Goal: Transaction & Acquisition: Book appointment/travel/reservation

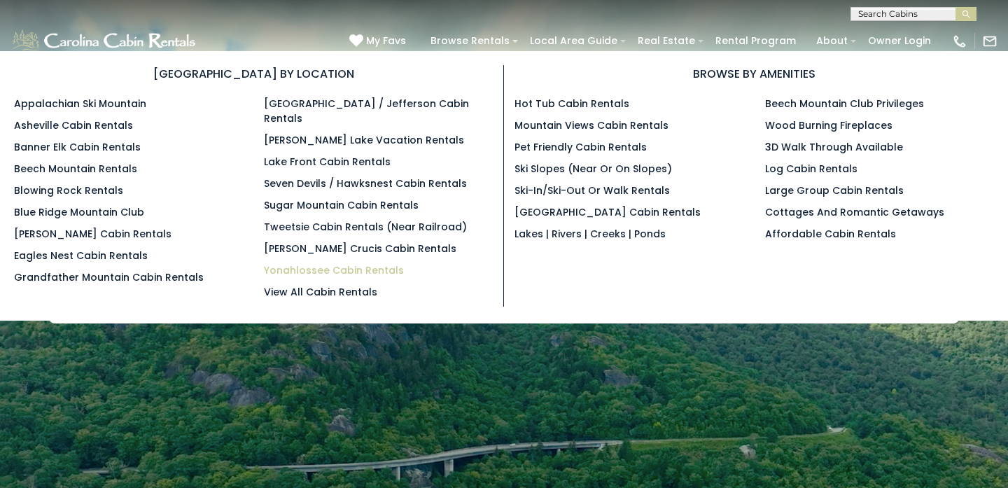
click at [373, 263] on link "Yonahlossee Cabin Rentals" at bounding box center [334, 270] width 140 height 14
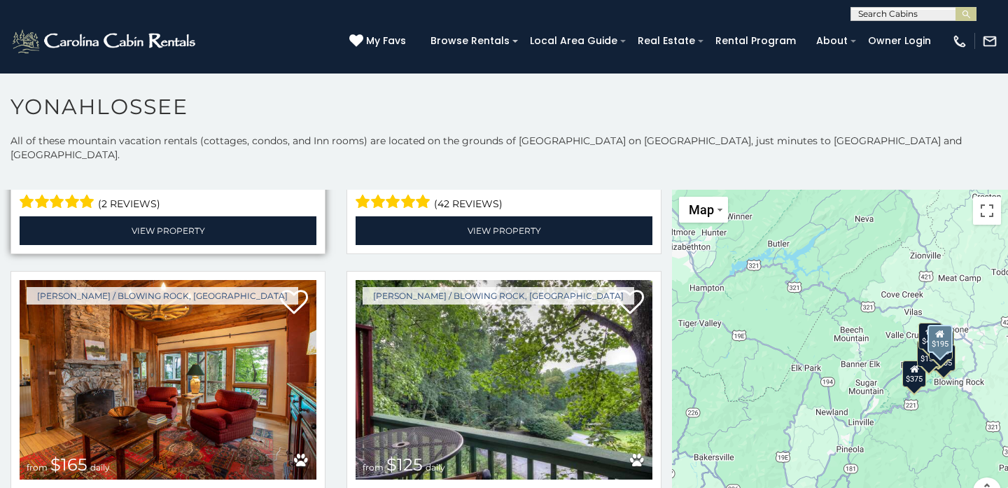
scroll to position [624, 0]
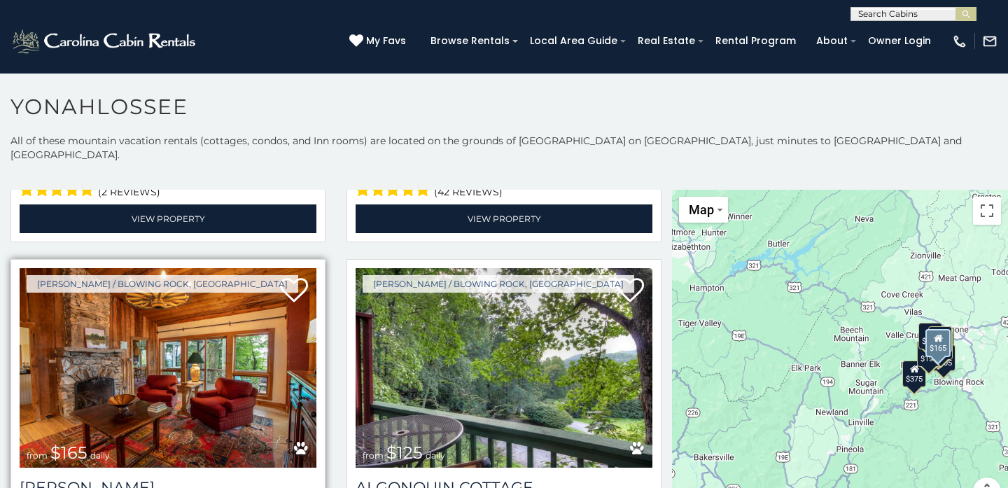
click at [198, 338] on img at bounding box center [168, 367] width 297 height 199
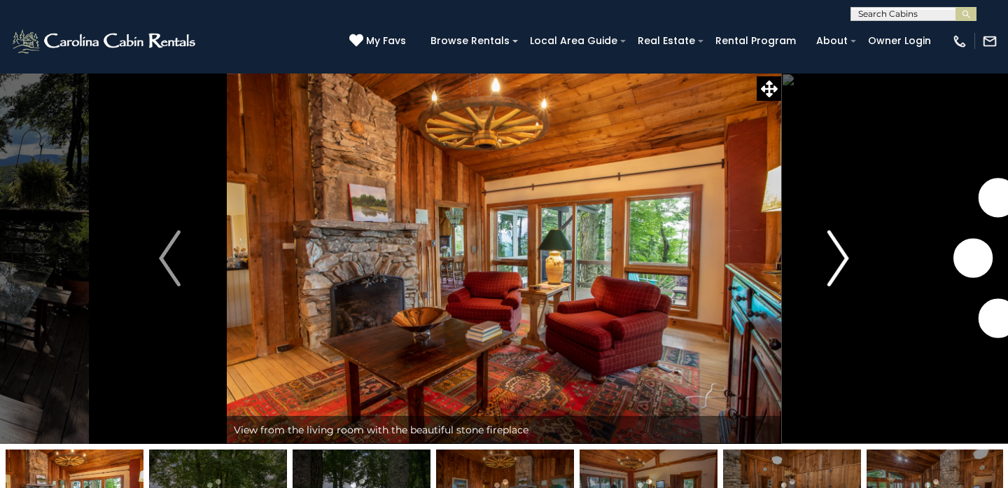
click at [835, 266] on img "Next" at bounding box center [837, 258] width 21 height 56
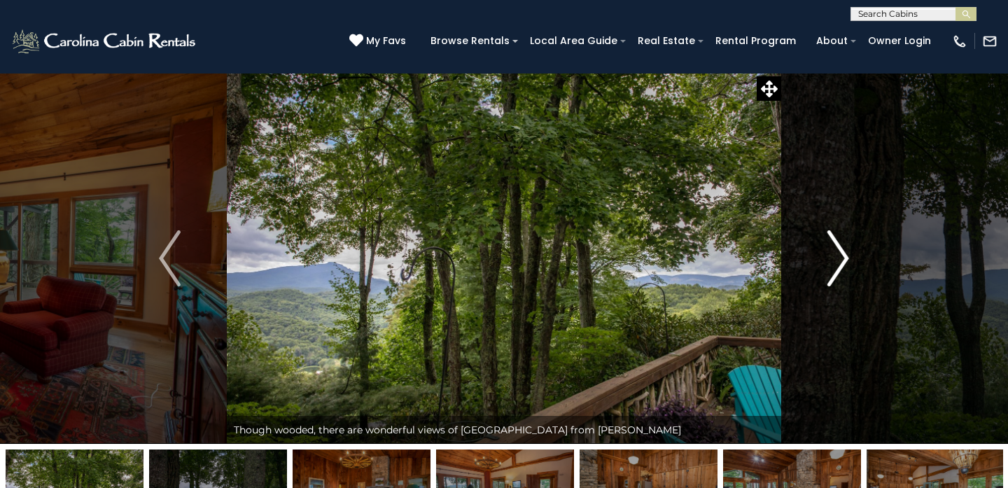
click at [835, 266] on img "Next" at bounding box center [837, 258] width 21 height 56
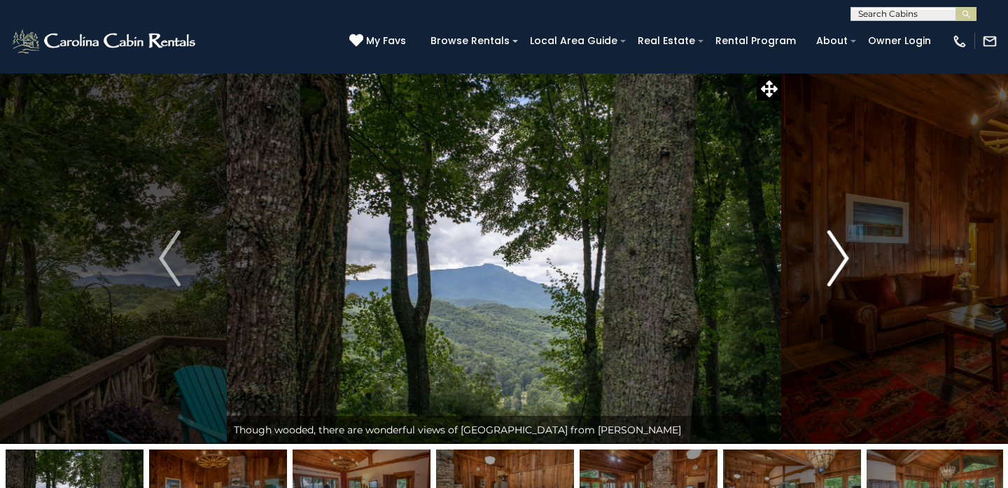
click at [835, 266] on img "Next" at bounding box center [837, 258] width 21 height 56
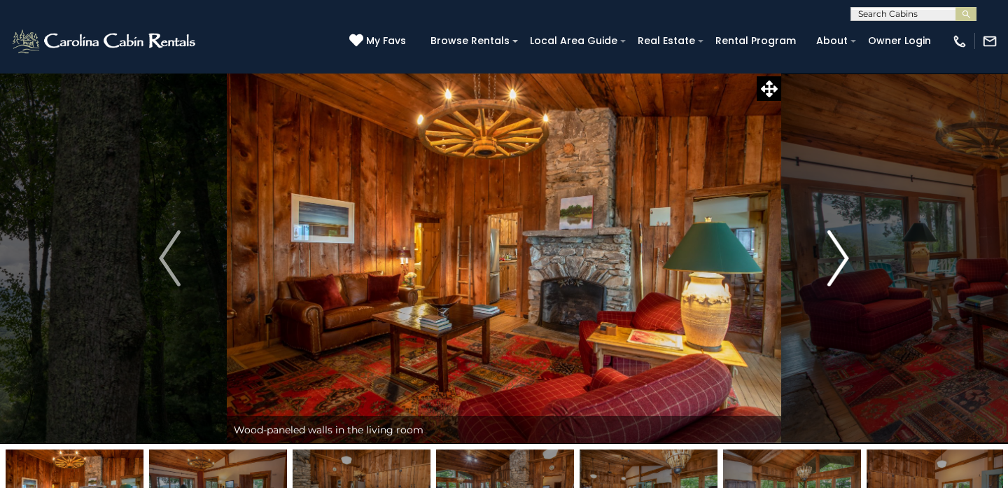
click at [835, 266] on img "Next" at bounding box center [837, 258] width 21 height 56
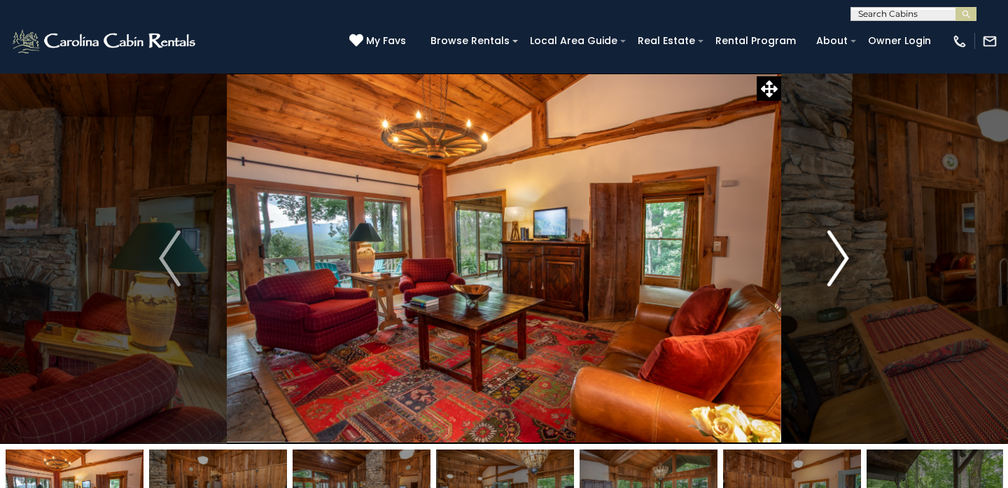
click at [835, 266] on img "Next" at bounding box center [837, 258] width 21 height 56
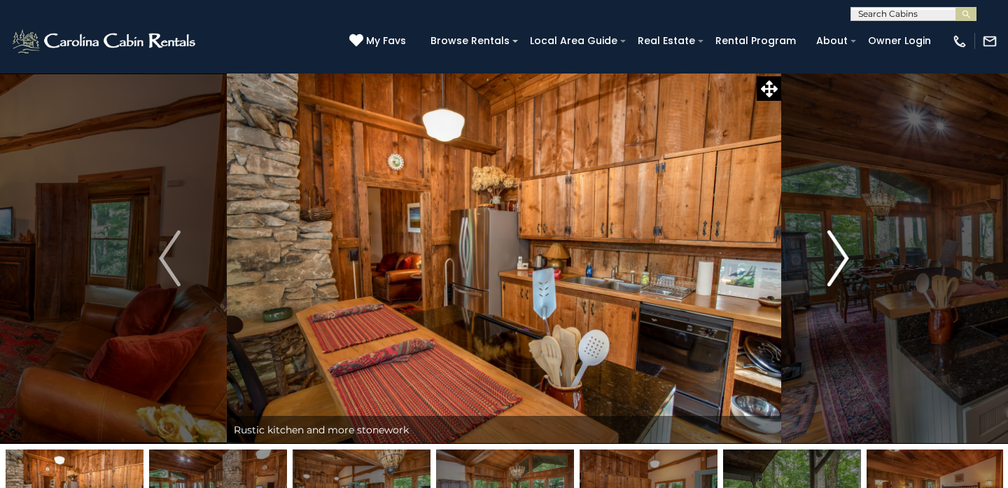
click at [835, 266] on img "Next" at bounding box center [837, 258] width 21 height 56
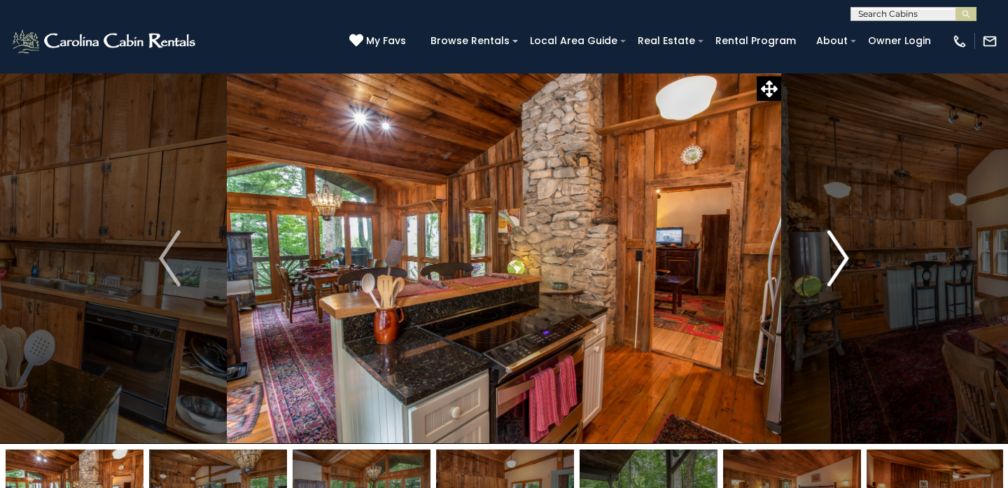
click at [835, 266] on img "Next" at bounding box center [837, 258] width 21 height 56
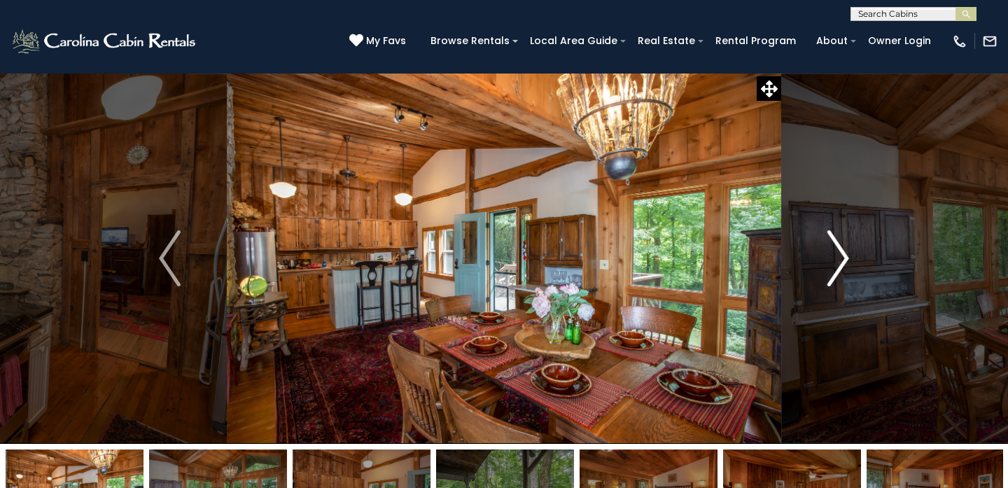
click at [835, 266] on img "Next" at bounding box center [837, 258] width 21 height 56
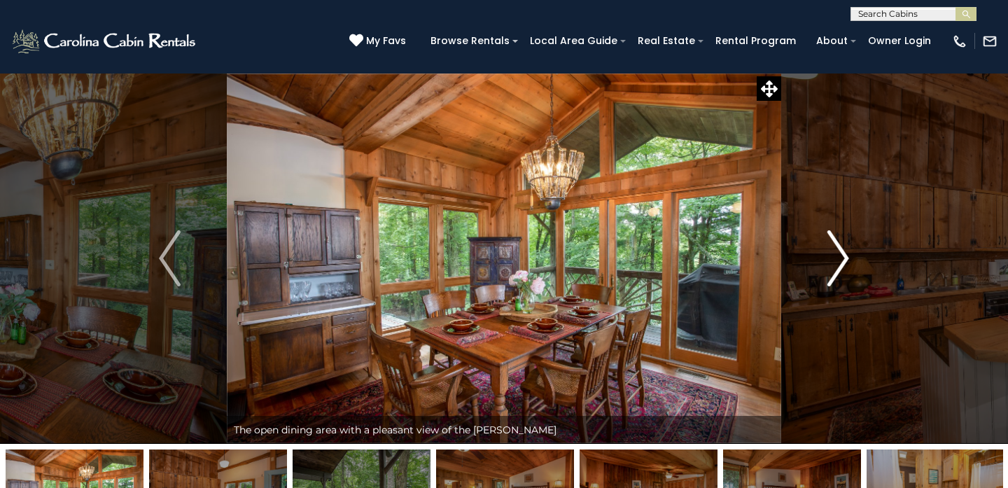
click at [835, 266] on img "Next" at bounding box center [837, 258] width 21 height 56
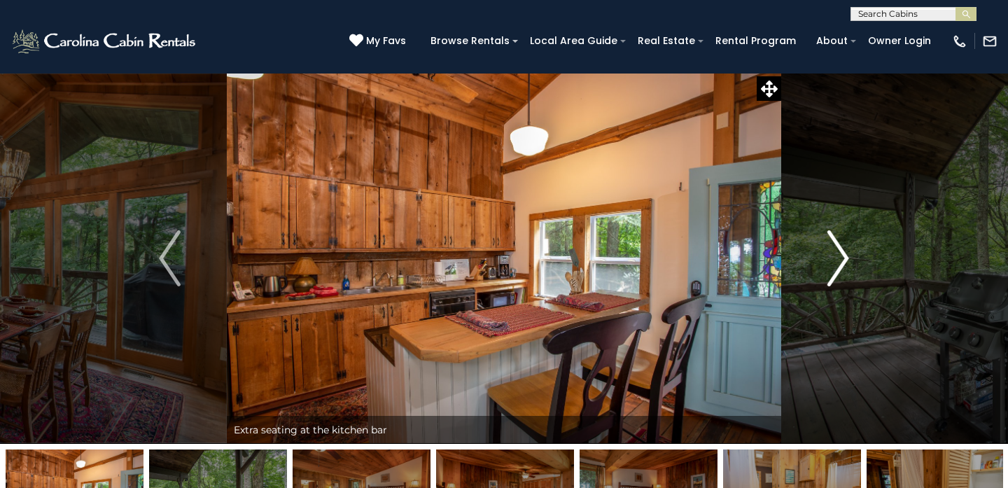
click at [835, 266] on img "Next" at bounding box center [837, 258] width 21 height 56
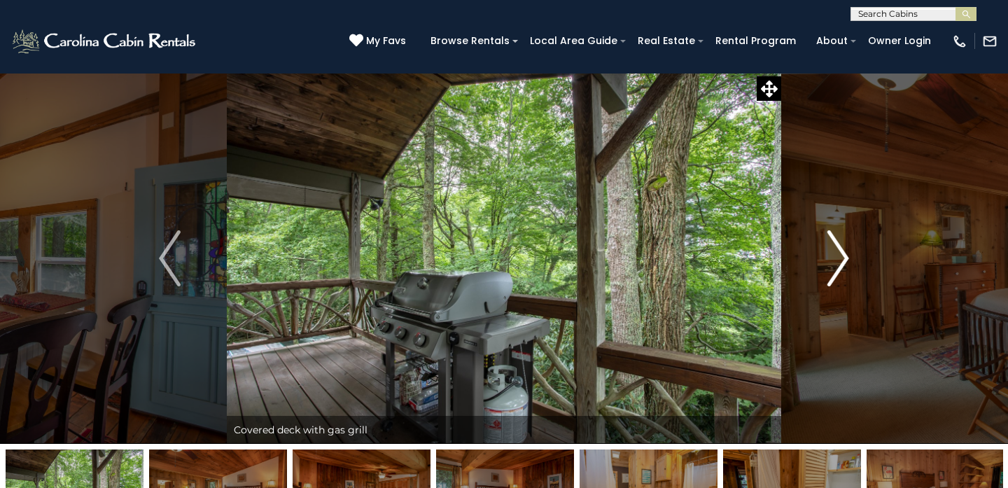
click at [835, 266] on img "Next" at bounding box center [837, 258] width 21 height 56
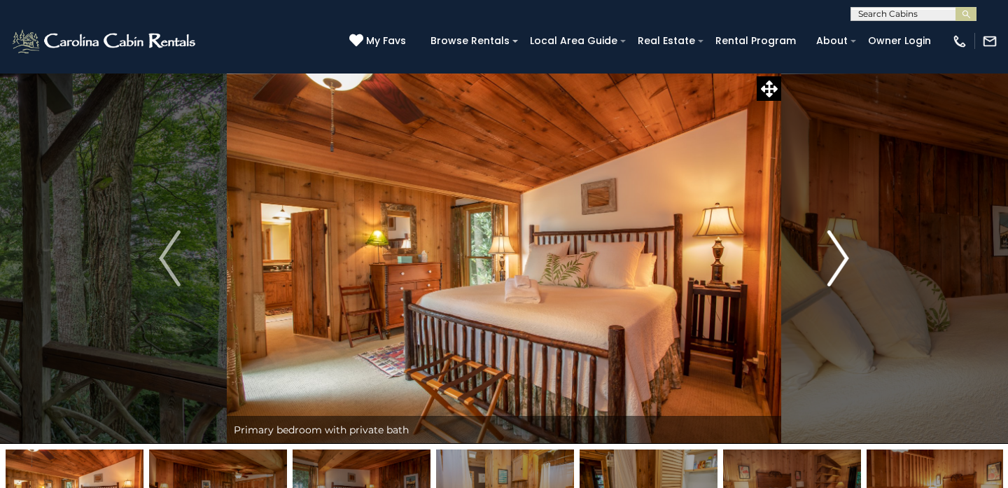
click at [835, 266] on img "Next" at bounding box center [837, 258] width 21 height 56
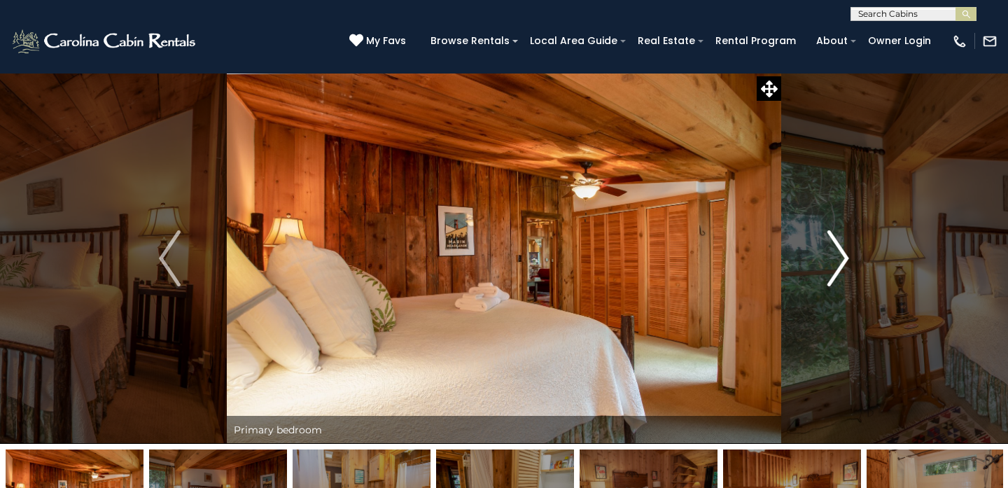
click at [835, 266] on img "Next" at bounding box center [837, 258] width 21 height 56
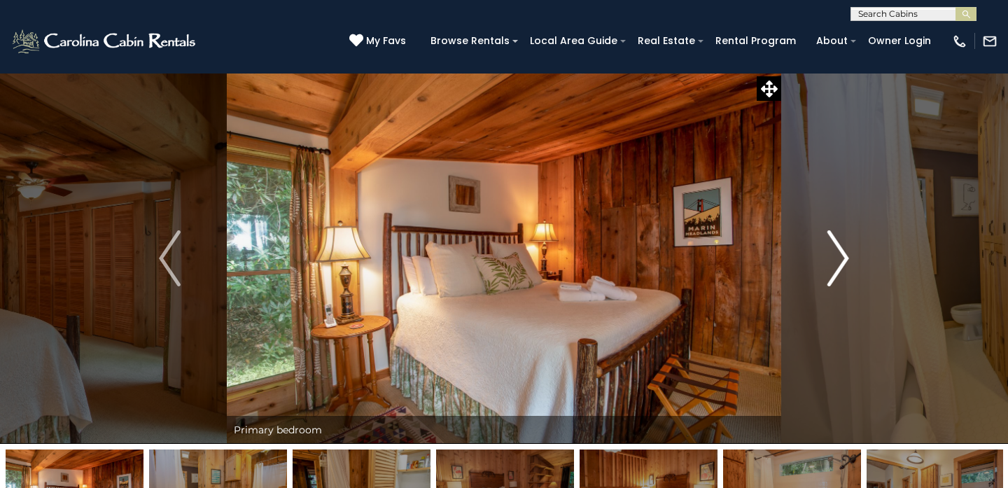
click at [835, 266] on img "Next" at bounding box center [837, 258] width 21 height 56
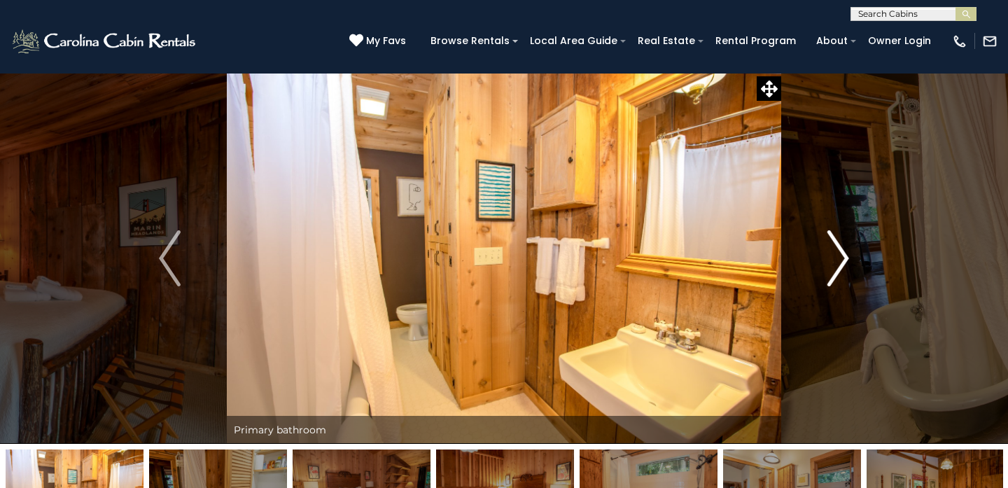
click at [835, 266] on img "Next" at bounding box center [837, 258] width 21 height 56
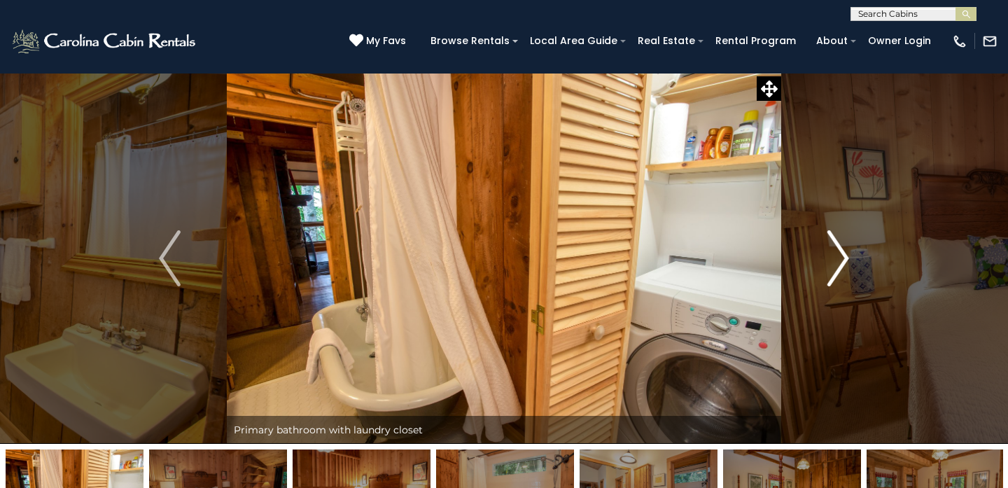
click at [835, 266] on img "Next" at bounding box center [837, 258] width 21 height 56
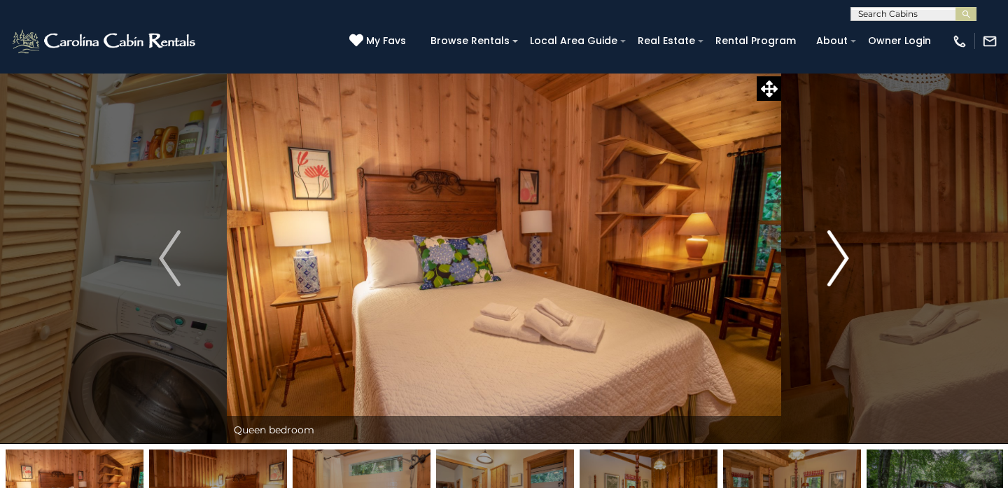
click at [835, 266] on img "Next" at bounding box center [837, 258] width 21 height 56
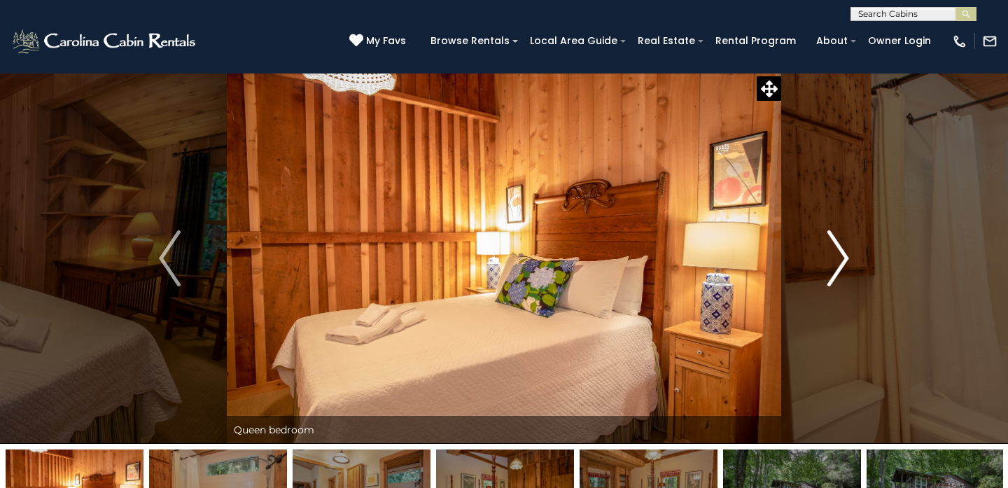
click at [835, 266] on img "Next" at bounding box center [837, 258] width 21 height 56
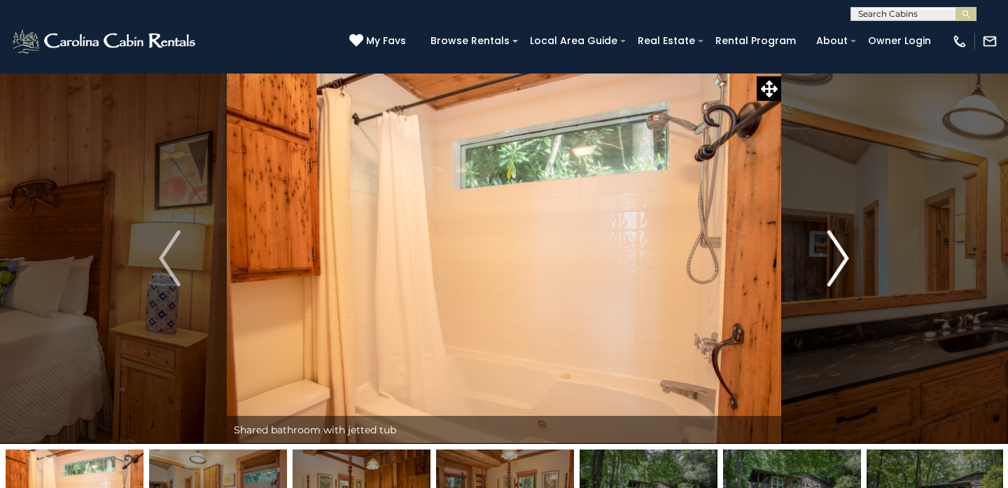
click at [835, 266] on img "Next" at bounding box center [837, 258] width 21 height 56
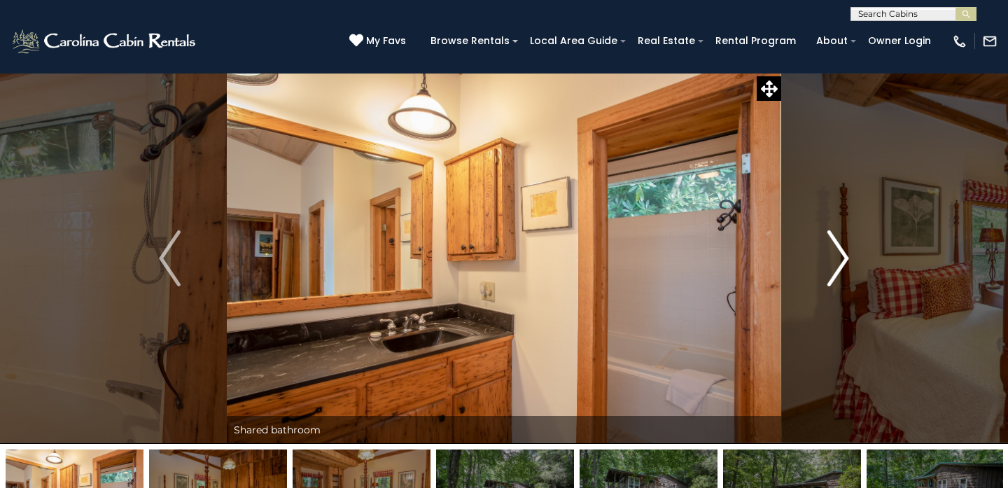
click at [835, 266] on img "Next" at bounding box center [837, 258] width 21 height 56
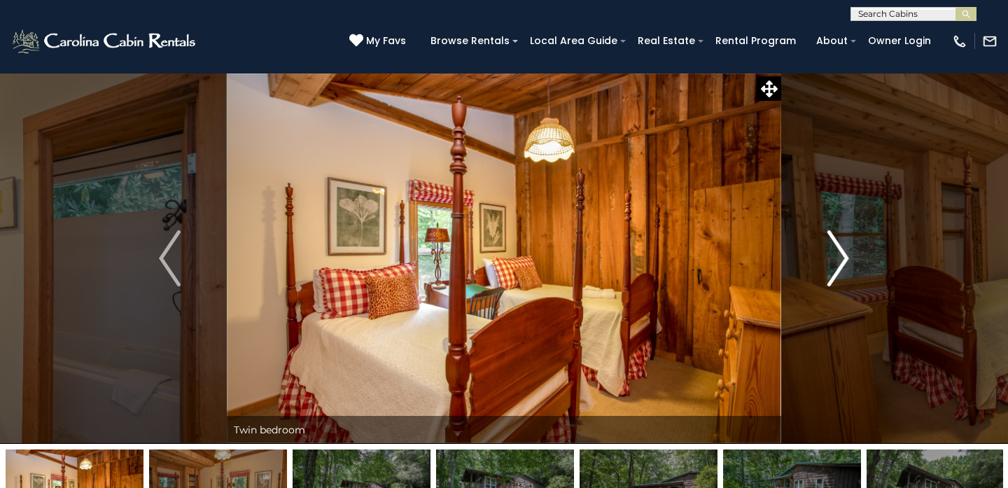
click at [835, 266] on img "Next" at bounding box center [837, 258] width 21 height 56
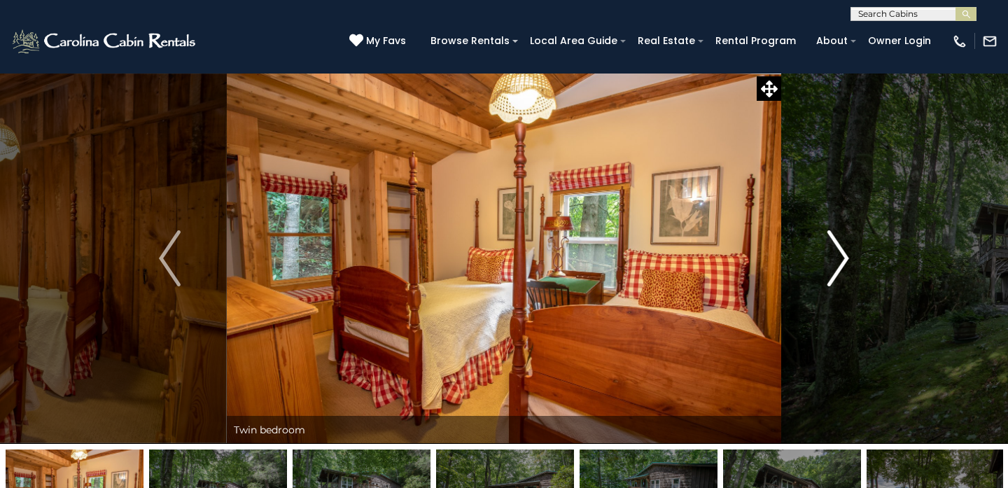
click at [835, 266] on img "Next" at bounding box center [837, 258] width 21 height 56
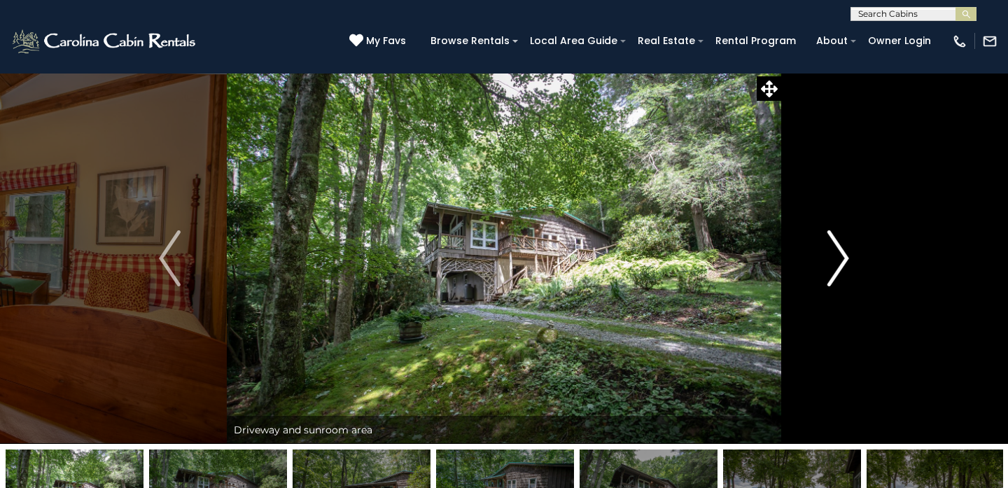
click at [835, 266] on img "Next" at bounding box center [837, 258] width 21 height 56
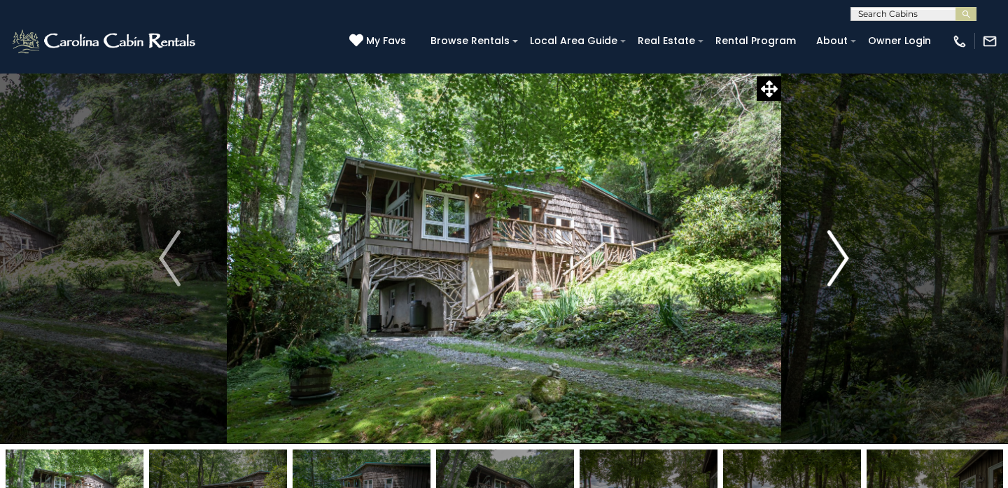
click at [835, 266] on img "Next" at bounding box center [837, 258] width 21 height 56
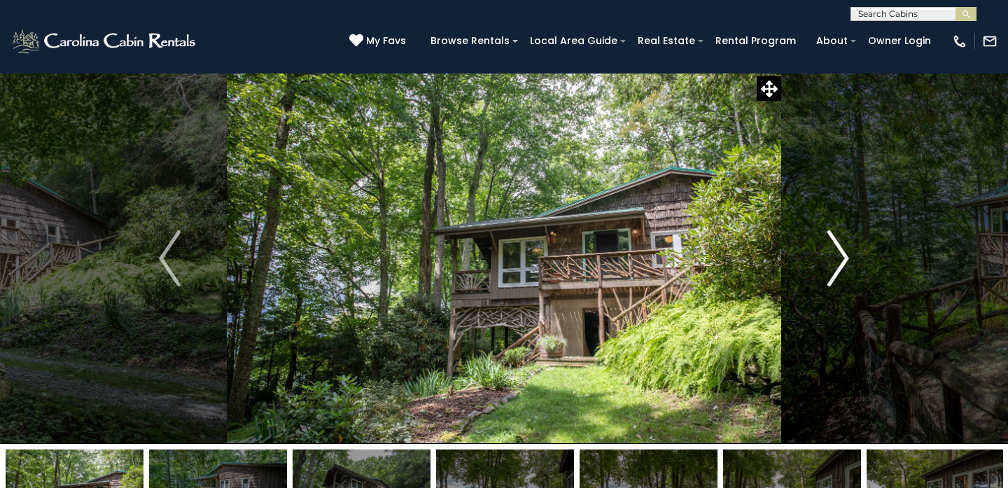
click at [835, 266] on img "Next" at bounding box center [837, 258] width 21 height 56
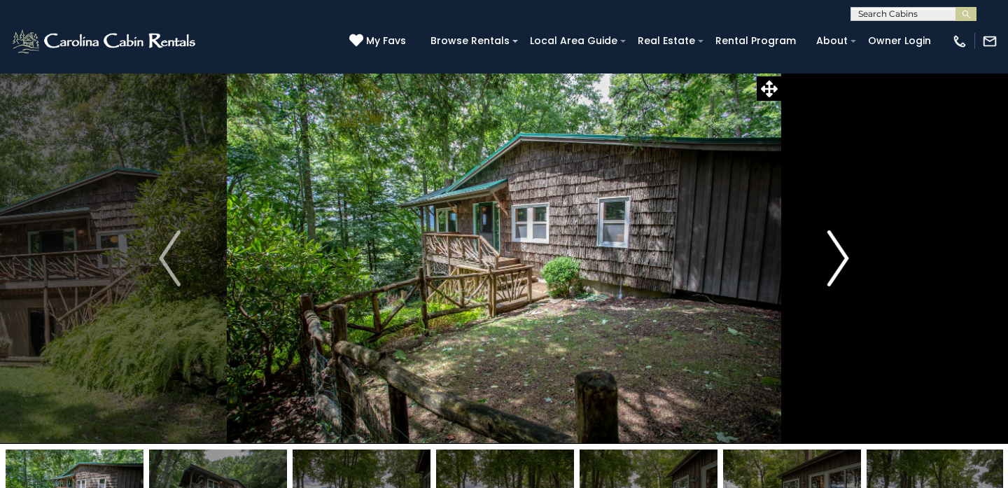
click at [835, 266] on img "Next" at bounding box center [837, 258] width 21 height 56
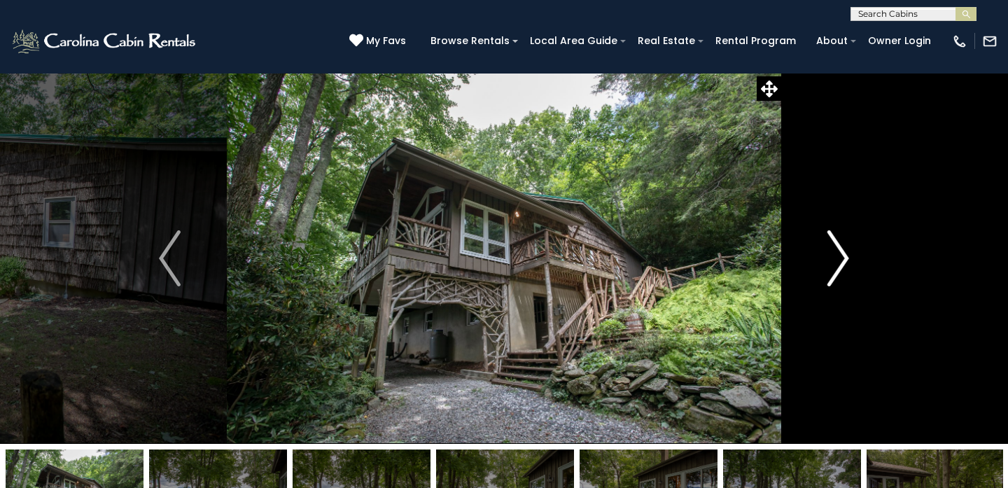
click at [835, 266] on img "Next" at bounding box center [837, 258] width 21 height 56
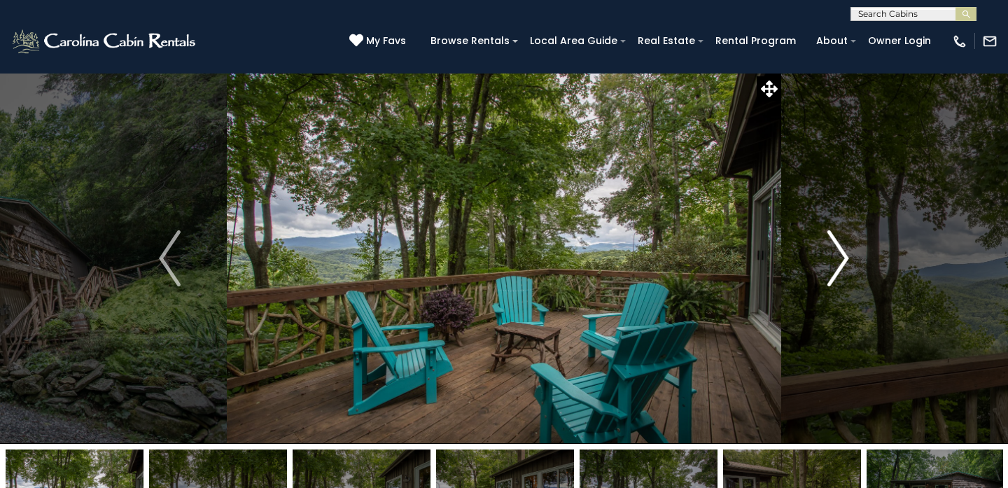
click at [835, 266] on img "Next" at bounding box center [837, 258] width 21 height 56
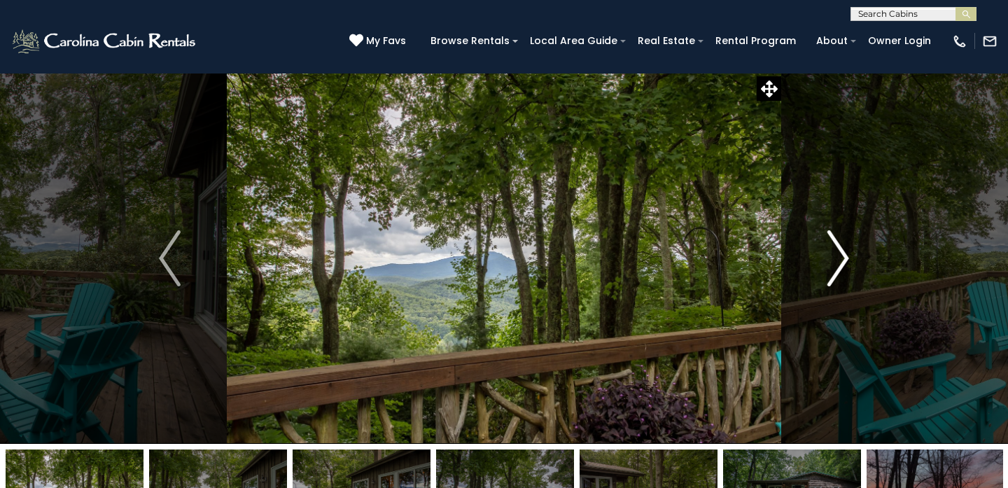
click at [835, 266] on img "Next" at bounding box center [837, 258] width 21 height 56
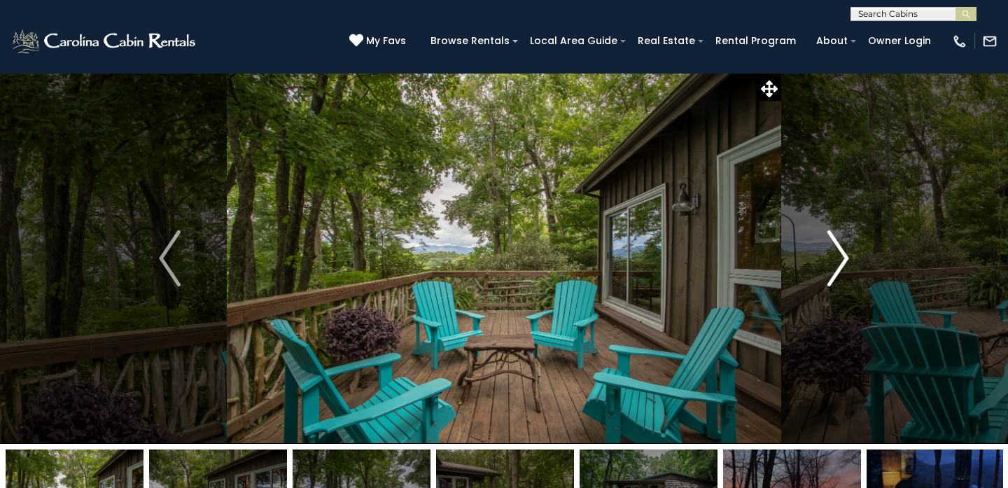
click at [835, 266] on img "Next" at bounding box center [837, 258] width 21 height 56
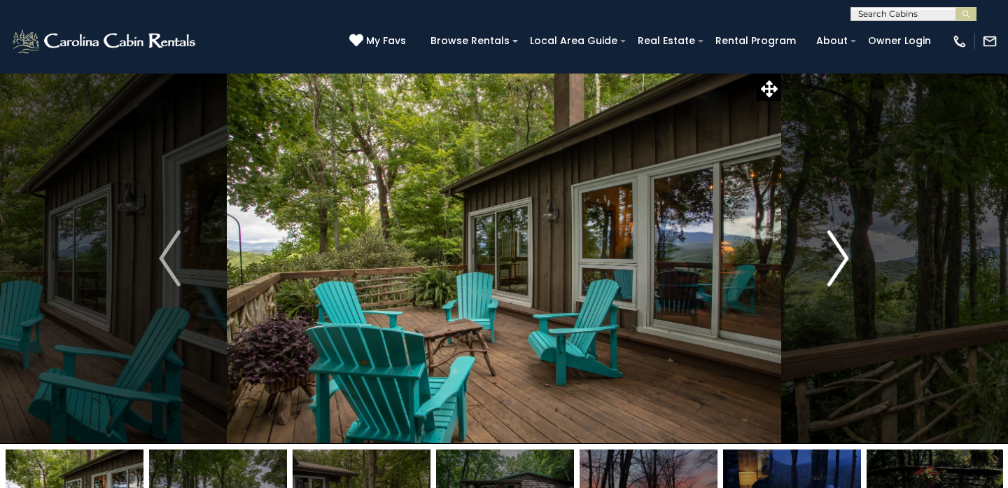
click at [835, 266] on img "Next" at bounding box center [837, 258] width 21 height 56
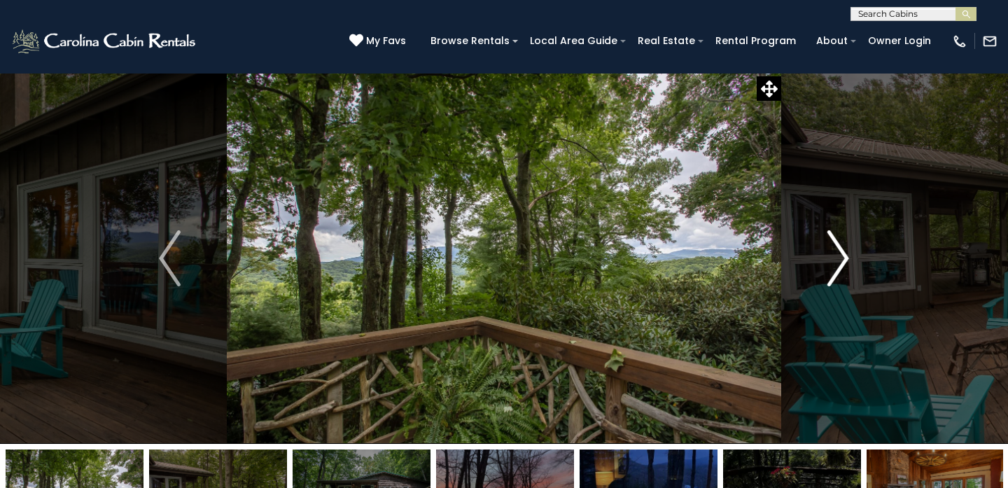
click at [835, 266] on img "Next" at bounding box center [837, 258] width 21 height 56
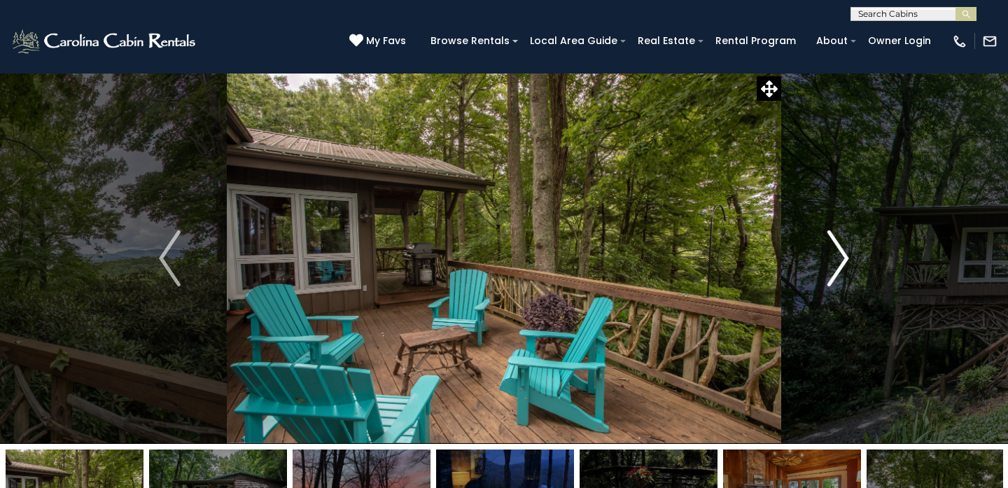
click at [835, 266] on img "Next" at bounding box center [837, 258] width 21 height 56
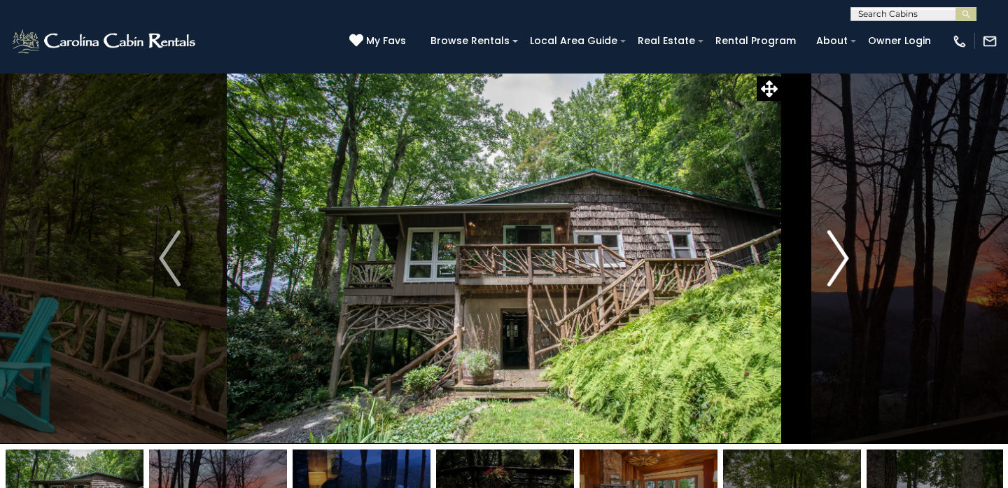
click at [835, 266] on img "Next" at bounding box center [837, 258] width 21 height 56
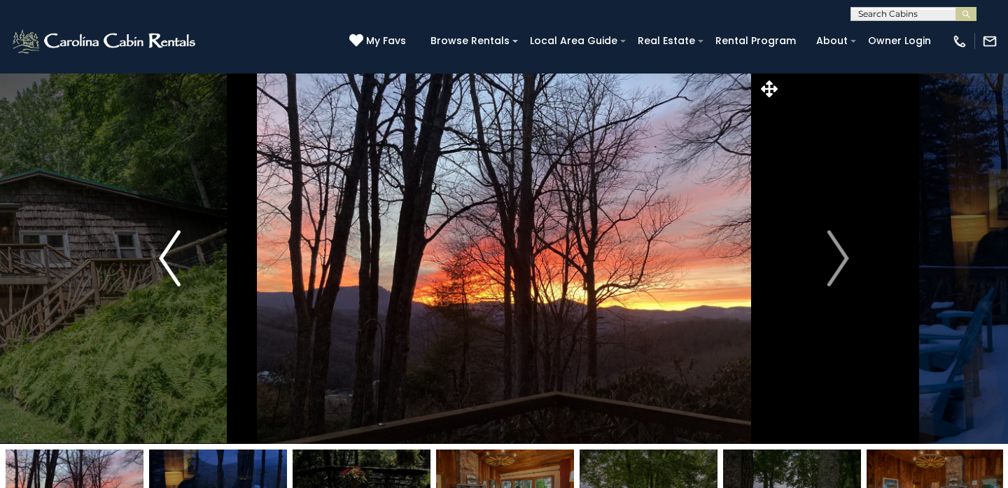
click at [158, 260] on button "Previous" at bounding box center [170, 258] width 114 height 371
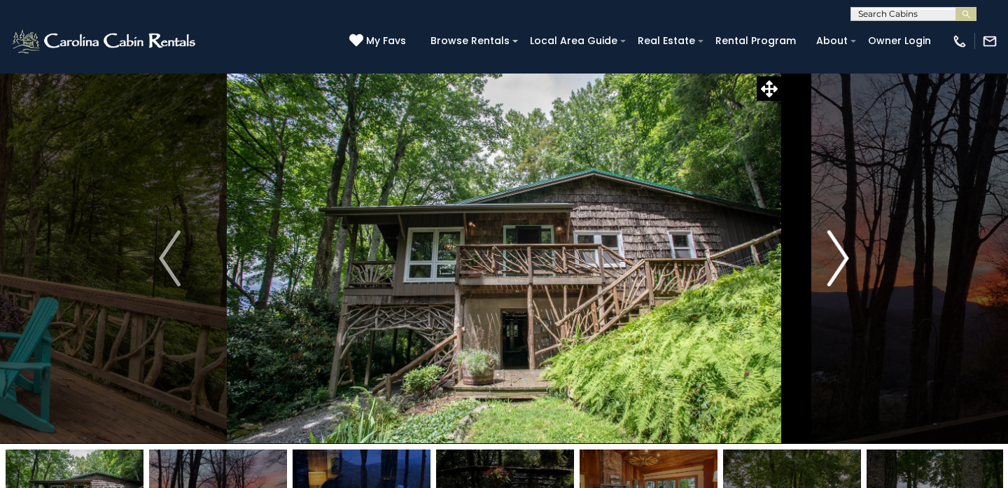
click at [846, 259] on img "Next" at bounding box center [837, 258] width 21 height 56
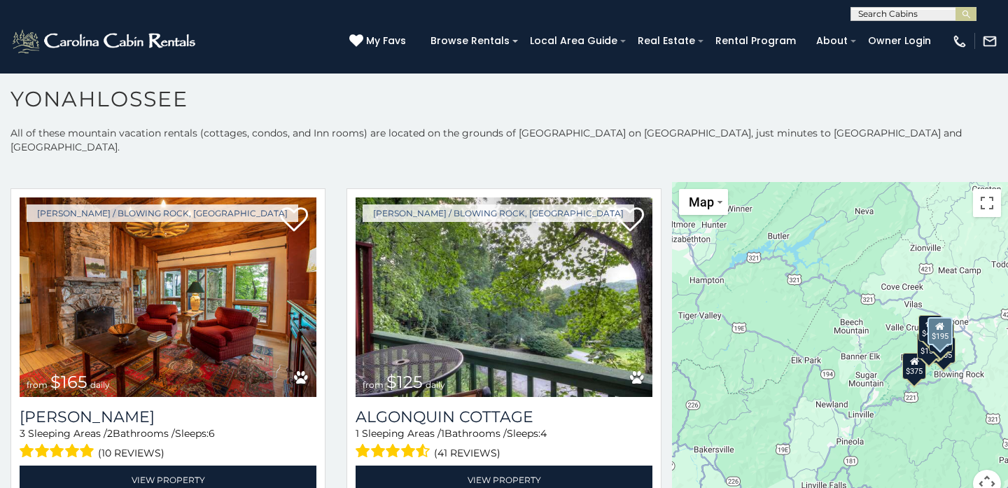
scroll to position [689, 0]
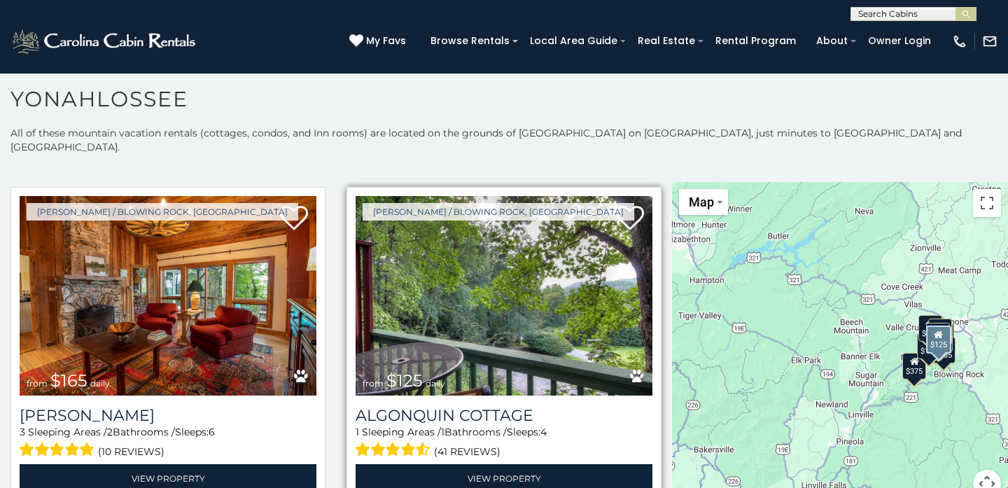
click at [482, 293] on img at bounding box center [504, 295] width 297 height 199
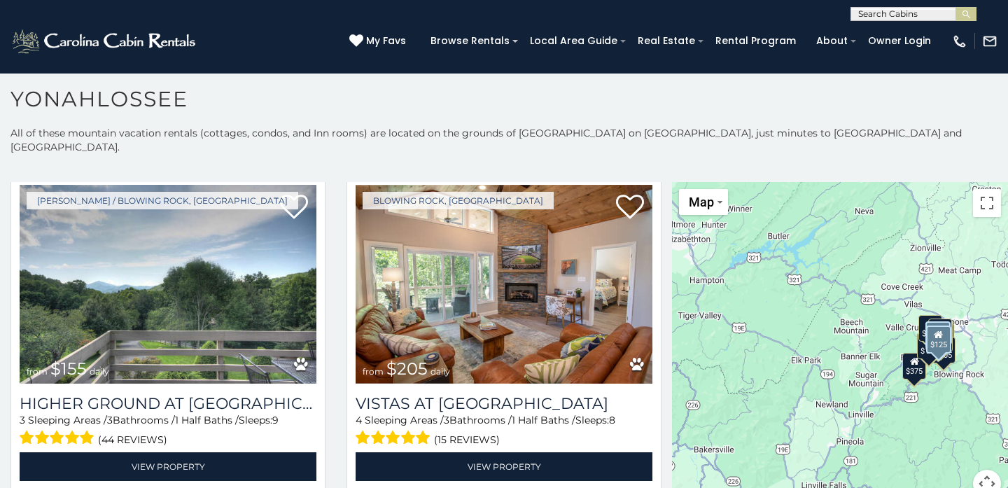
scroll to position [1035, 0]
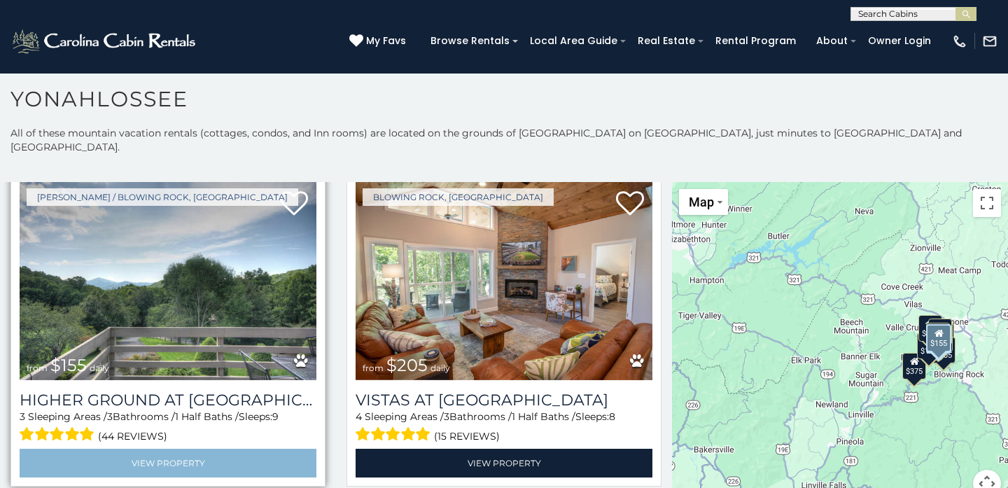
click at [221, 451] on link "View Property" at bounding box center [168, 463] width 297 height 29
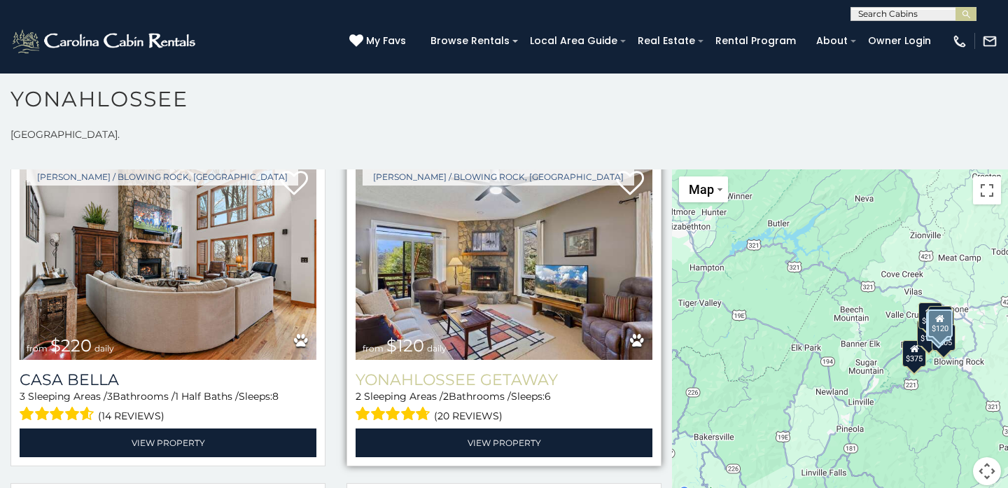
scroll to position [1376, 0]
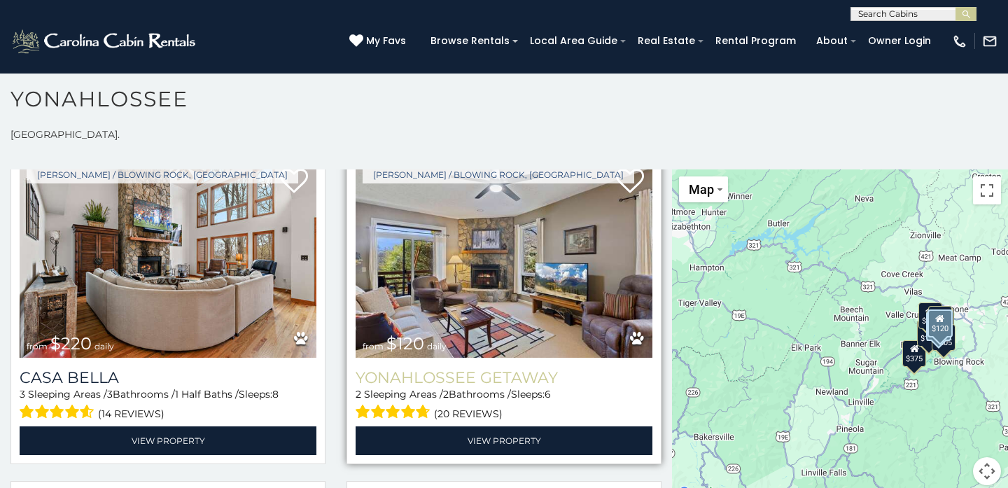
click at [499, 368] on h3 "Yonahlossee Getaway" at bounding box center [504, 377] width 297 height 19
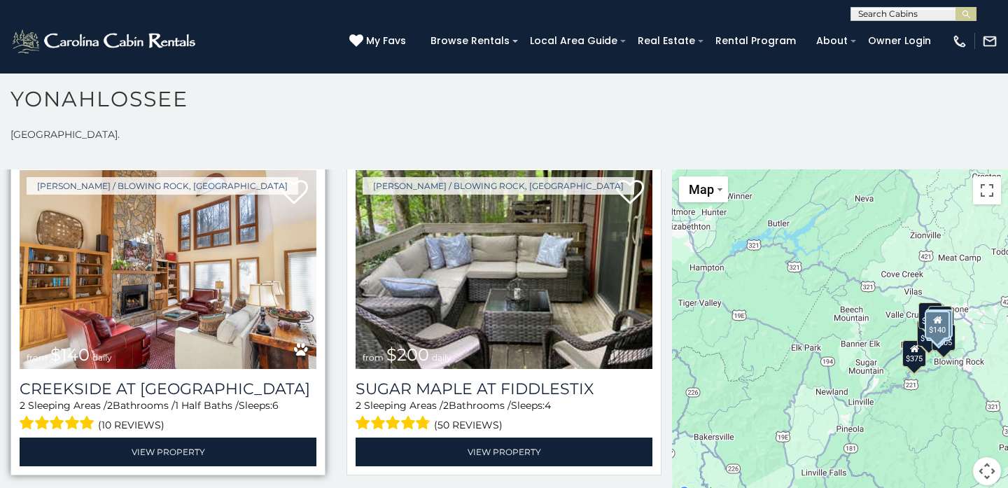
scroll to position [1693, 0]
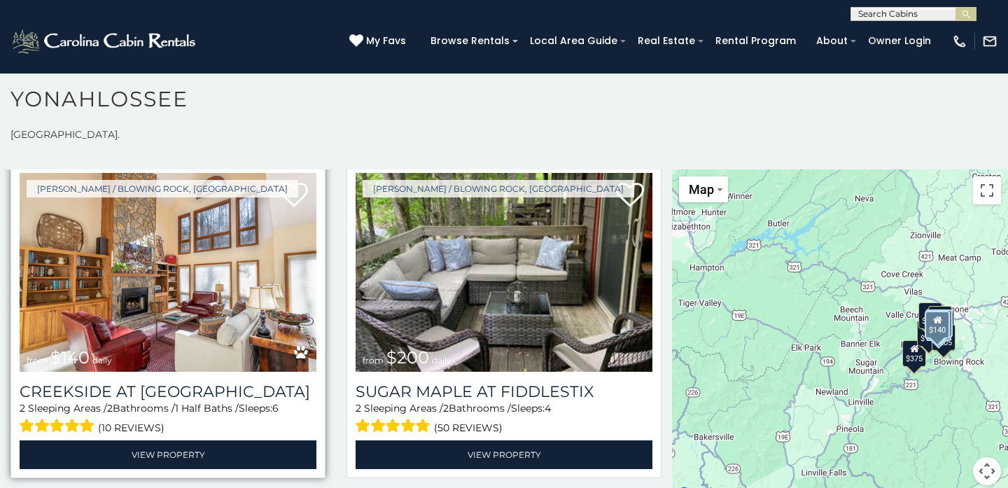
click at [224, 253] on img at bounding box center [168, 272] width 297 height 199
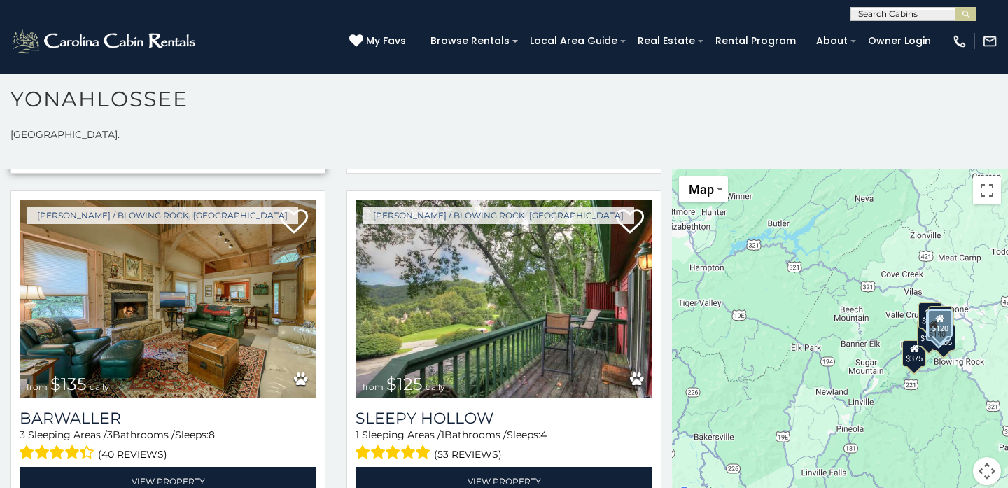
scroll to position [1999, 0]
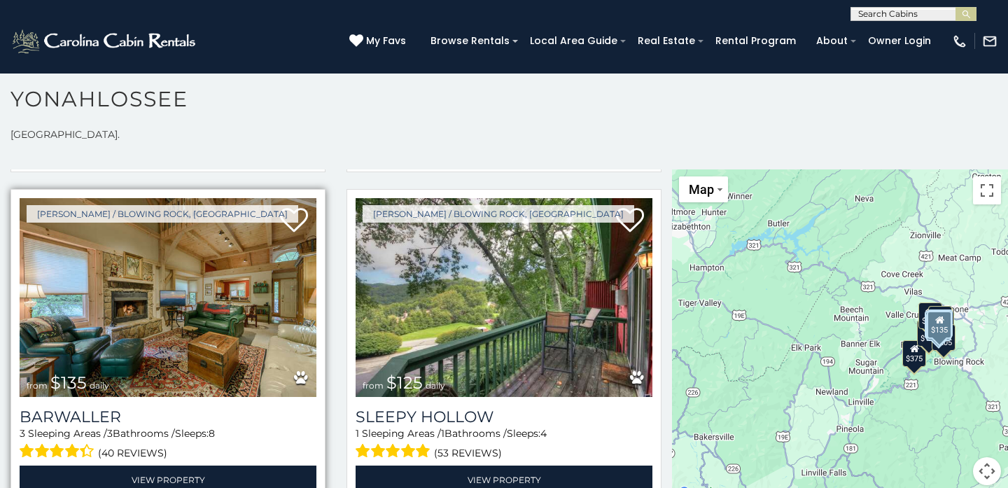
click at [218, 345] on img at bounding box center [168, 297] width 297 height 199
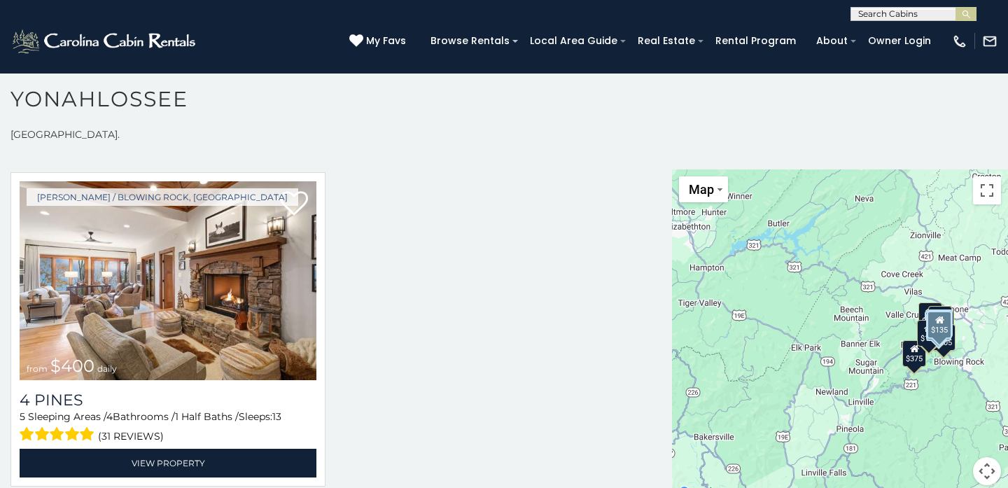
scroll to position [8, 0]
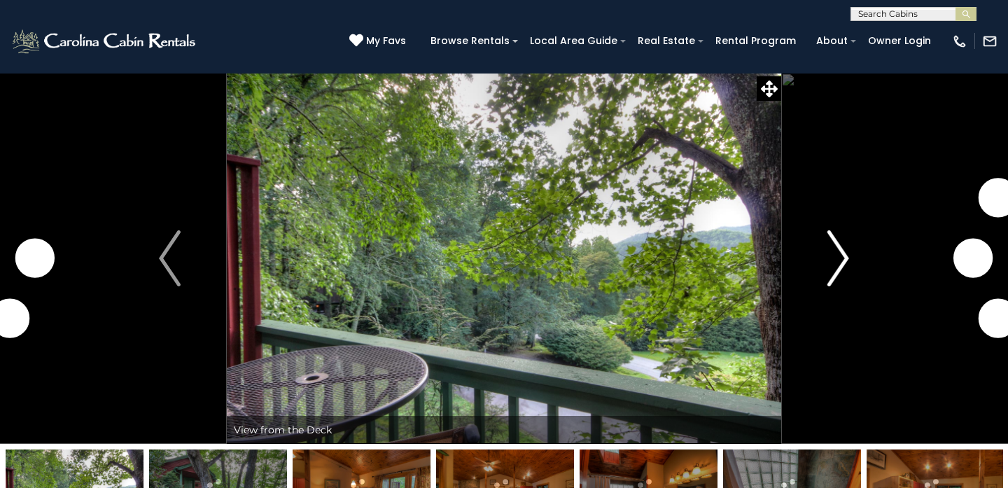
click at [841, 259] on img "Next" at bounding box center [837, 258] width 21 height 56
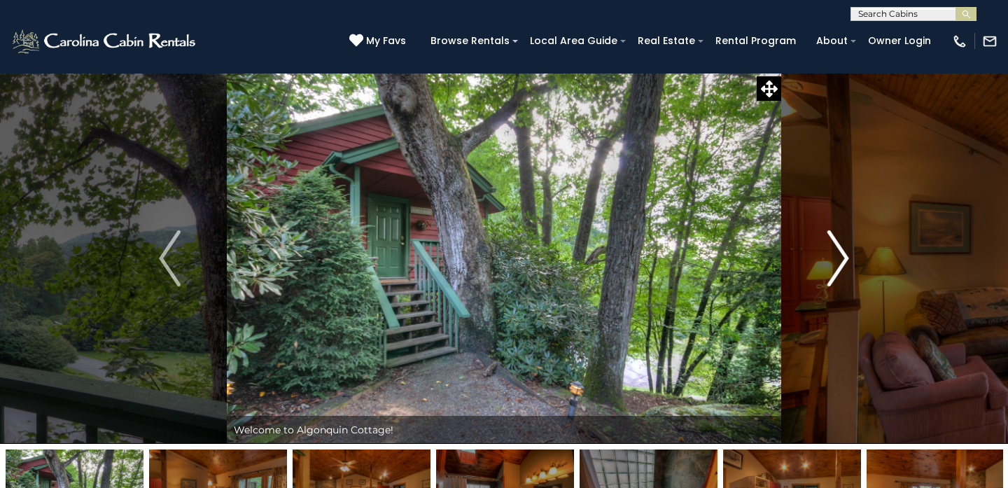
click at [842, 255] on img "Next" at bounding box center [837, 258] width 21 height 56
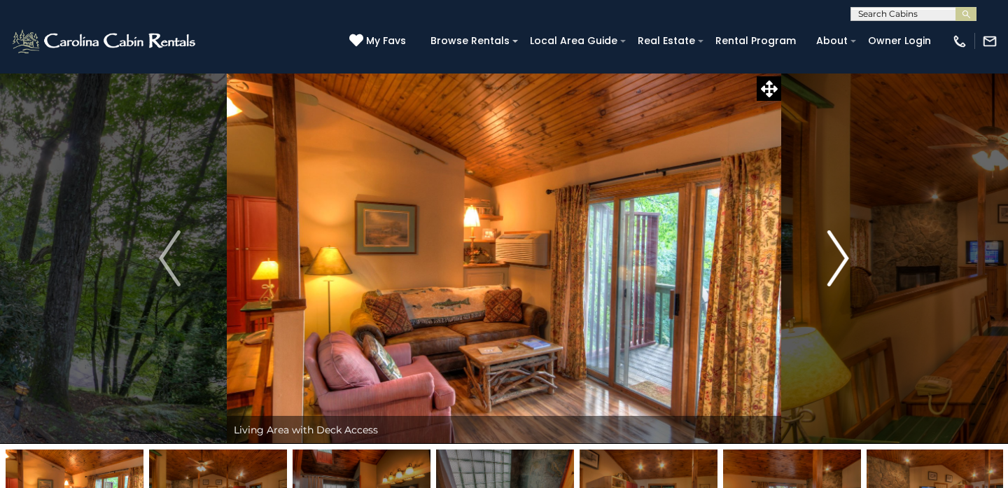
click at [842, 255] on img "Next" at bounding box center [837, 258] width 21 height 56
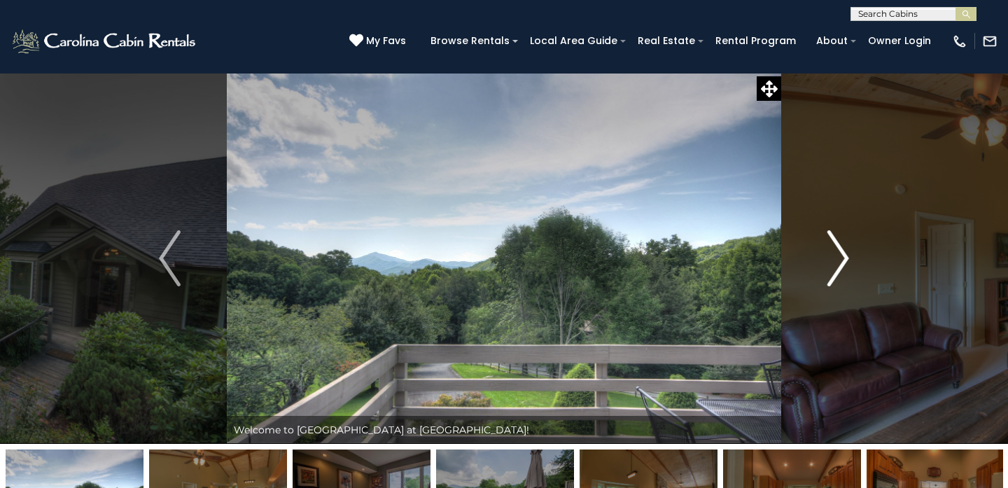
click at [847, 258] on img "Next" at bounding box center [837, 258] width 21 height 56
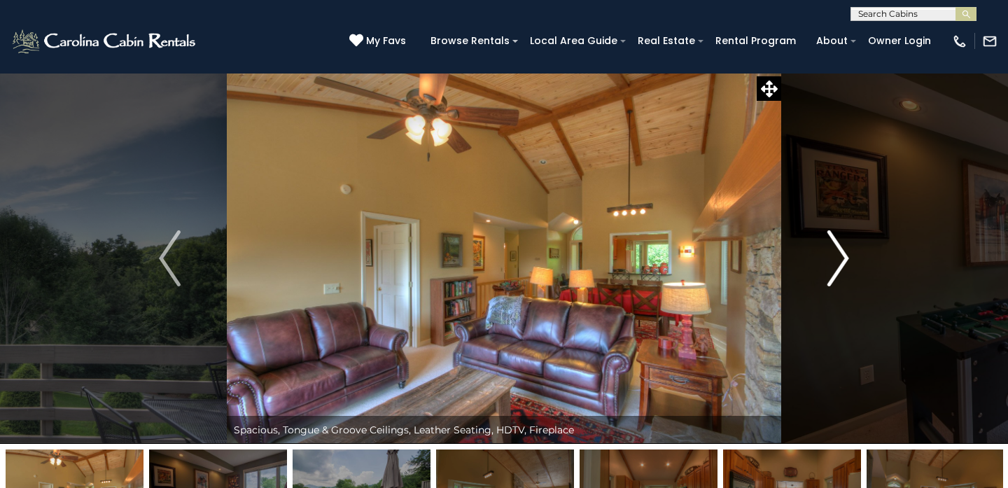
click at [846, 258] on img "Next" at bounding box center [837, 258] width 21 height 56
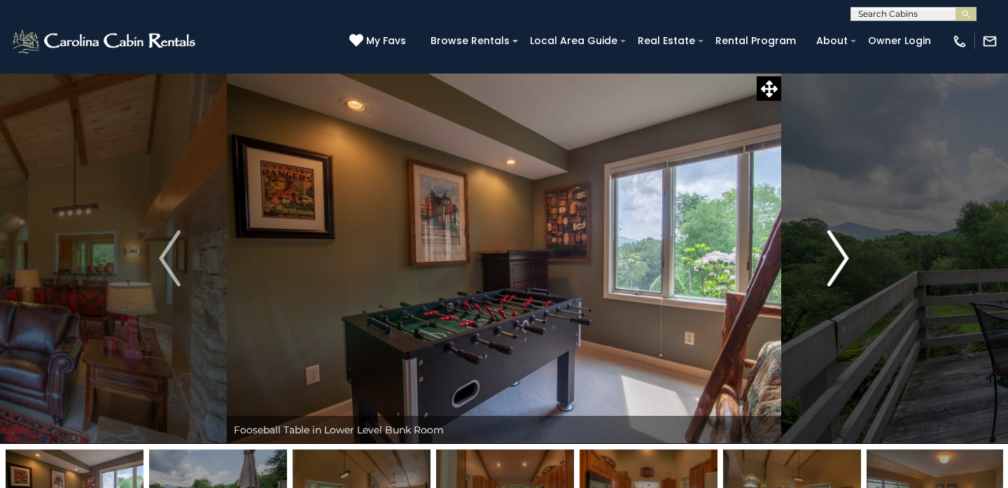
click at [846, 258] on img "Next" at bounding box center [837, 258] width 21 height 56
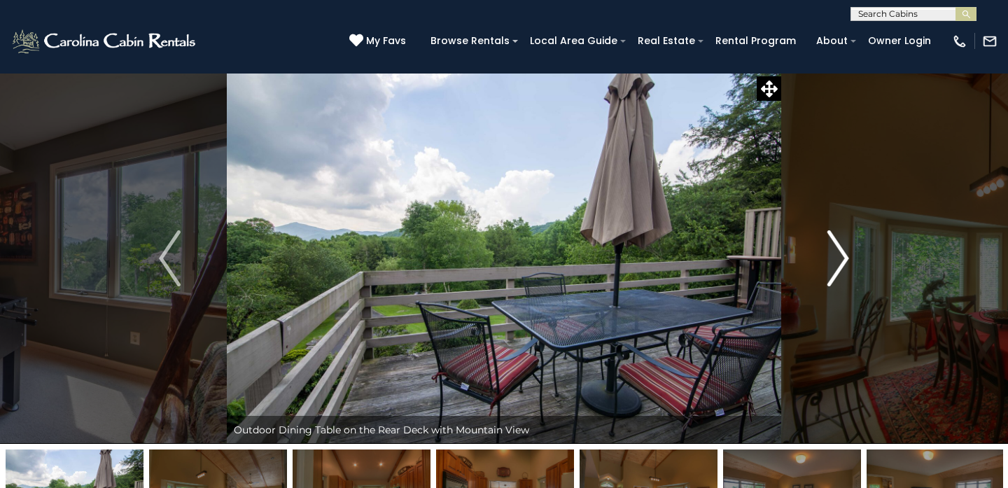
click at [846, 258] on img "Next" at bounding box center [837, 258] width 21 height 56
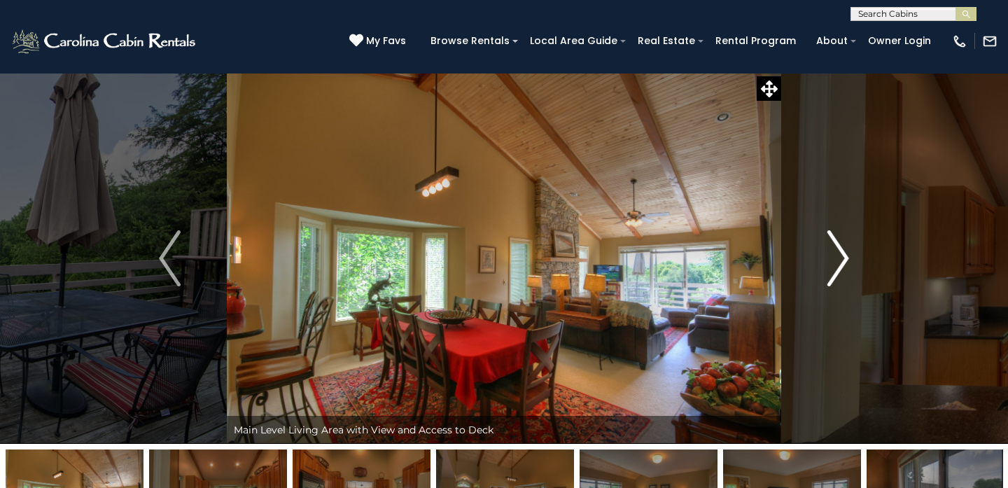
click at [846, 258] on img "Next" at bounding box center [837, 258] width 21 height 56
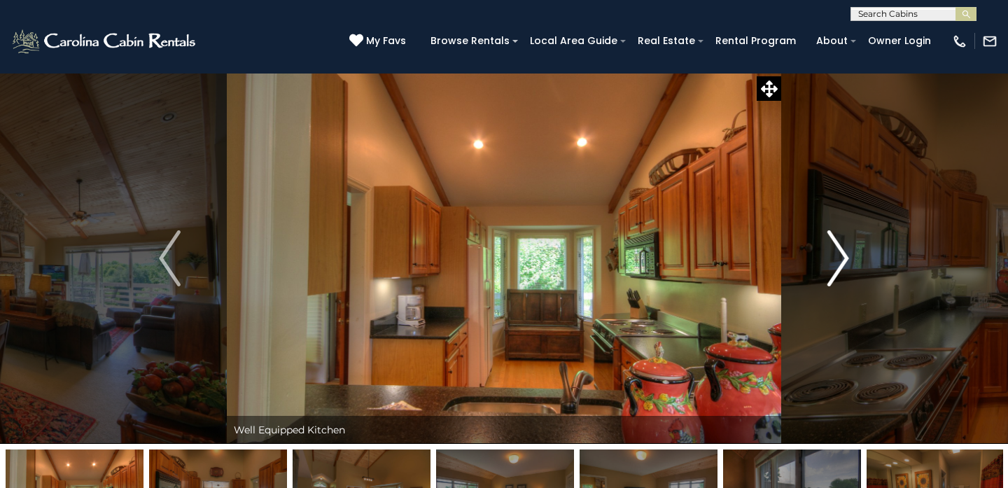
click at [846, 258] on img "Next" at bounding box center [837, 258] width 21 height 56
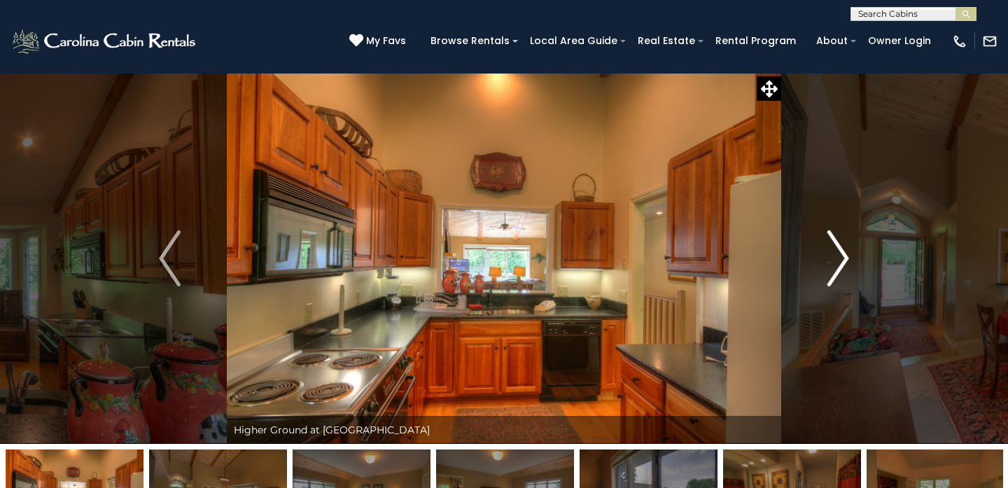
click at [846, 258] on img "Next" at bounding box center [837, 258] width 21 height 56
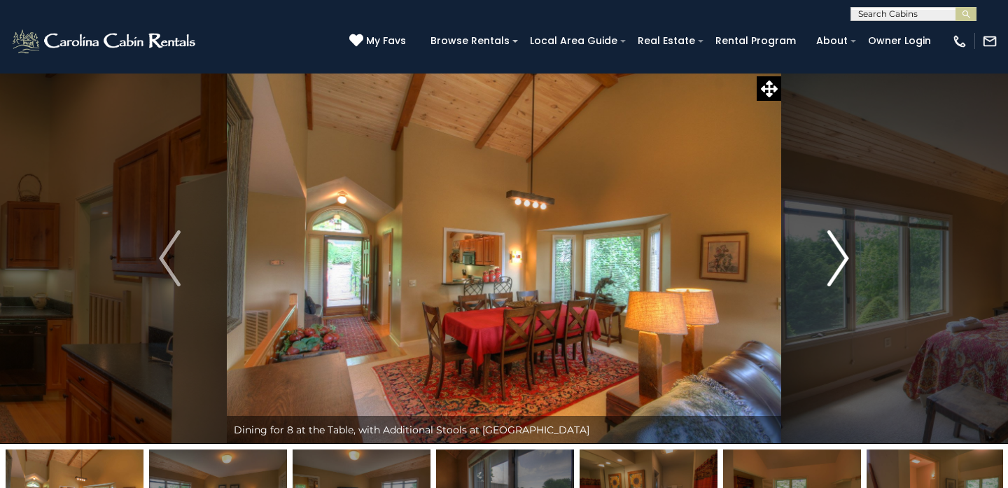
click at [846, 258] on img "Next" at bounding box center [837, 258] width 21 height 56
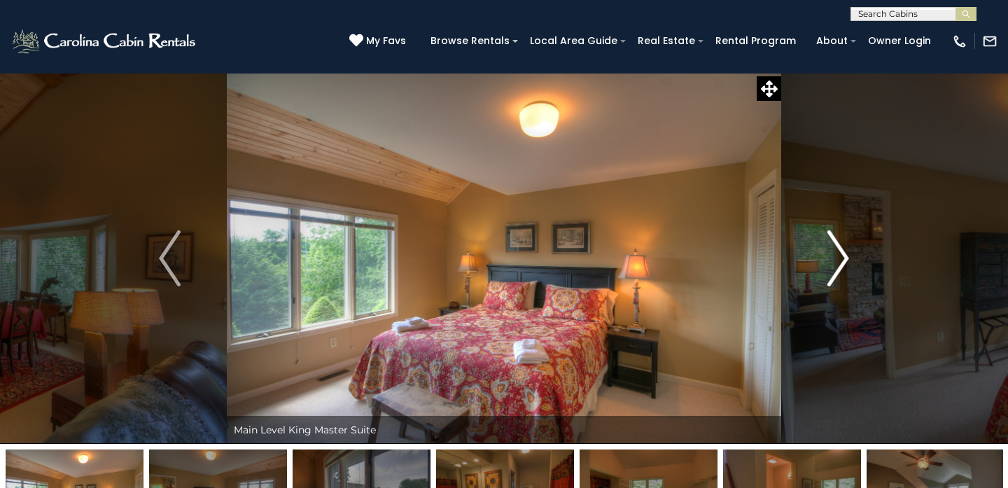
click at [846, 258] on img "Next" at bounding box center [837, 258] width 21 height 56
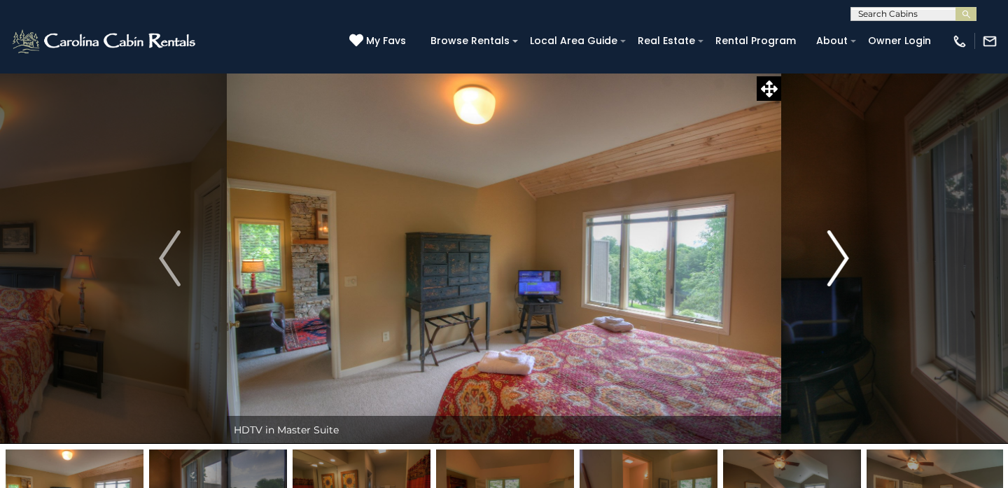
click at [846, 258] on img "Next" at bounding box center [837, 258] width 21 height 56
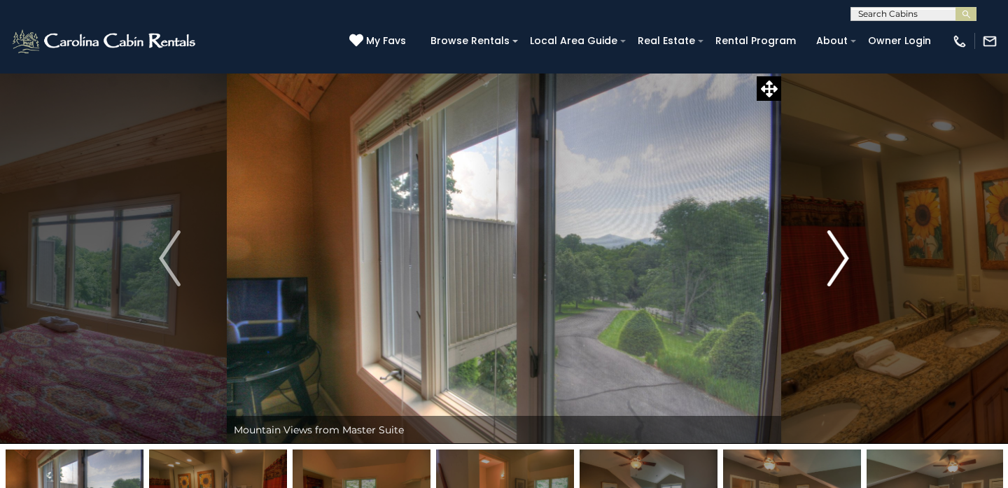
click at [846, 258] on img "Next" at bounding box center [837, 258] width 21 height 56
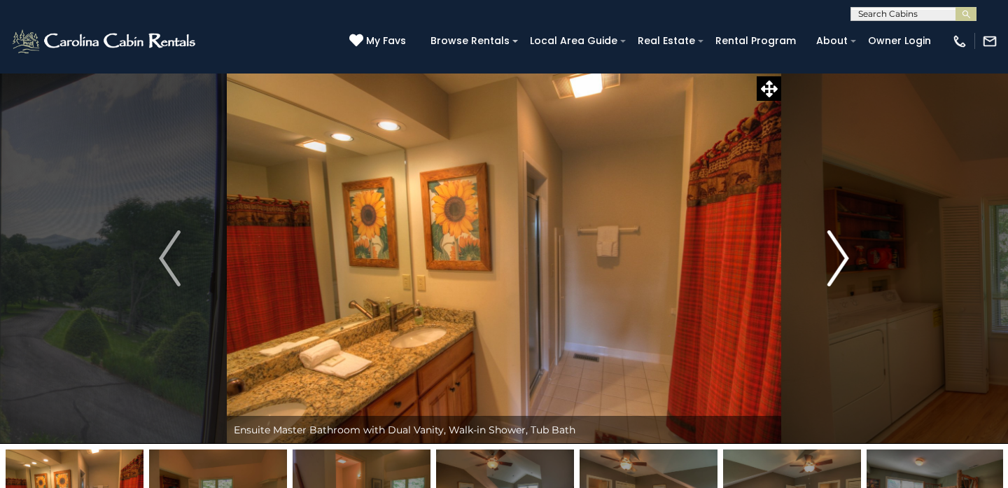
click at [846, 258] on img "Next" at bounding box center [837, 258] width 21 height 56
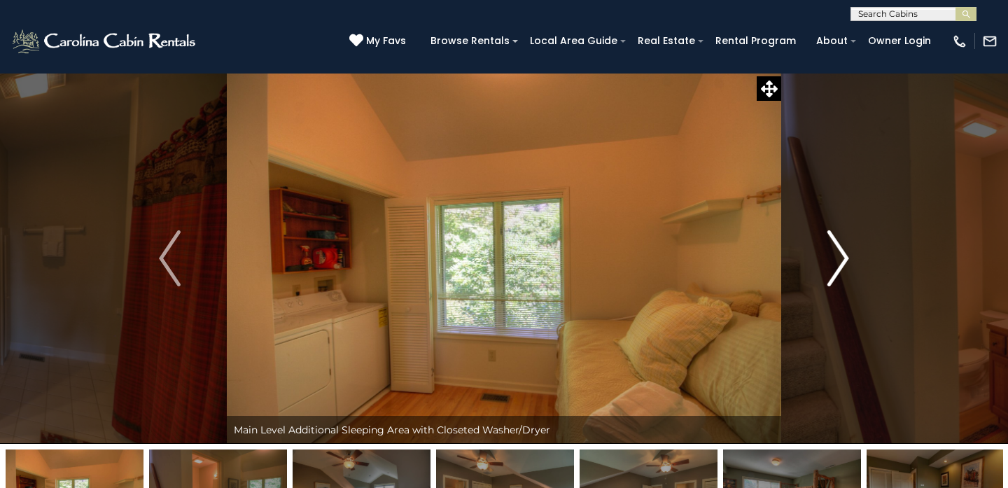
click at [846, 258] on img "Next" at bounding box center [837, 258] width 21 height 56
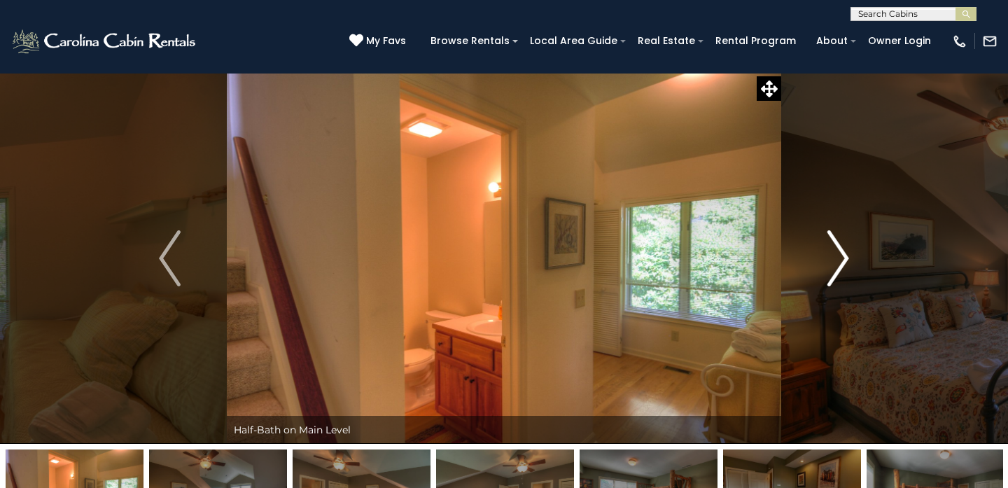
click at [846, 258] on img "Next" at bounding box center [837, 258] width 21 height 56
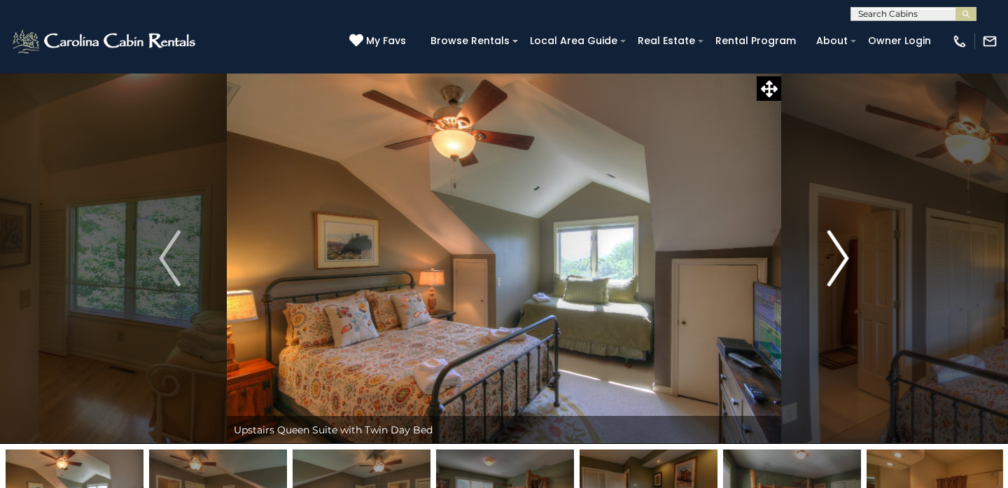
click at [846, 258] on img "Next" at bounding box center [837, 258] width 21 height 56
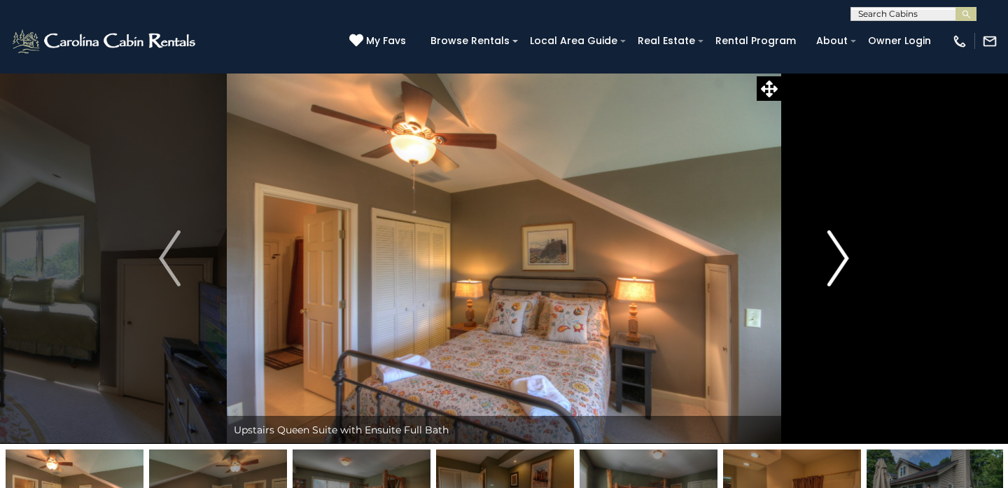
click at [846, 258] on img "Next" at bounding box center [837, 258] width 21 height 56
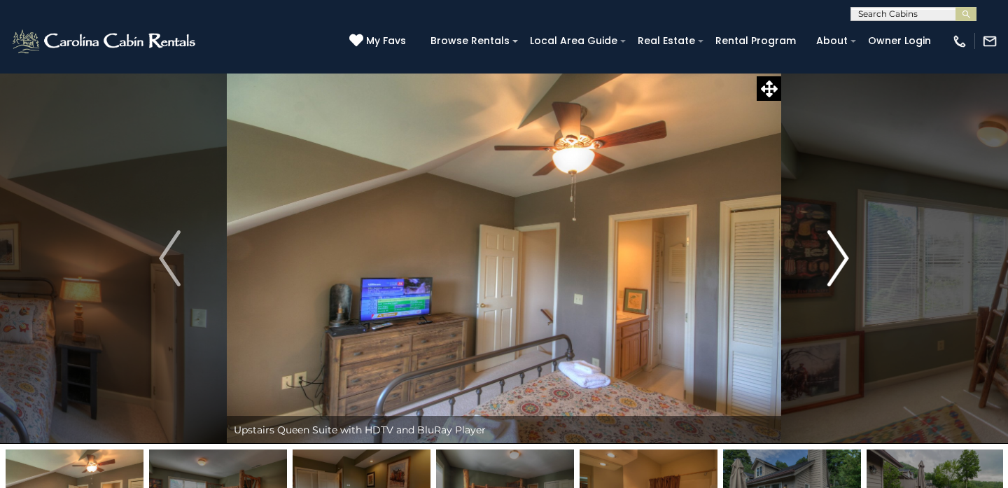
click at [846, 258] on img "Next" at bounding box center [837, 258] width 21 height 56
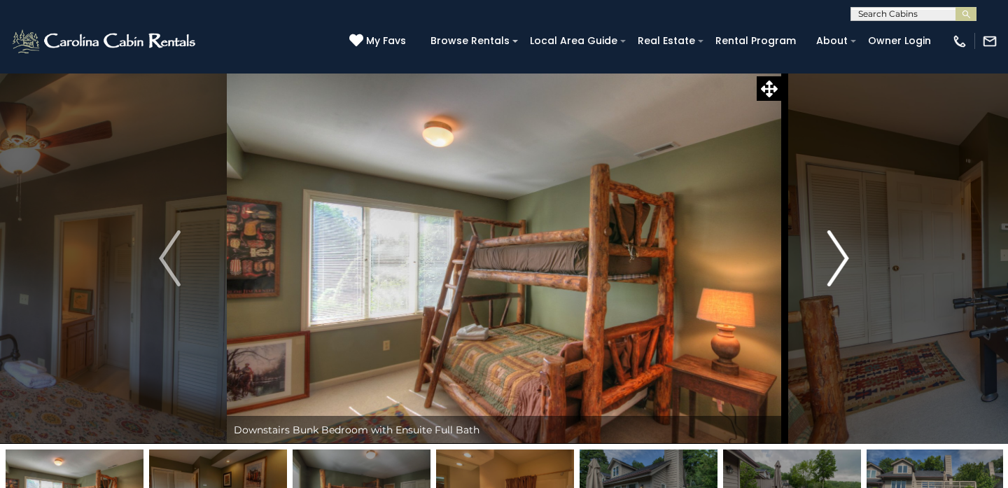
click at [846, 258] on img "Next" at bounding box center [837, 258] width 21 height 56
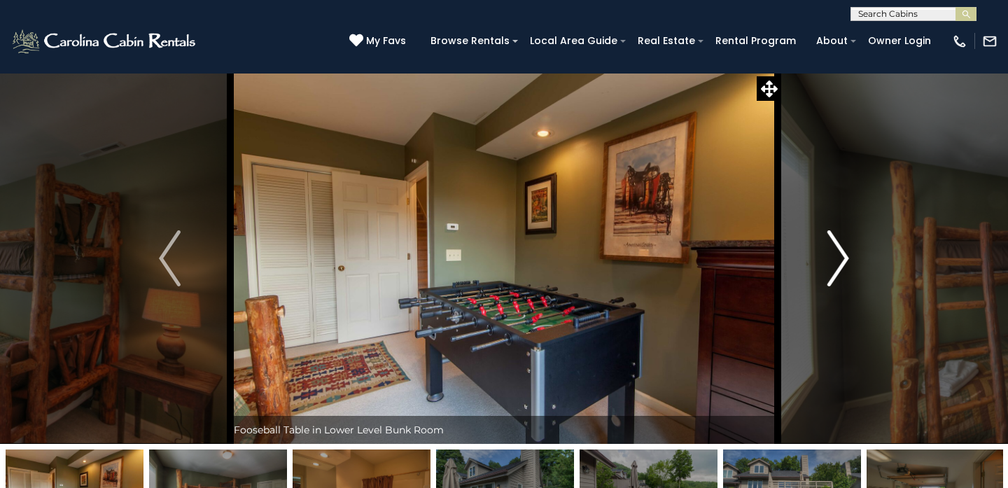
click at [846, 258] on img "Next" at bounding box center [837, 258] width 21 height 56
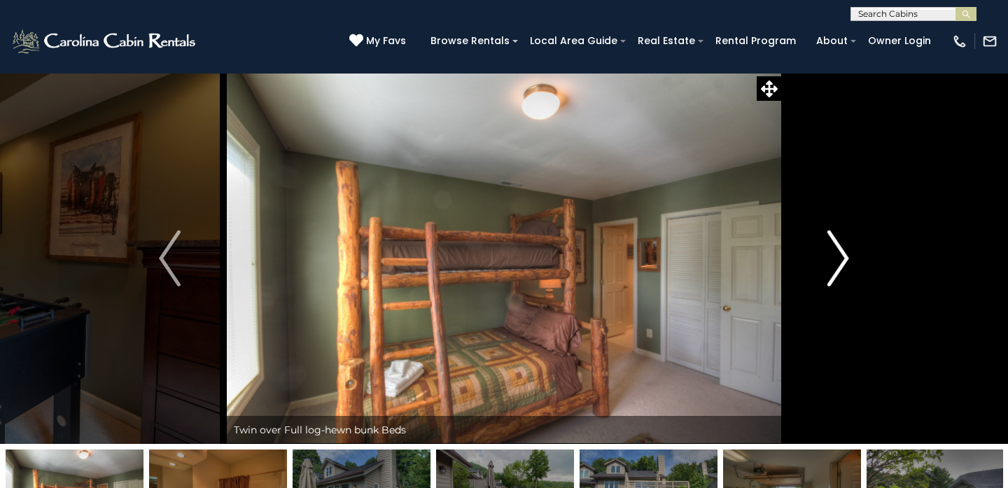
click at [846, 258] on img "Next" at bounding box center [837, 258] width 21 height 56
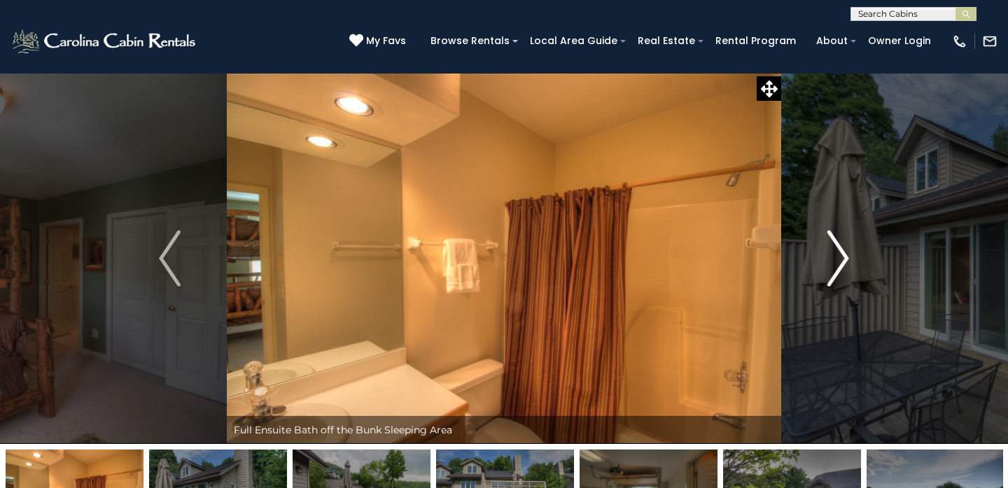
click at [846, 258] on img "Next" at bounding box center [837, 258] width 21 height 56
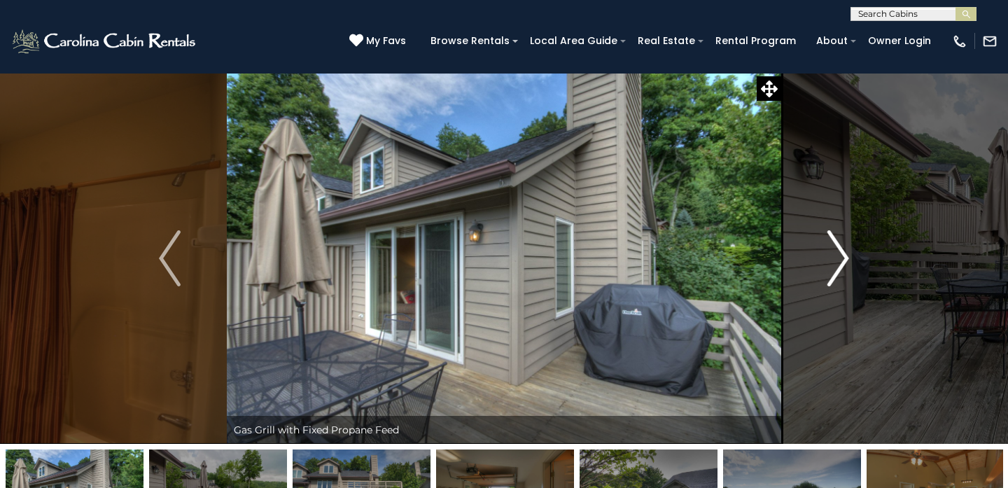
click at [846, 258] on img "Next" at bounding box center [837, 258] width 21 height 56
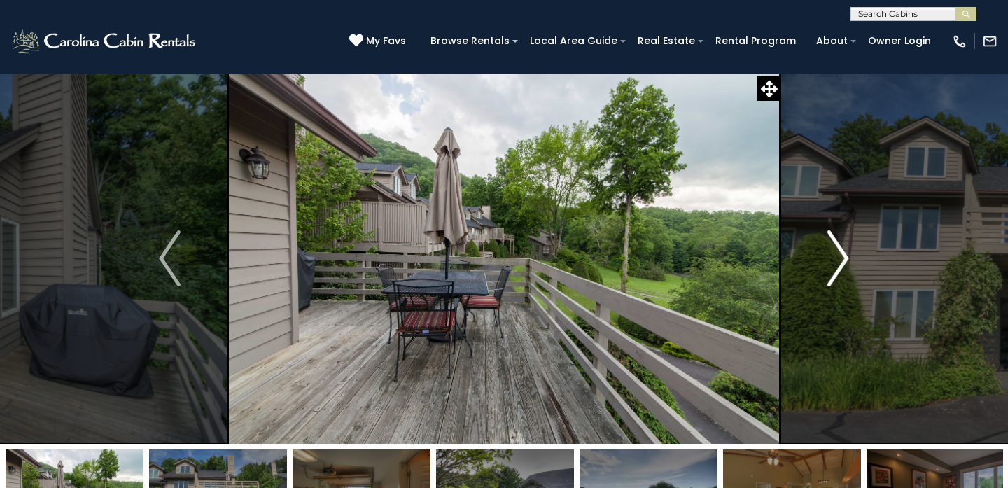
click at [846, 258] on img "Next" at bounding box center [837, 258] width 21 height 56
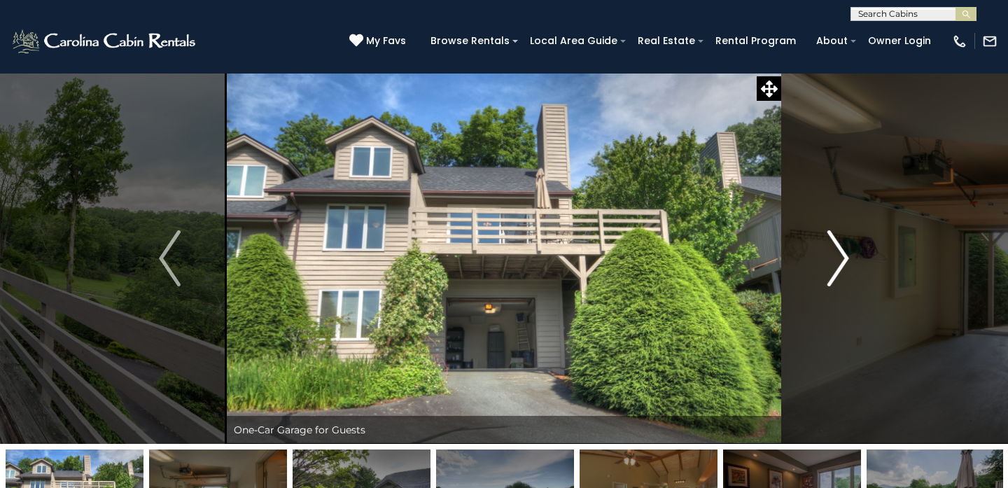
click at [845, 258] on img "Next" at bounding box center [837, 258] width 21 height 56
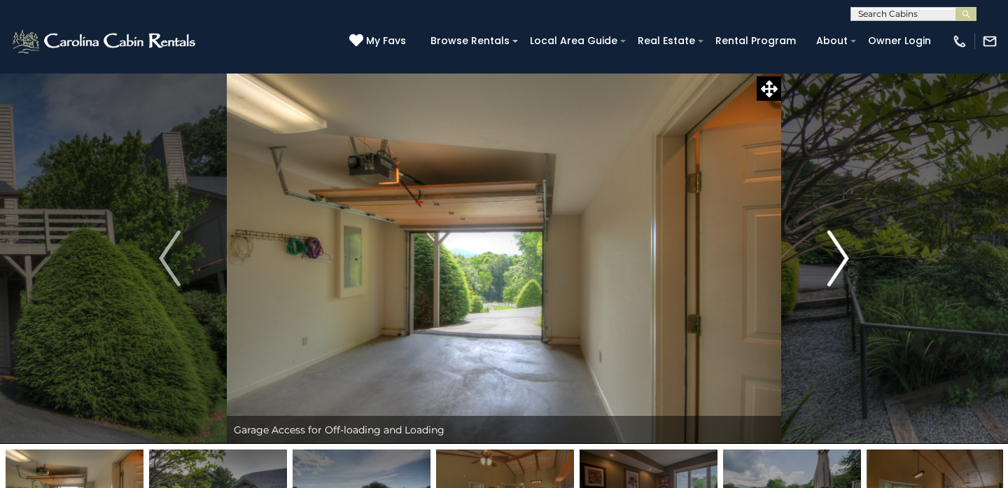
click at [845, 258] on img "Next" at bounding box center [837, 258] width 21 height 56
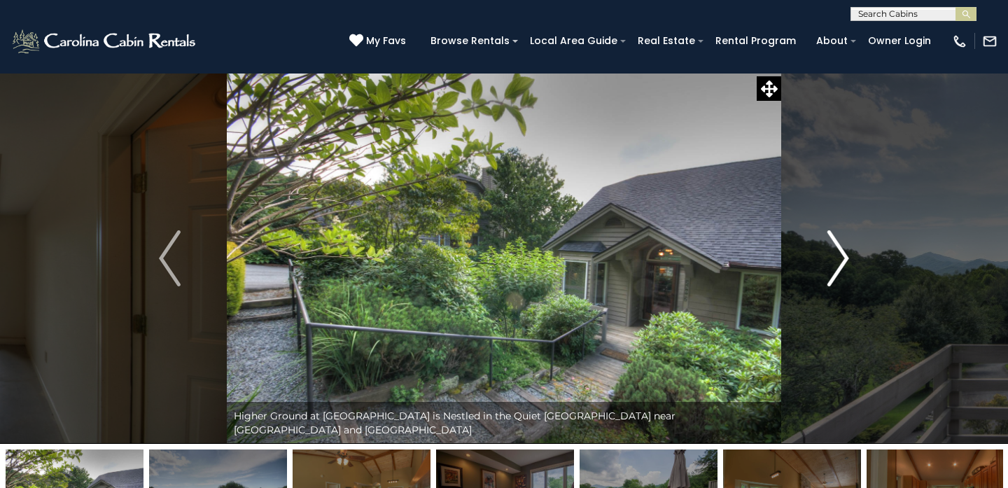
click at [845, 258] on img "Next" at bounding box center [837, 258] width 21 height 56
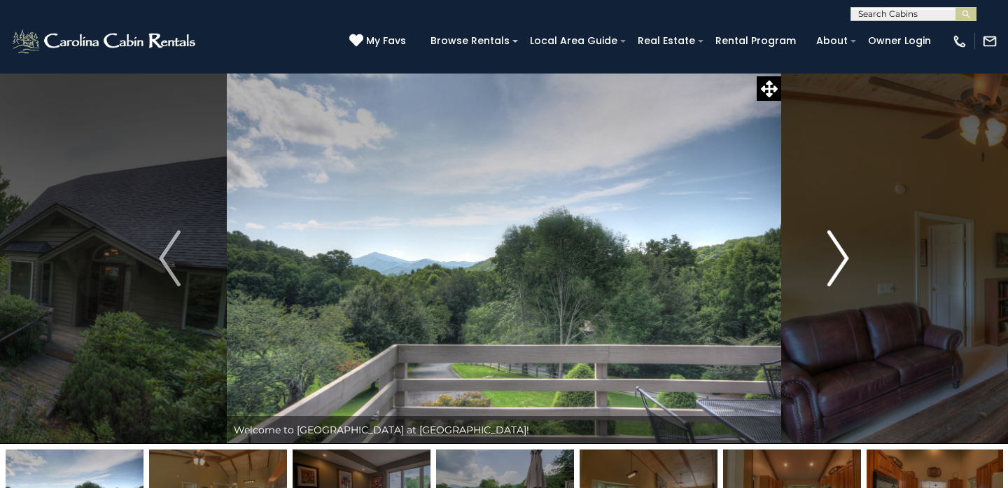
click at [845, 258] on img "Next" at bounding box center [837, 258] width 21 height 56
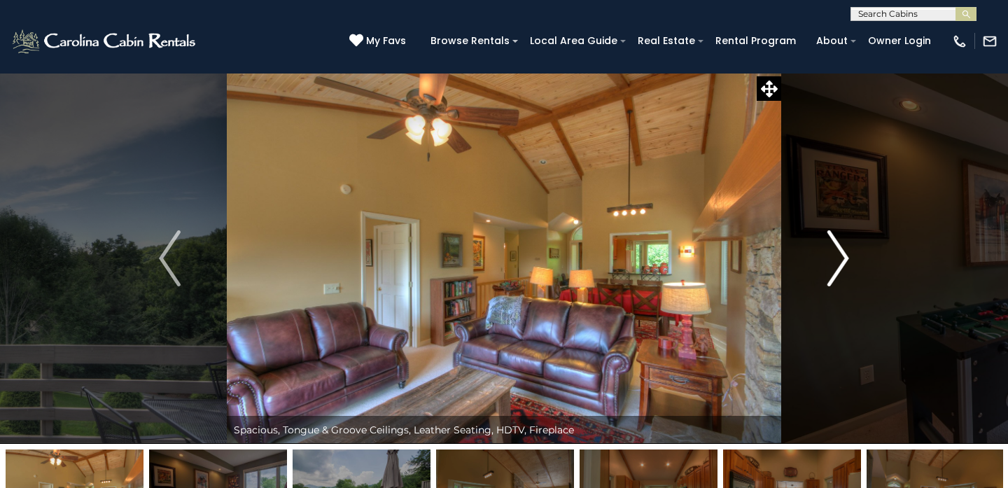
click at [845, 258] on img "Next" at bounding box center [837, 258] width 21 height 56
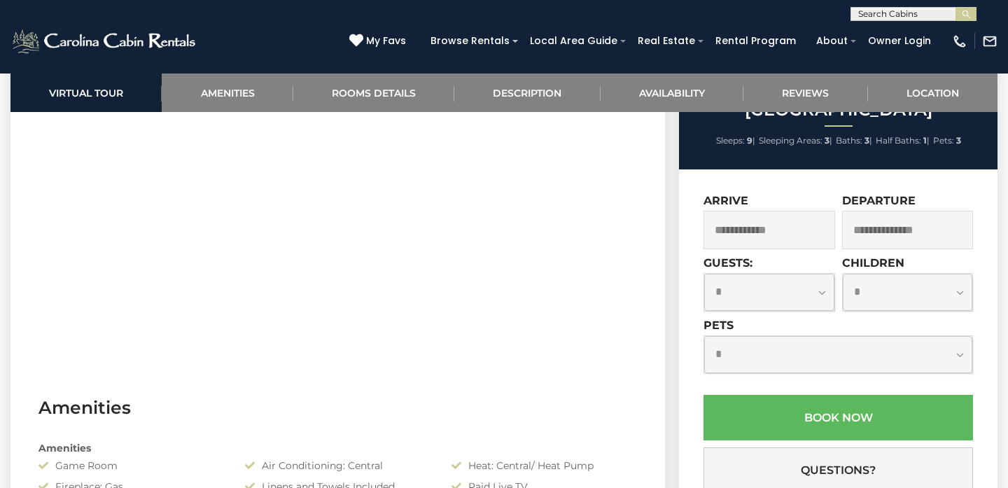
scroll to position [733, 0]
click at [749, 248] on input "text" at bounding box center [769, 229] width 132 height 38
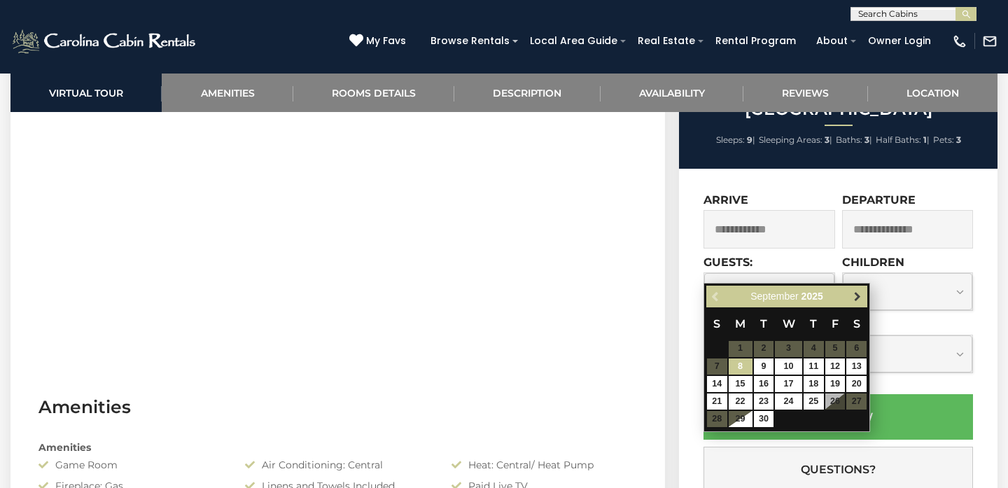
click at [861, 295] on span "Next" at bounding box center [857, 295] width 11 height 11
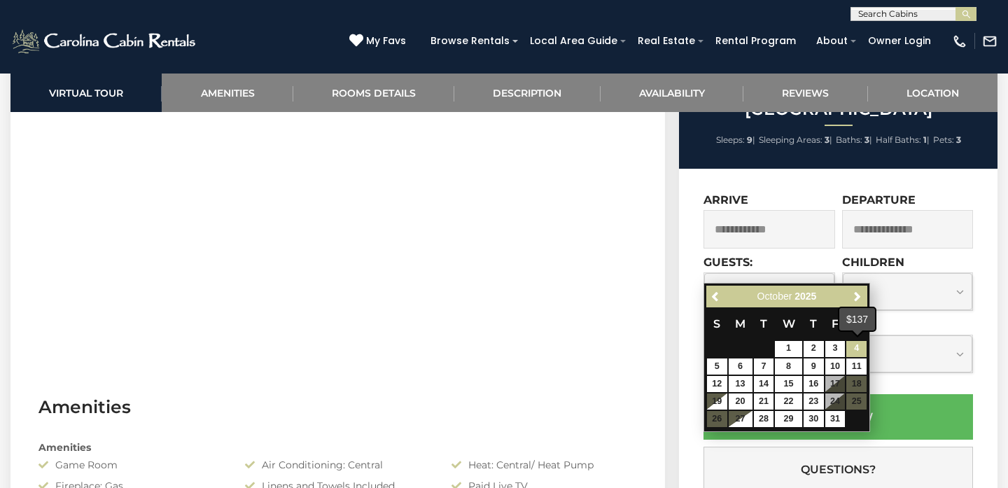
click at [852, 346] on link "4" at bounding box center [856, 349] width 20 height 16
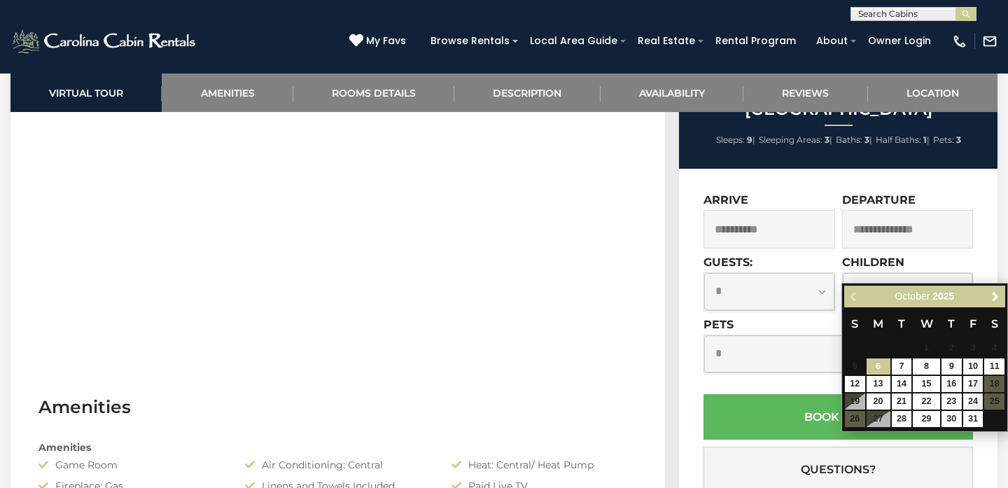
click at [773, 248] on input "**********" at bounding box center [769, 229] width 132 height 38
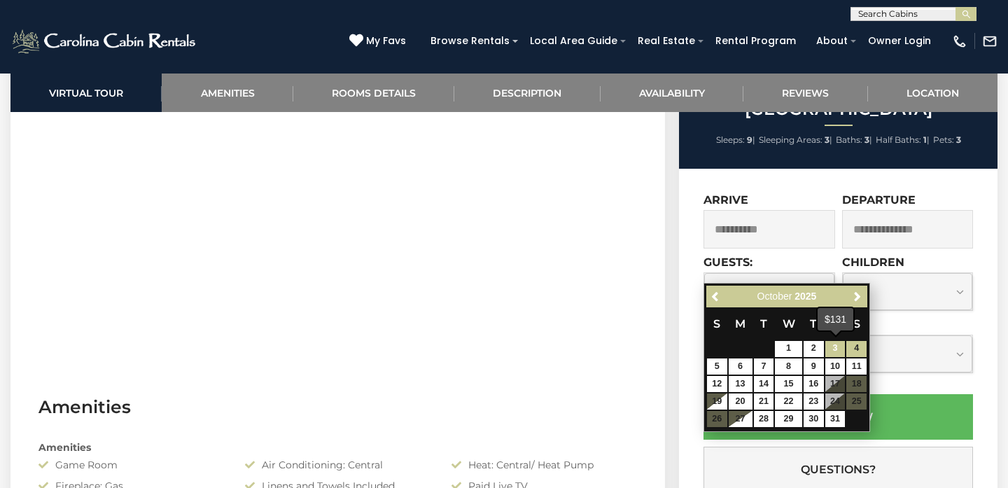
click at [830, 344] on link "3" at bounding box center [835, 349] width 20 height 16
type input "**********"
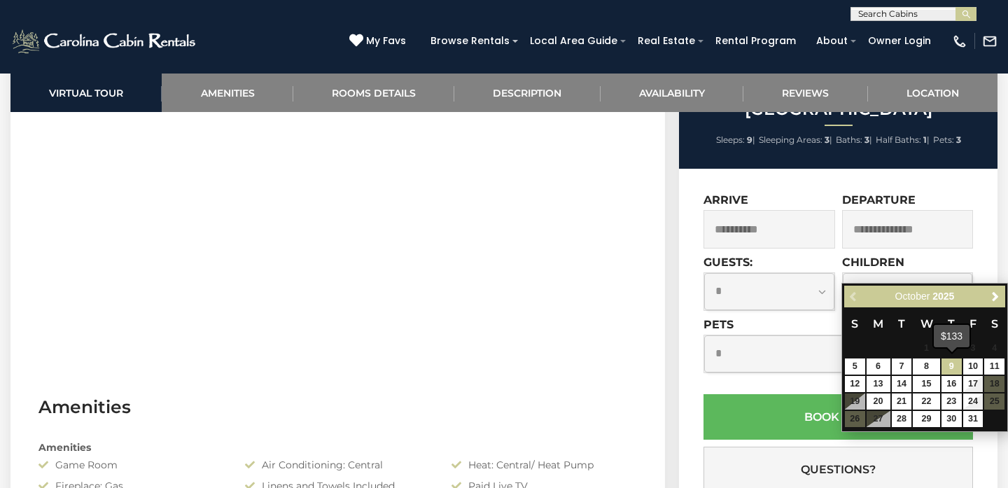
click at [951, 365] on link "9" at bounding box center [951, 366] width 20 height 16
type input "**********"
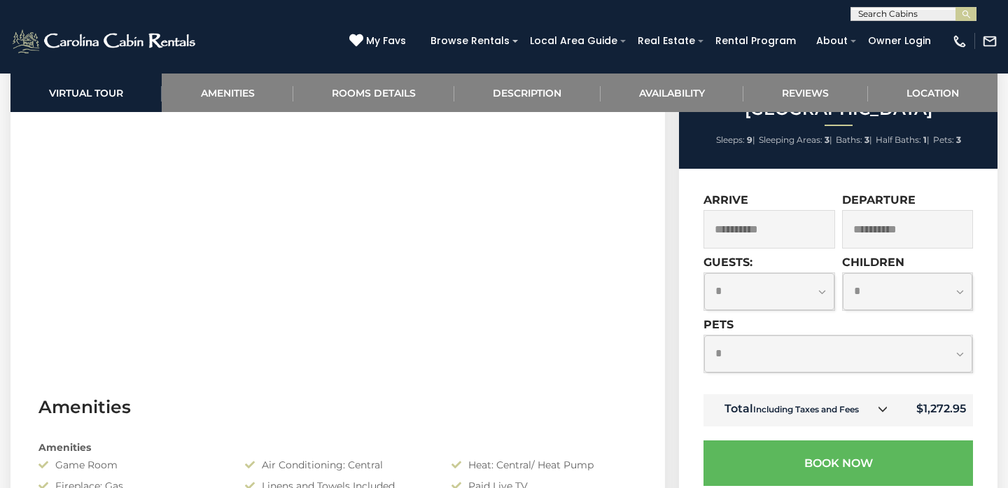
select select "*"
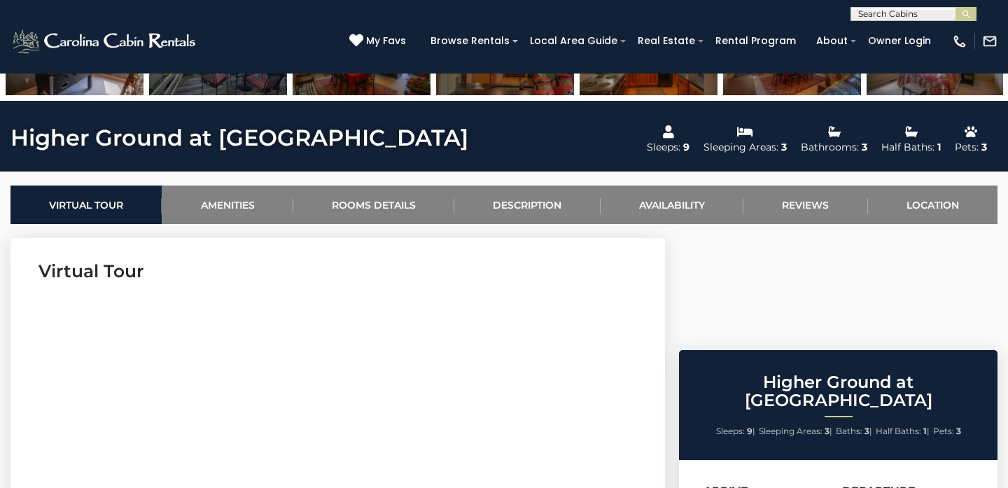
scroll to position [440, 0]
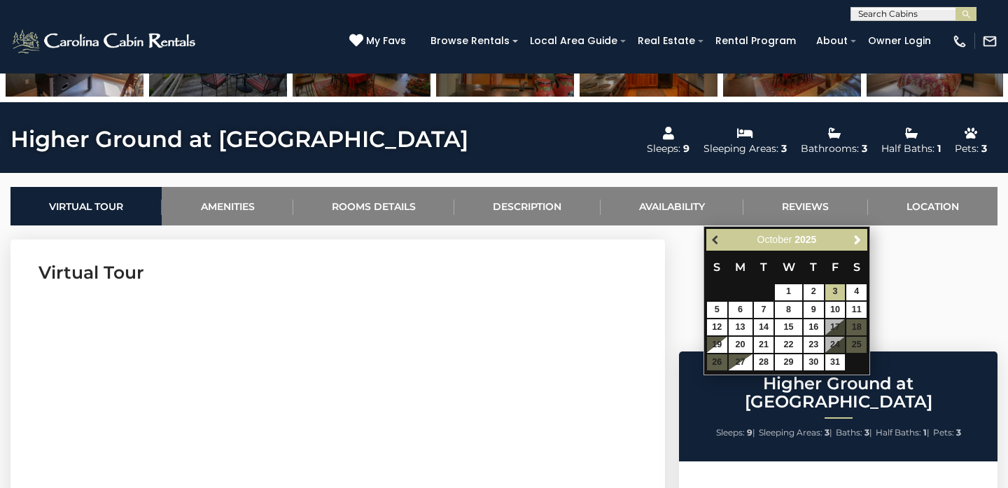
click at [714, 245] on span "Previous" at bounding box center [715, 239] width 11 height 11
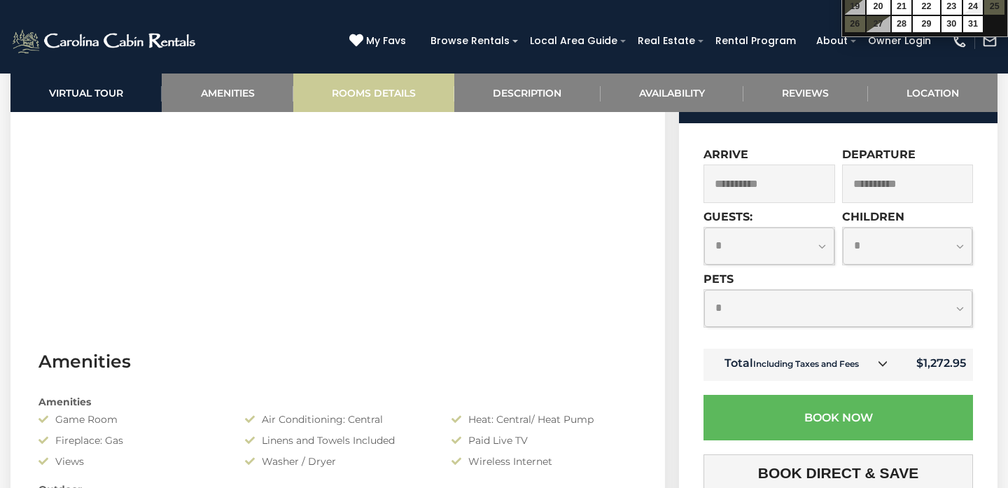
scroll to position [781, 0]
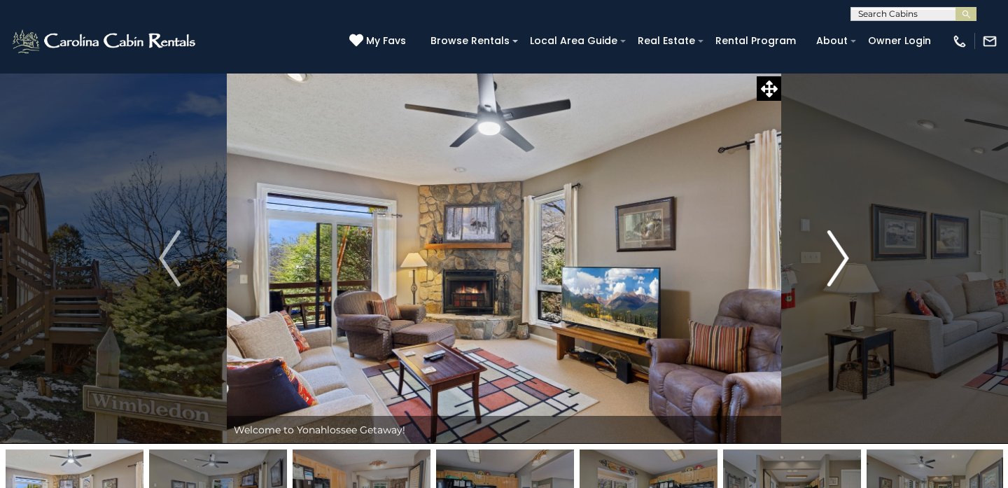
click at [841, 260] on img "Next" at bounding box center [837, 258] width 21 height 56
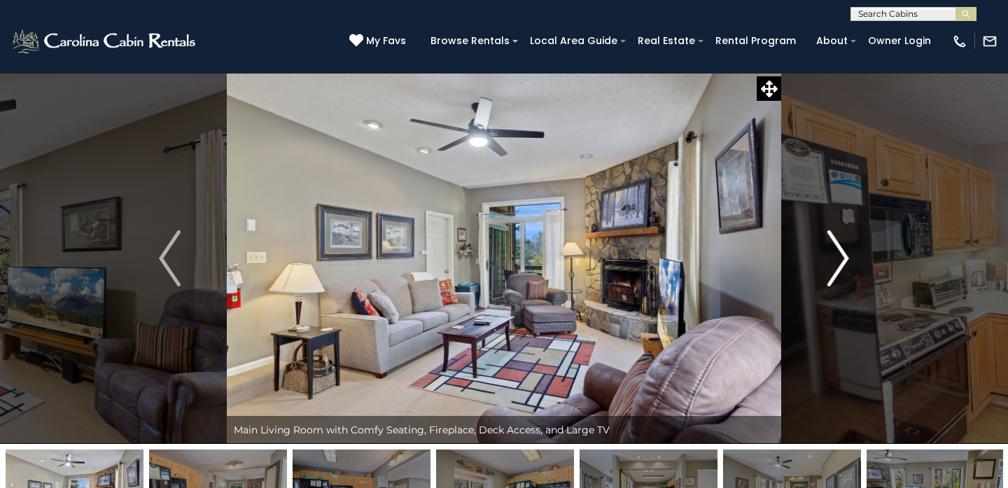
click at [841, 260] on img "Next" at bounding box center [837, 258] width 21 height 56
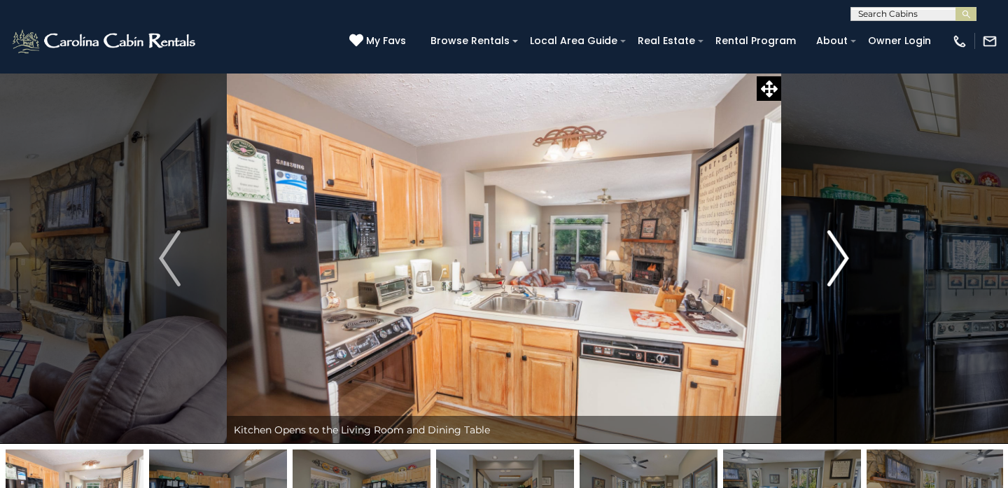
scroll to position [0, 1]
click at [841, 260] on img "Next" at bounding box center [837, 258] width 21 height 56
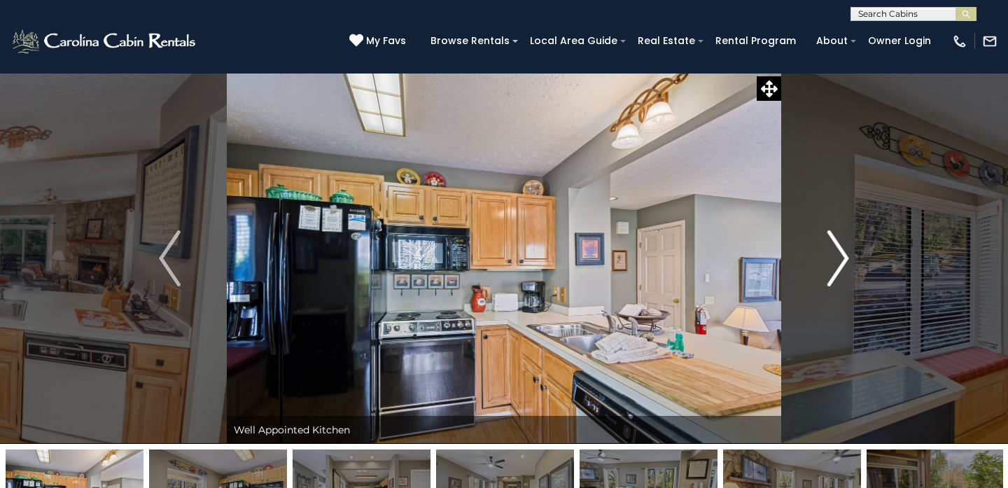
click at [841, 260] on img "Next" at bounding box center [837, 258] width 21 height 56
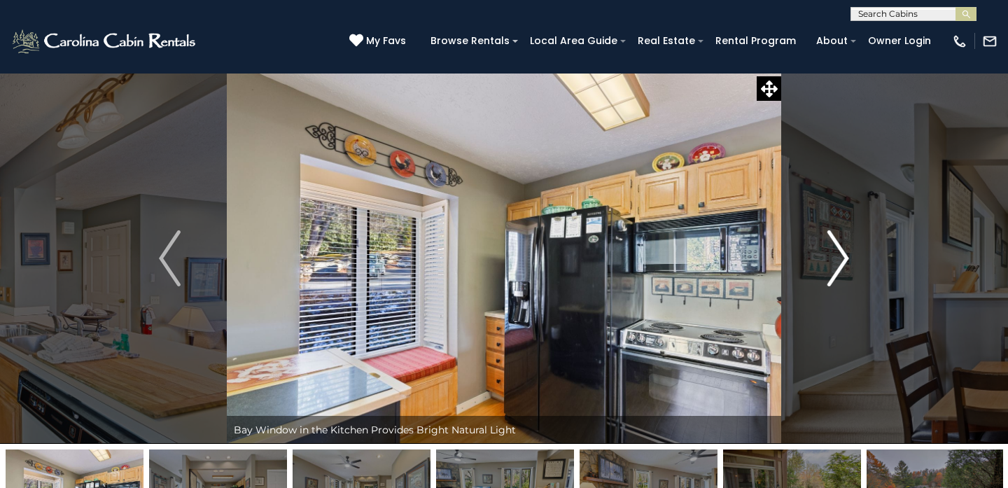
click at [841, 260] on img "Next" at bounding box center [837, 258] width 21 height 56
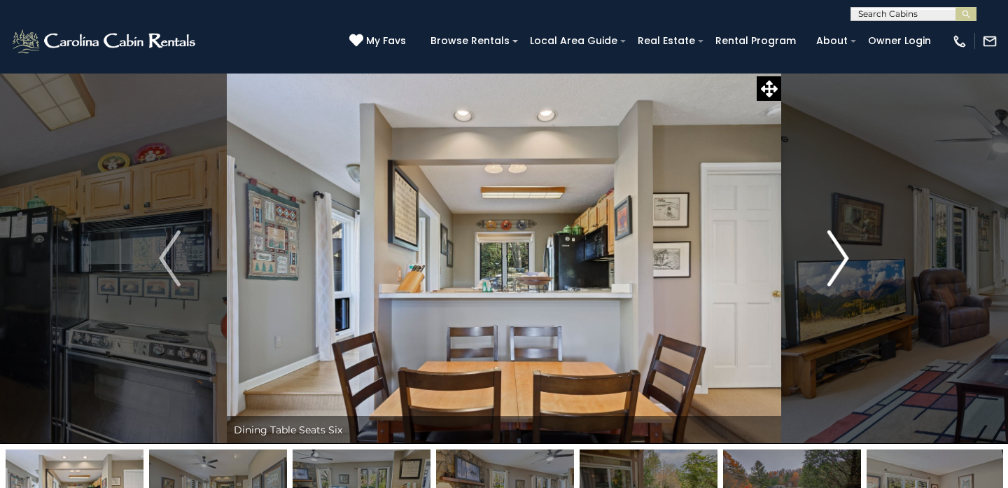
click at [841, 260] on img "Next" at bounding box center [837, 258] width 21 height 56
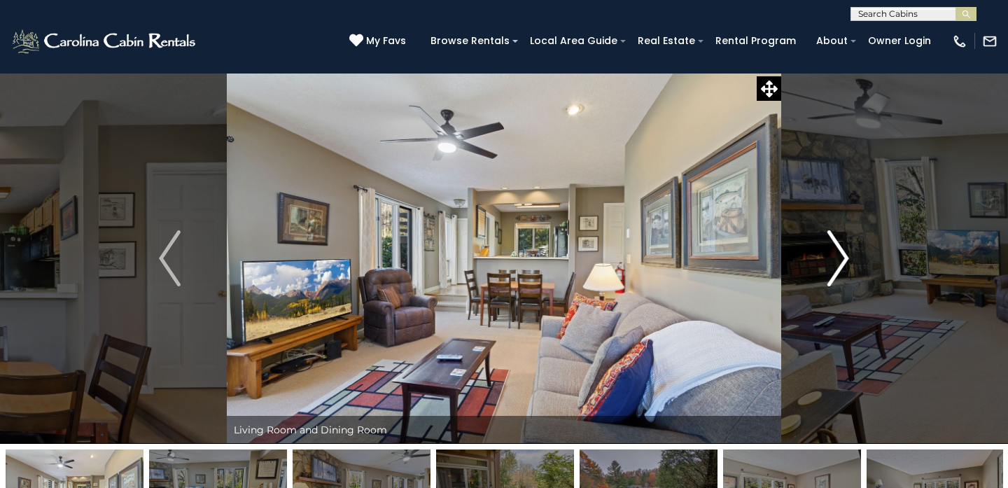
click at [841, 260] on img "Next" at bounding box center [837, 258] width 21 height 56
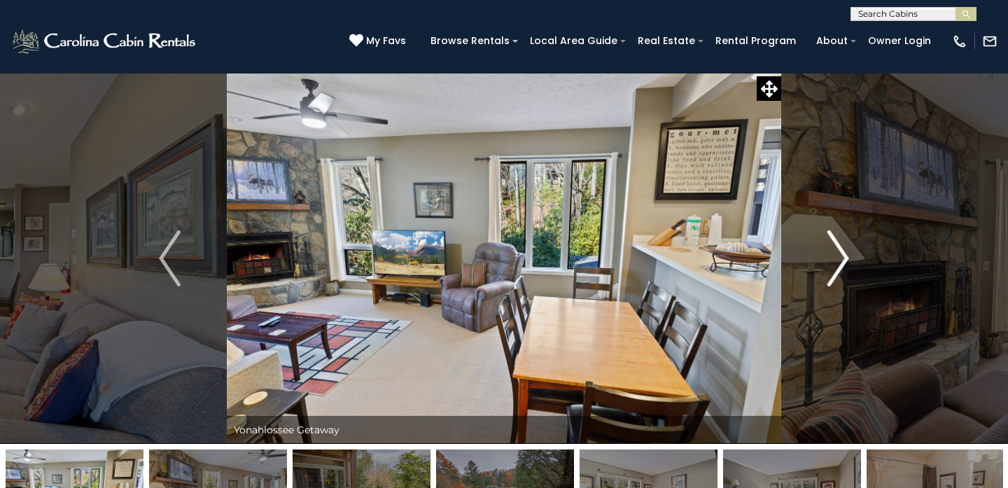
click at [841, 260] on img "Next" at bounding box center [837, 258] width 21 height 56
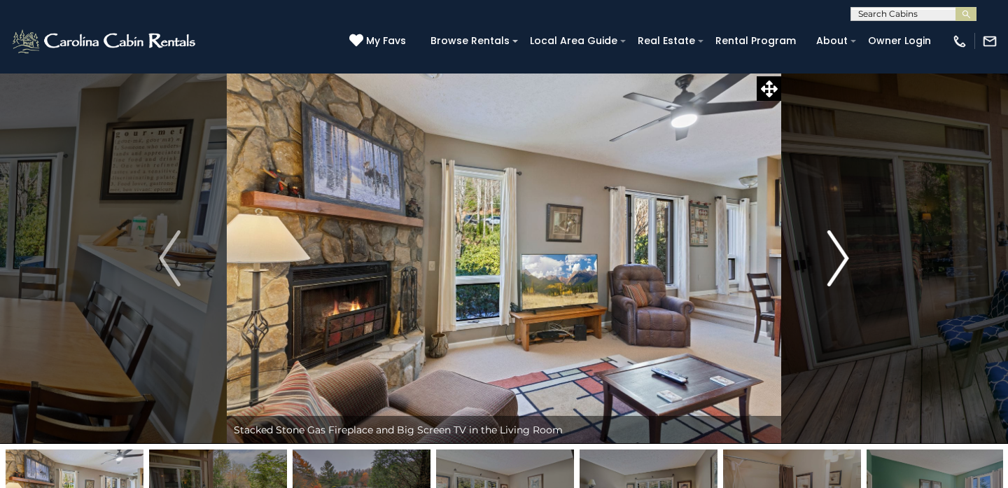
scroll to position [0, 0]
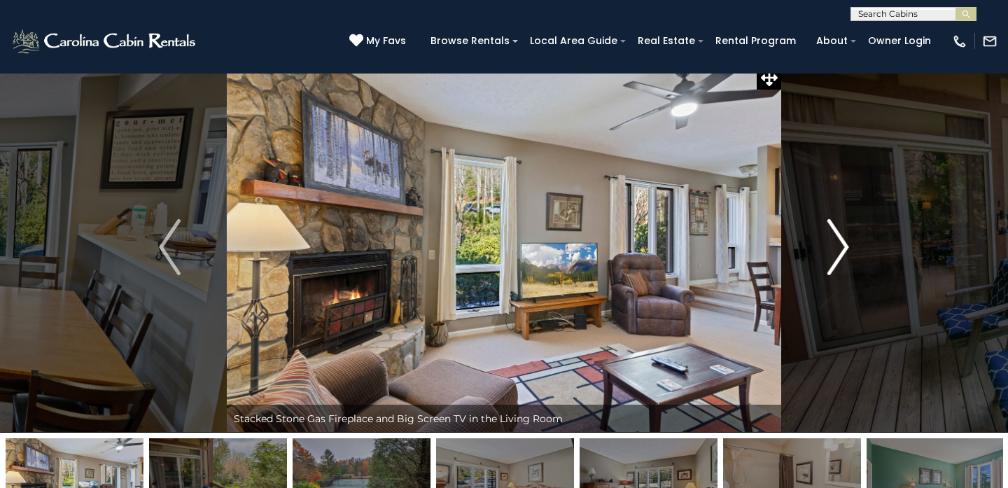
click at [841, 260] on img "Next" at bounding box center [837, 247] width 21 height 56
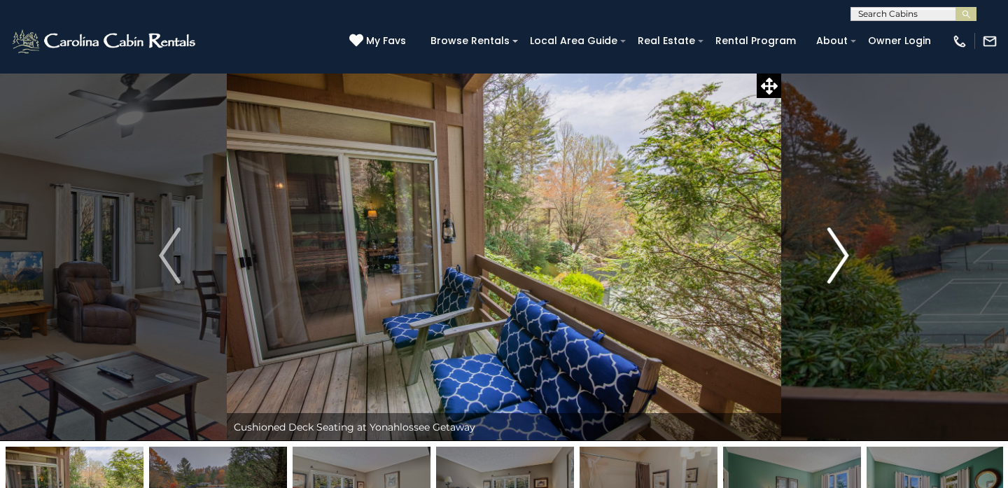
click at [841, 260] on img "Next" at bounding box center [837, 255] width 21 height 56
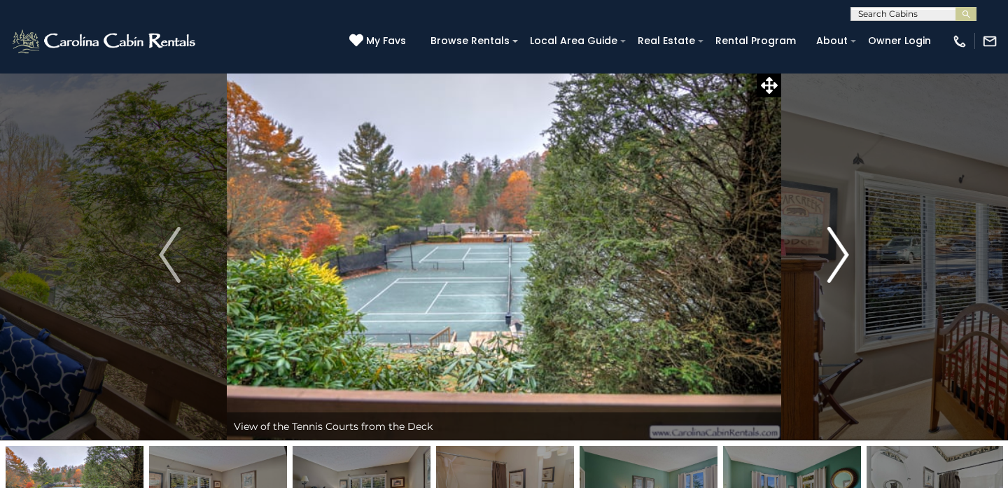
scroll to position [0, 1]
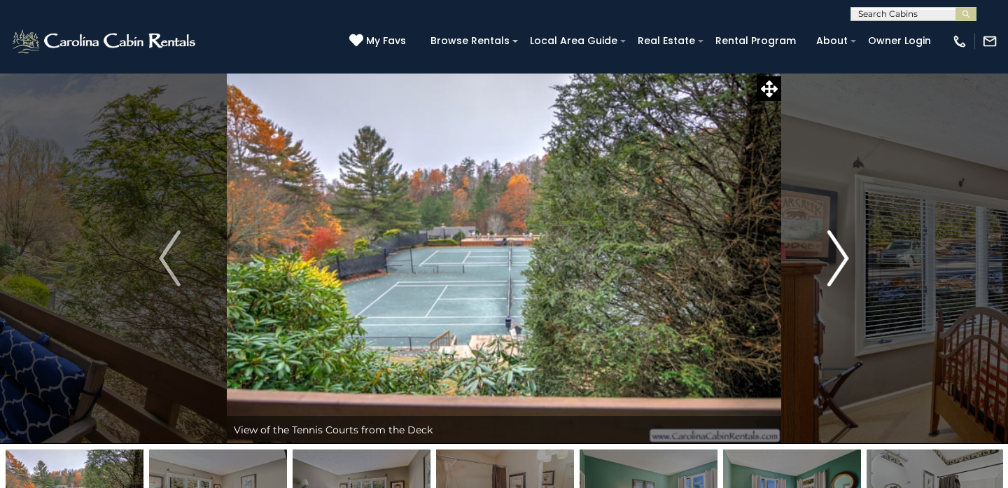
click at [841, 260] on img "Next" at bounding box center [837, 258] width 21 height 56
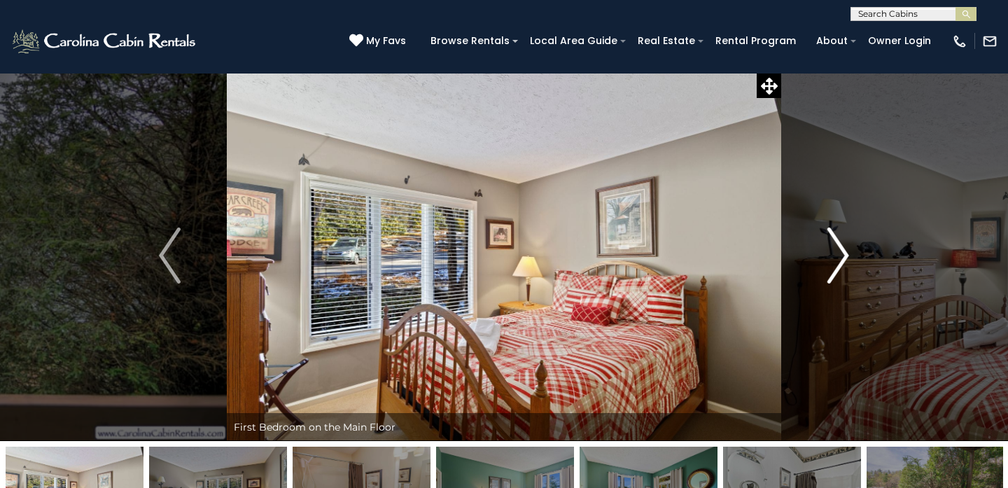
scroll to position [0, 0]
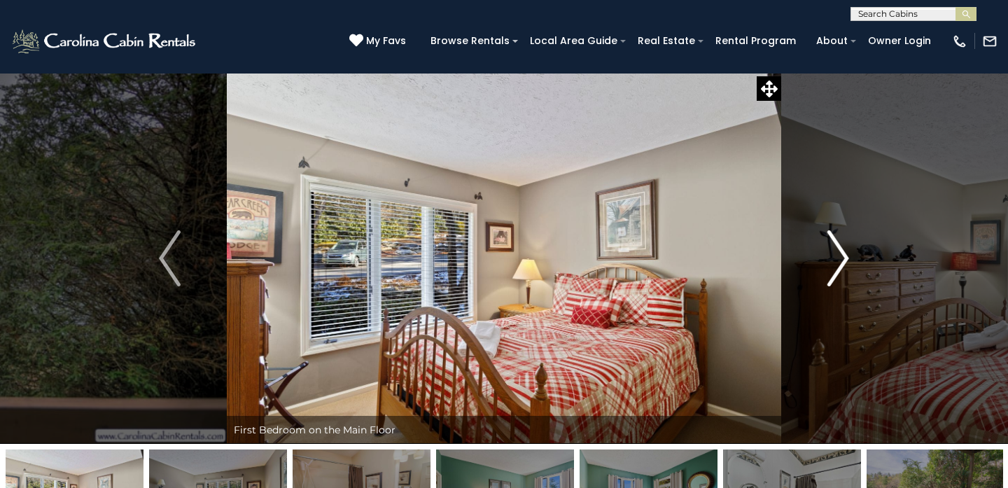
click at [841, 260] on img "Next" at bounding box center [837, 258] width 21 height 56
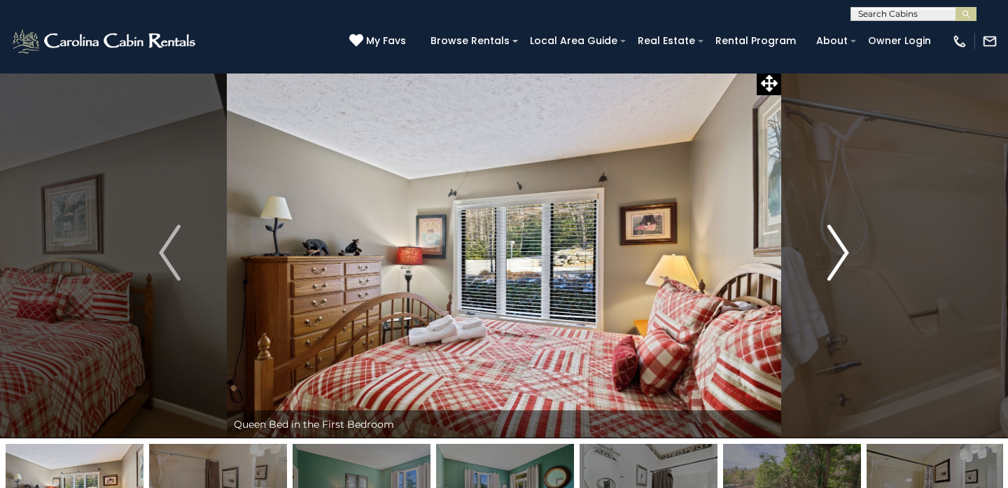
scroll to position [3, 0]
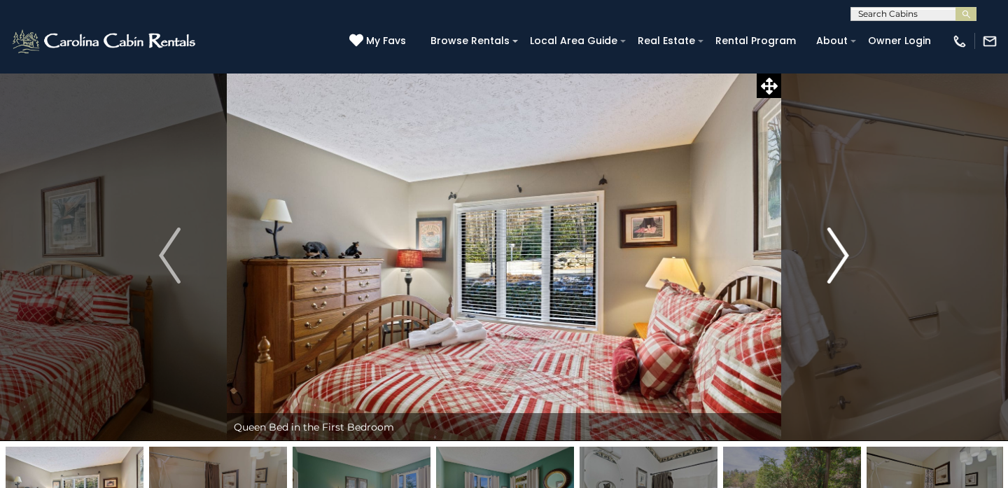
click at [841, 260] on img "Next" at bounding box center [837, 255] width 21 height 56
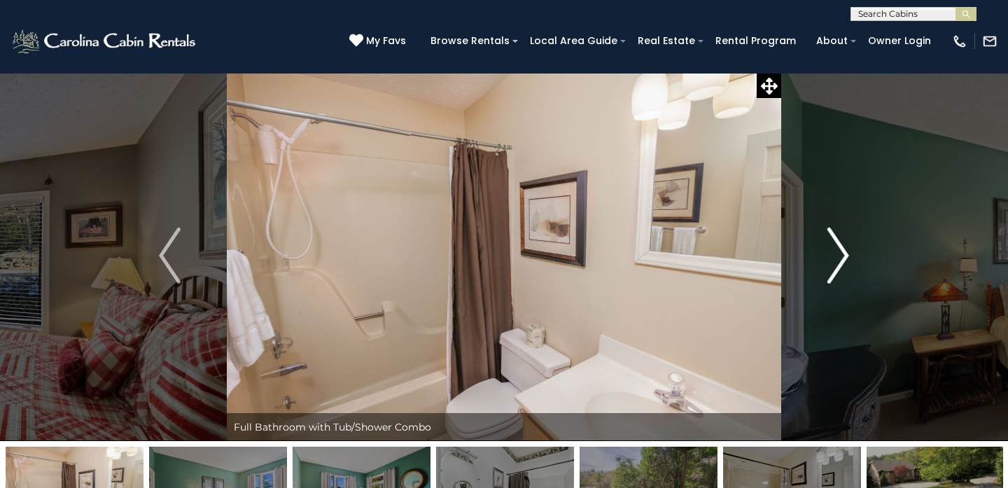
click at [841, 260] on img "Next" at bounding box center [837, 255] width 21 height 56
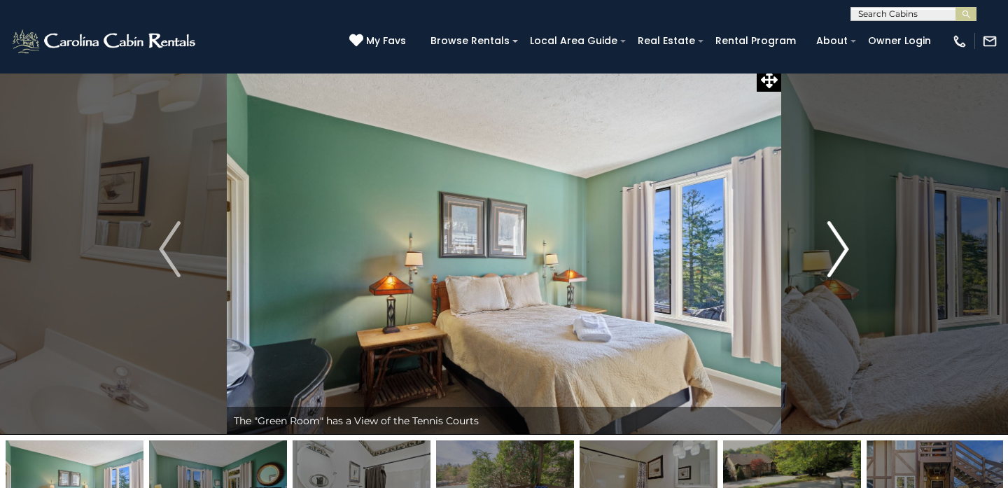
scroll to position [2, 1]
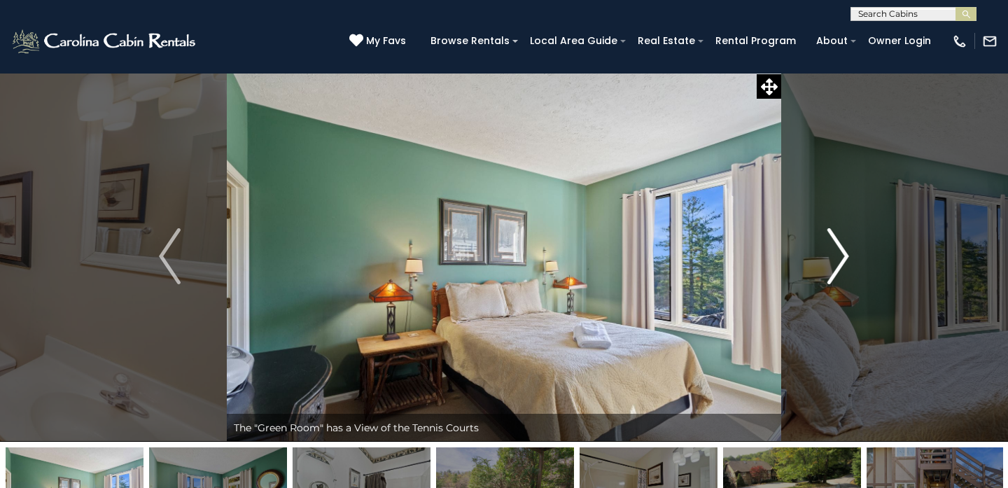
click at [841, 260] on img "Next" at bounding box center [837, 256] width 21 height 56
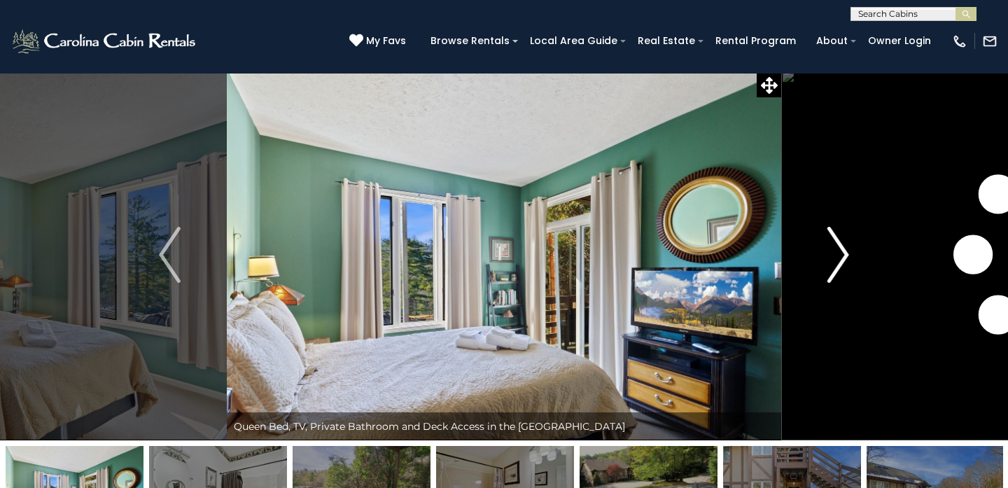
scroll to position [0, 0]
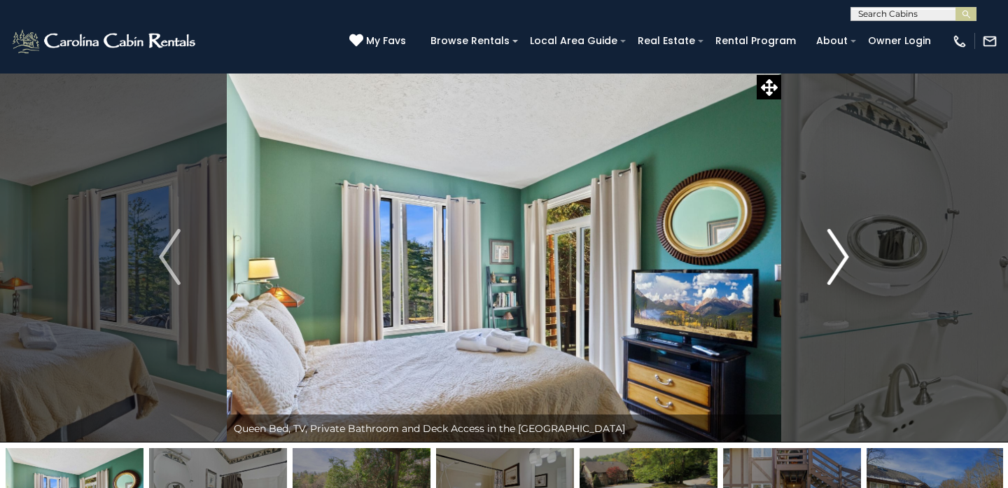
click at [841, 260] on img "Next" at bounding box center [837, 257] width 21 height 56
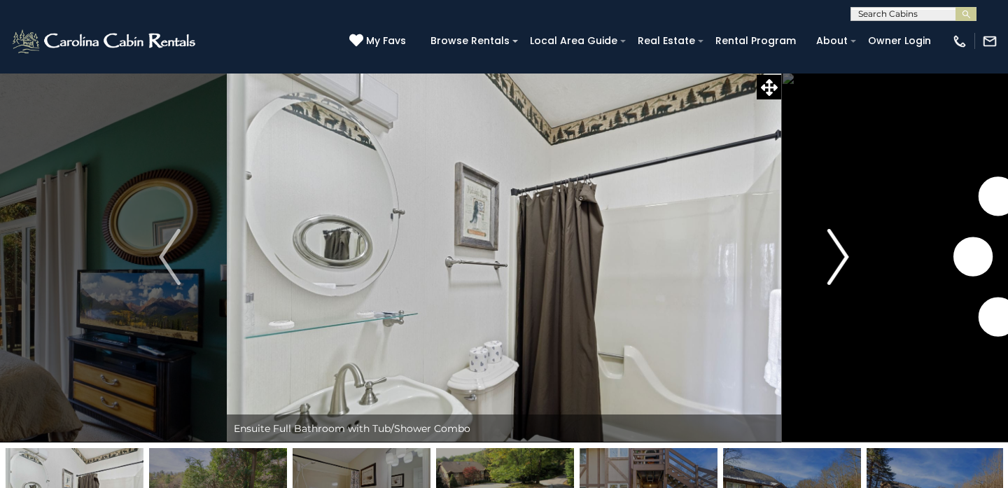
scroll to position [1, 0]
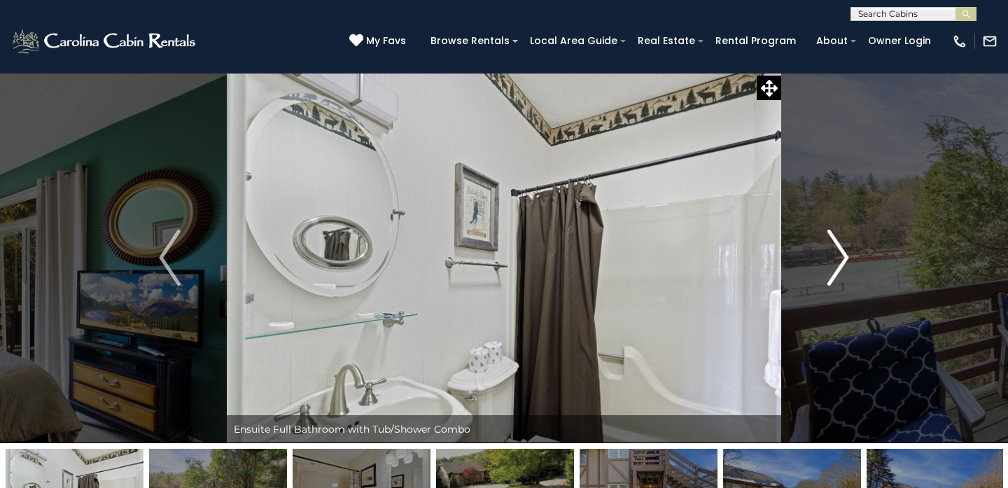
click at [841, 260] on img "Next" at bounding box center [837, 258] width 21 height 56
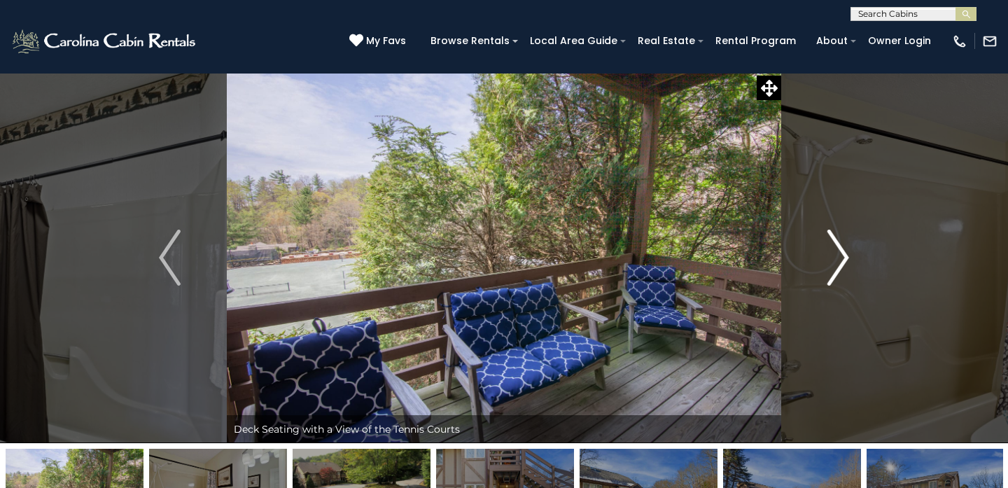
click at [841, 260] on img "Next" at bounding box center [837, 258] width 21 height 56
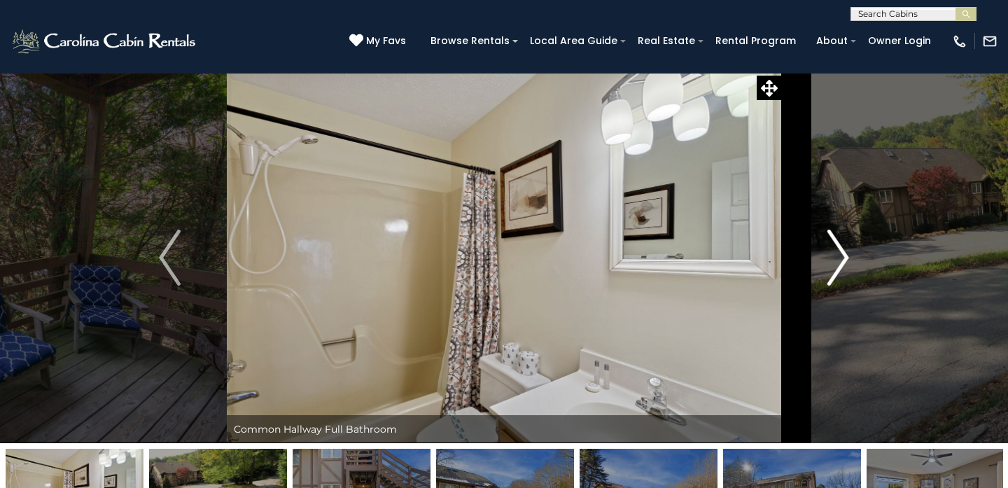
click at [841, 260] on img "Next" at bounding box center [837, 258] width 21 height 56
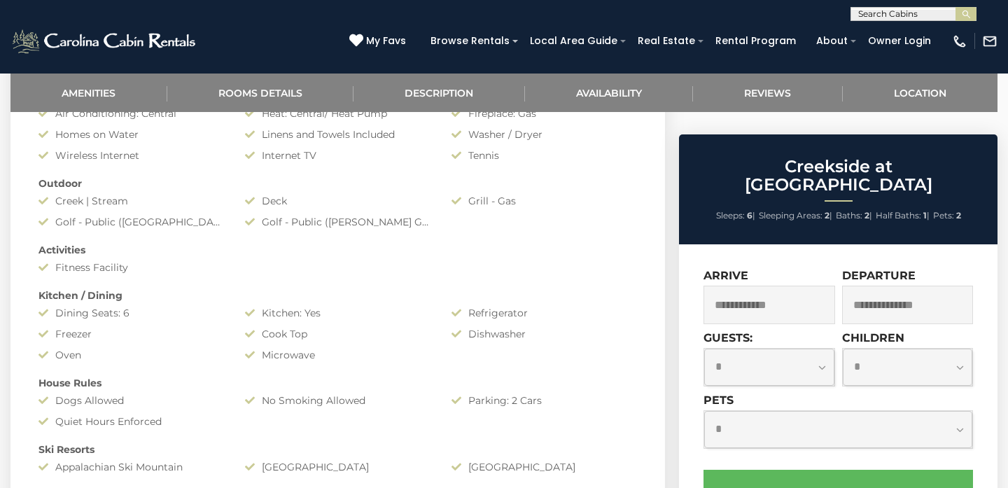
scroll to position [659, 0]
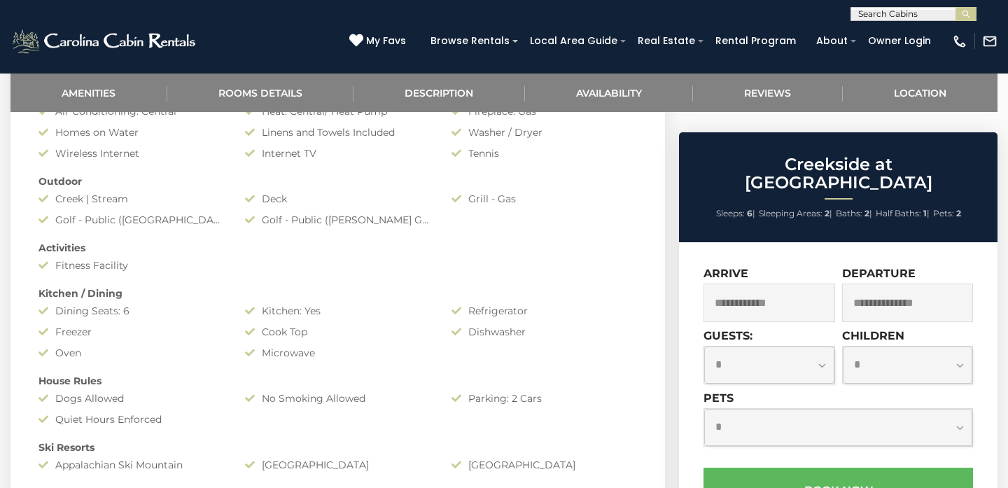
click at [760, 283] on input "text" at bounding box center [769, 302] width 132 height 38
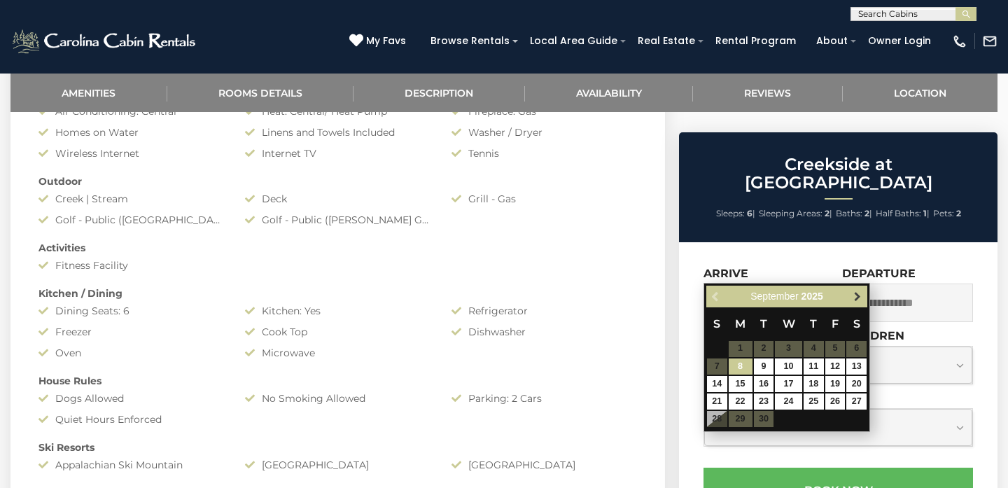
click at [852, 296] on span "Next" at bounding box center [857, 295] width 11 height 11
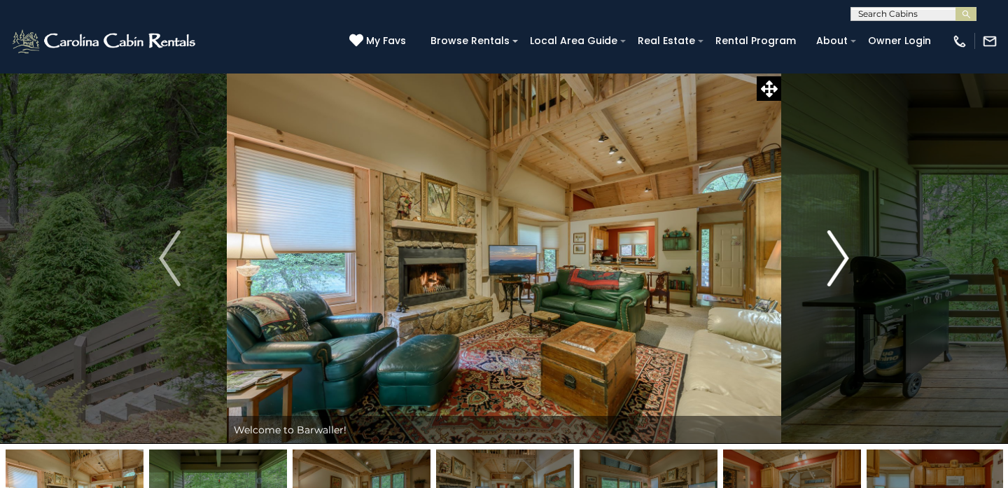
click at [833, 267] on img "Next" at bounding box center [837, 258] width 21 height 56
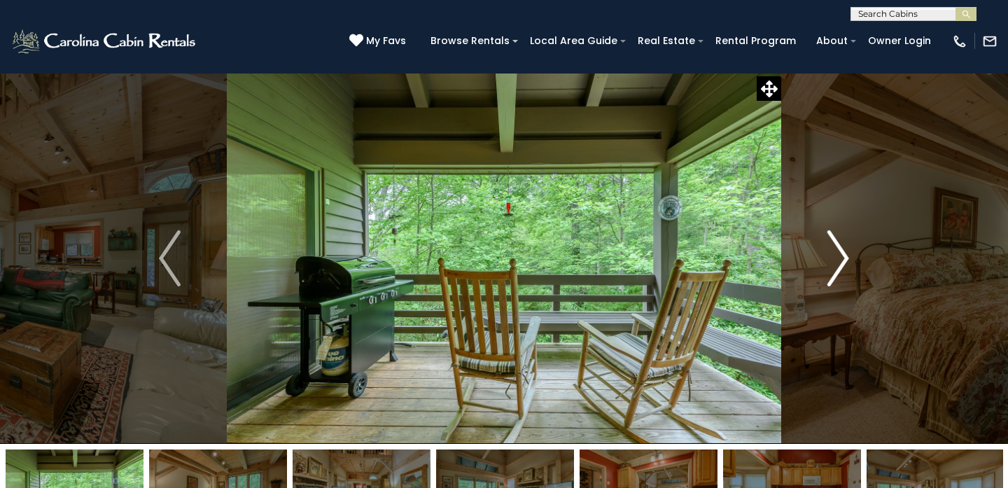
click at [833, 267] on img "Next" at bounding box center [837, 258] width 21 height 56
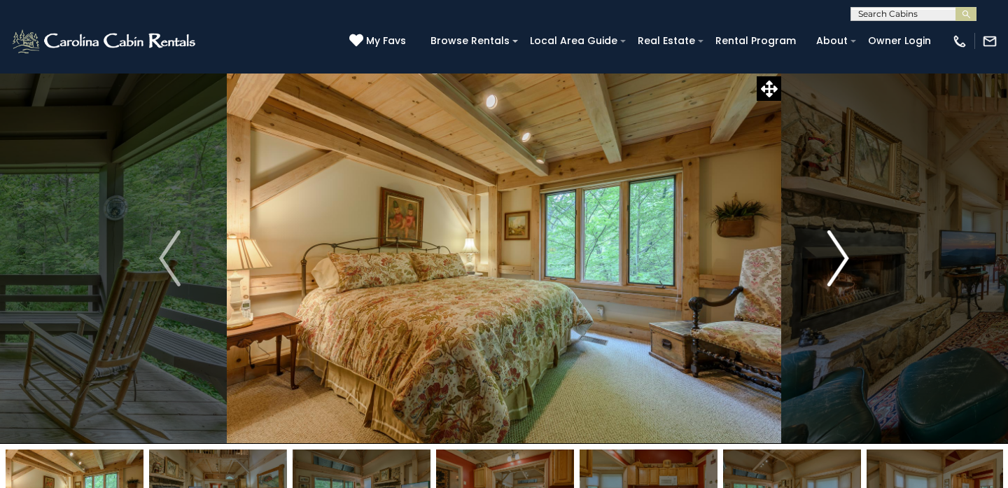
click at [833, 267] on img "Next" at bounding box center [837, 258] width 21 height 56
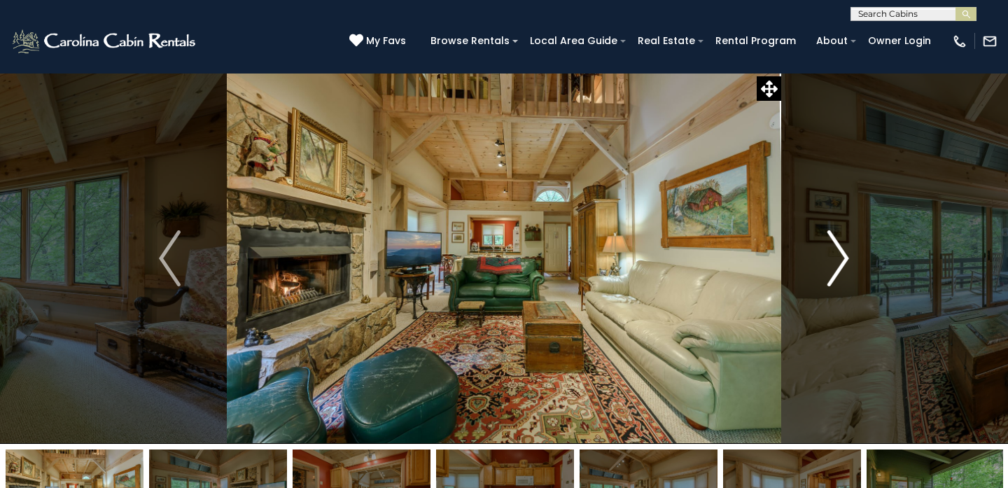
click at [833, 267] on img "Next" at bounding box center [837, 258] width 21 height 56
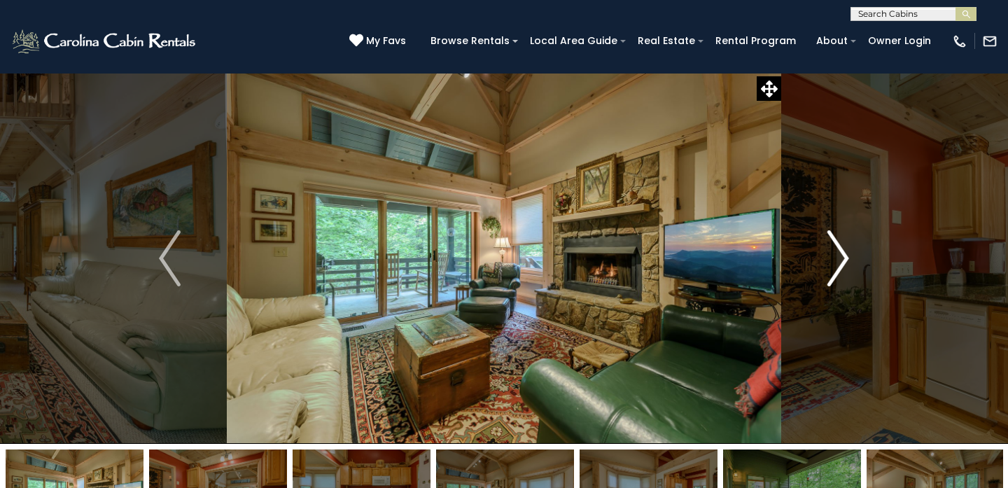
click at [833, 267] on img "Next" at bounding box center [837, 258] width 21 height 56
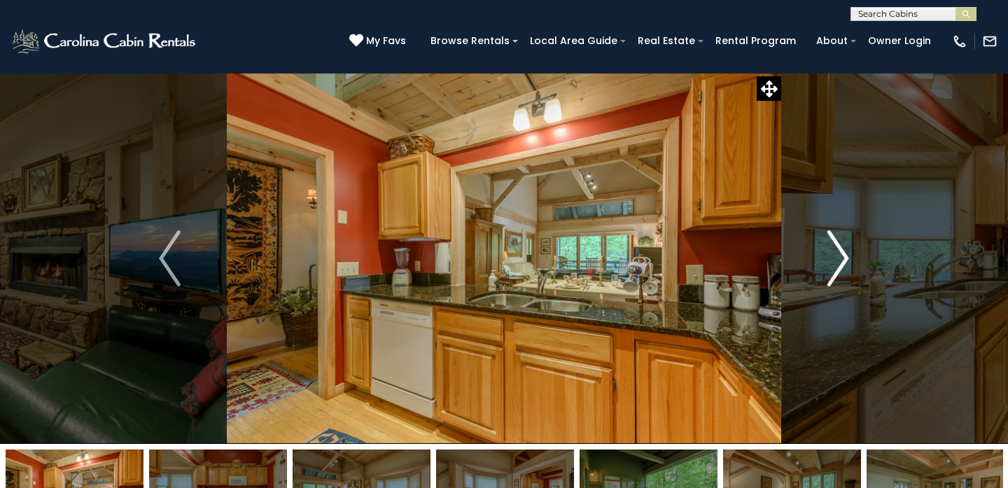
click at [833, 267] on img "Next" at bounding box center [837, 258] width 21 height 56
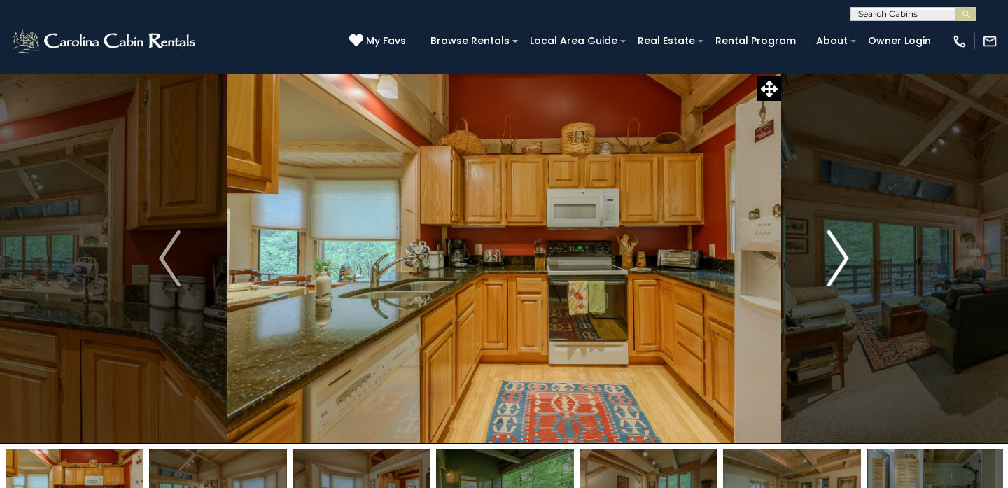
click at [833, 267] on img "Next" at bounding box center [837, 258] width 21 height 56
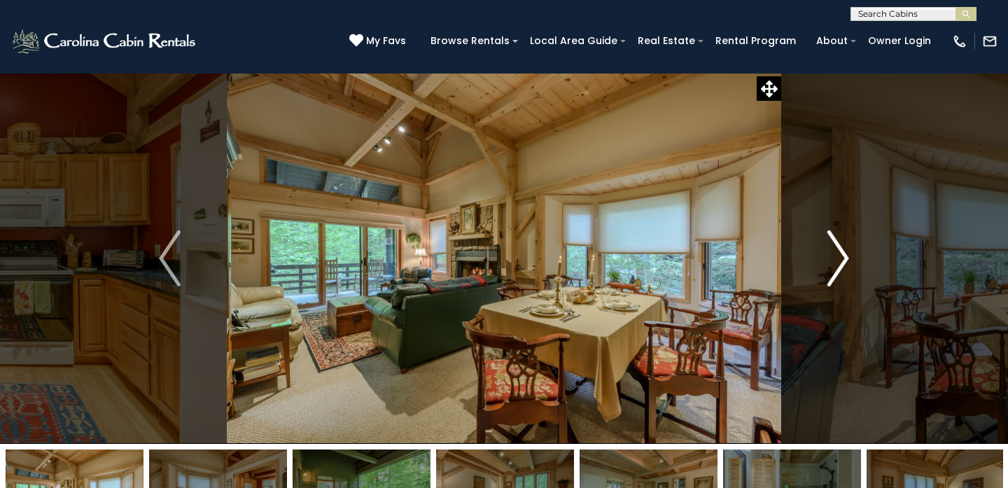
click at [833, 267] on img "Next" at bounding box center [837, 258] width 21 height 56
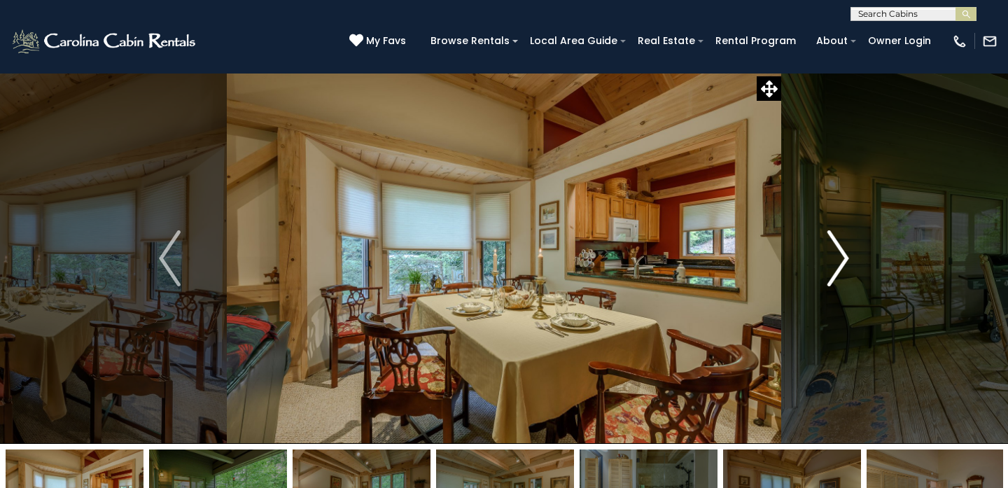
click at [833, 267] on img "Next" at bounding box center [837, 258] width 21 height 56
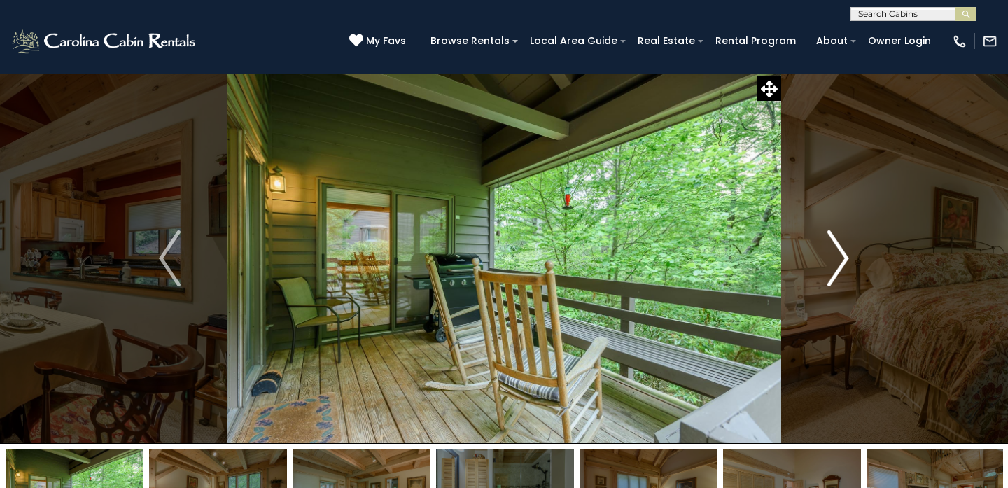
click at [833, 267] on img "Next" at bounding box center [837, 258] width 21 height 56
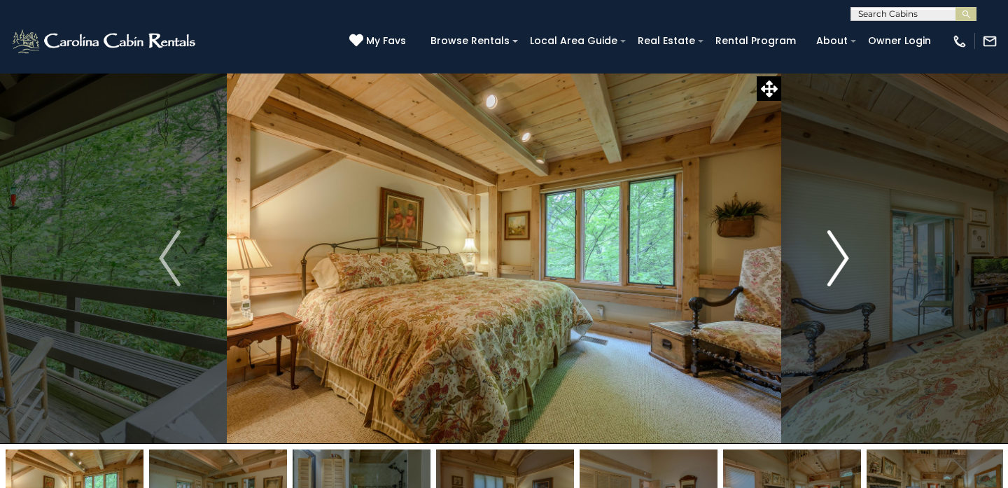
click at [833, 267] on img "Next" at bounding box center [837, 258] width 21 height 56
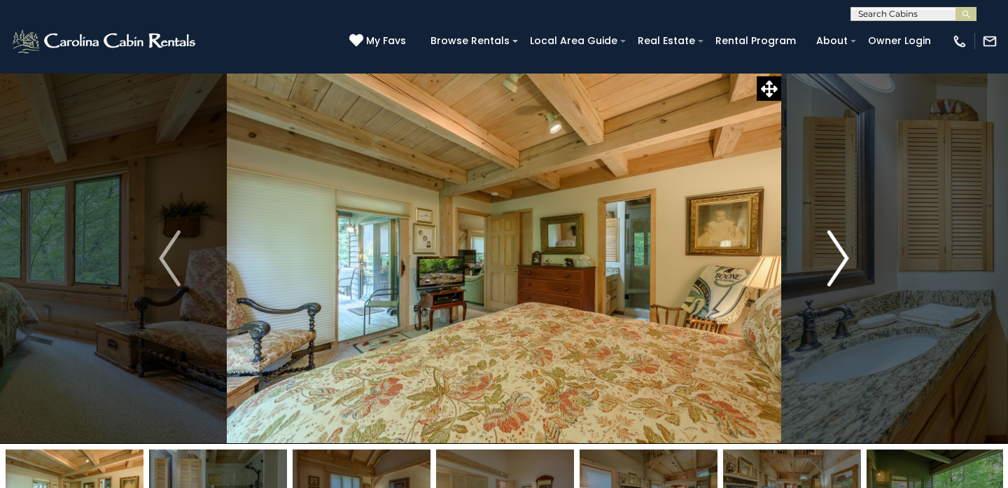
click at [833, 267] on img "Next" at bounding box center [837, 258] width 21 height 56
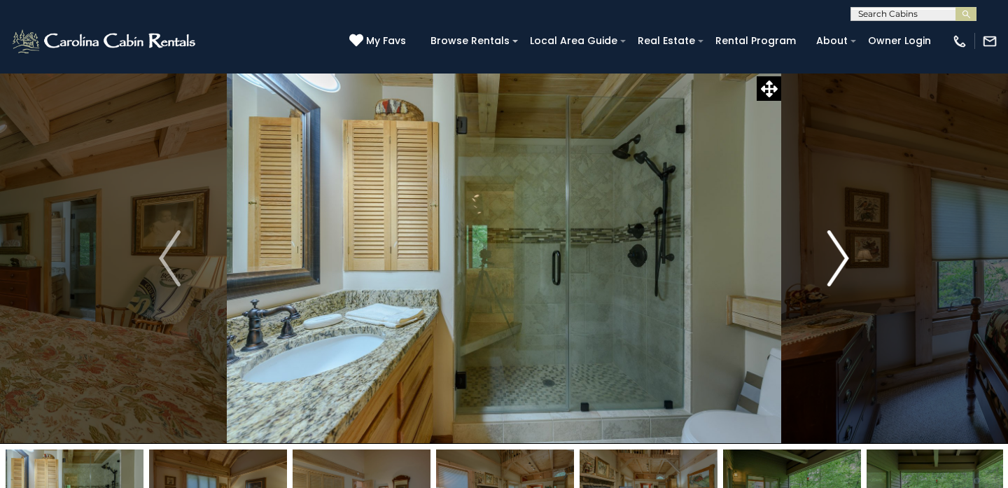
click at [833, 267] on img "Next" at bounding box center [837, 258] width 21 height 56
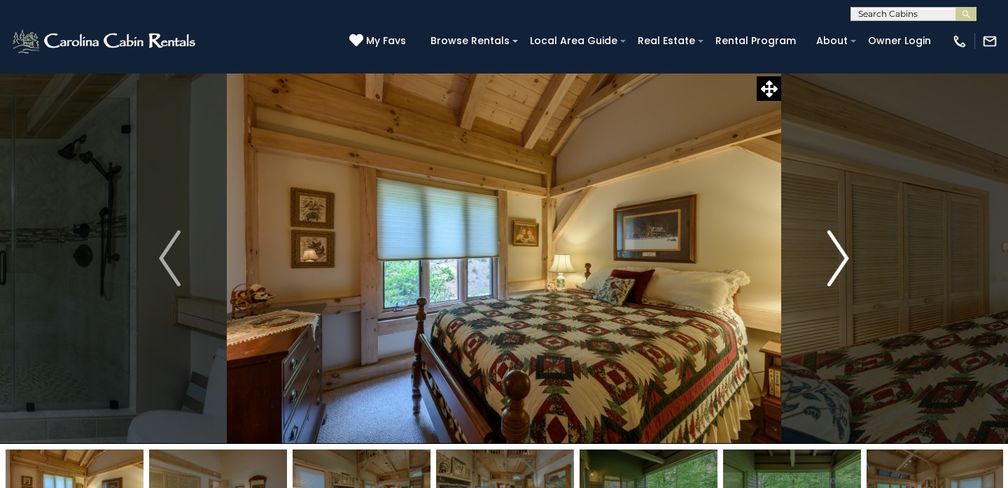
click at [833, 267] on img "Next" at bounding box center [837, 258] width 21 height 56
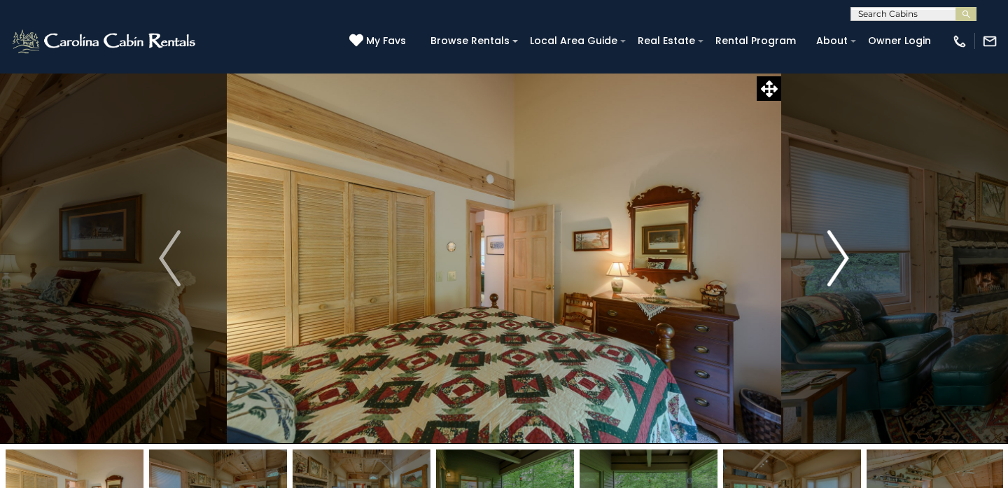
click at [833, 267] on img "Next" at bounding box center [837, 258] width 21 height 56
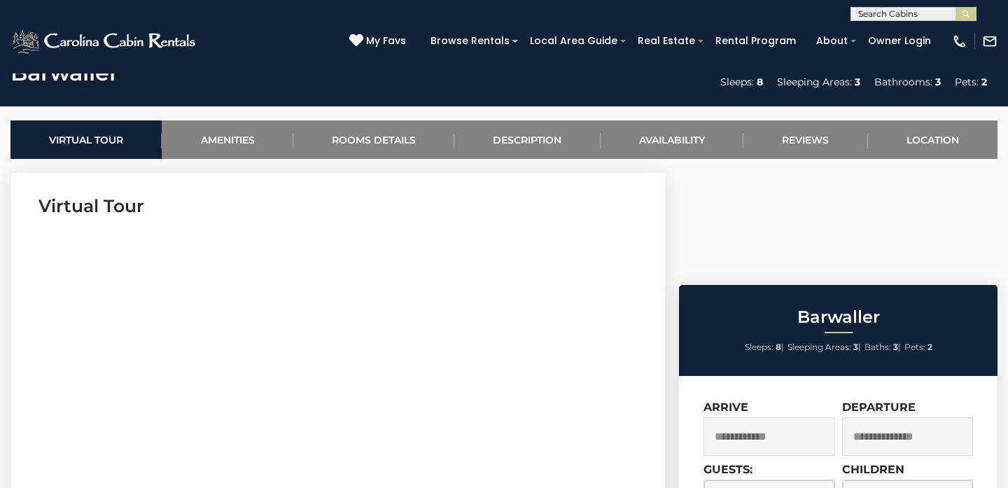
scroll to position [490, 0]
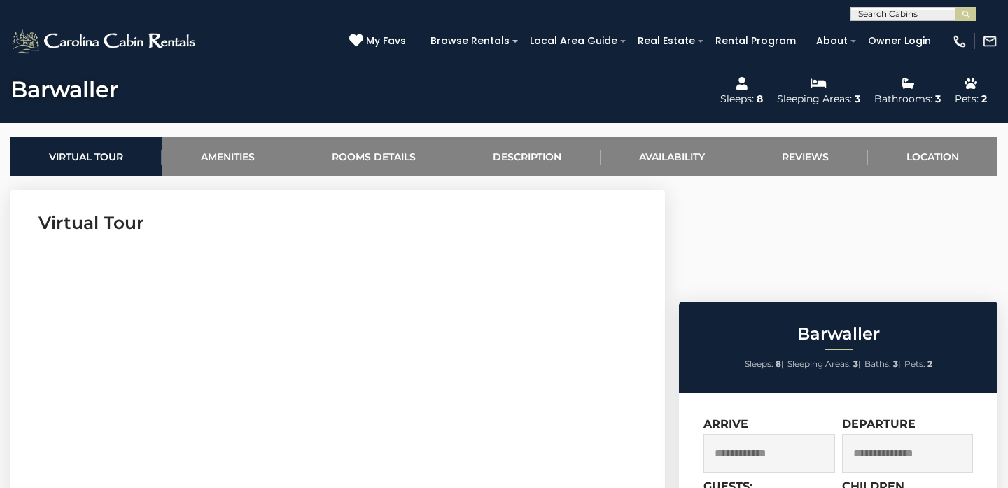
click at [765, 434] on input "text" at bounding box center [769, 453] width 132 height 38
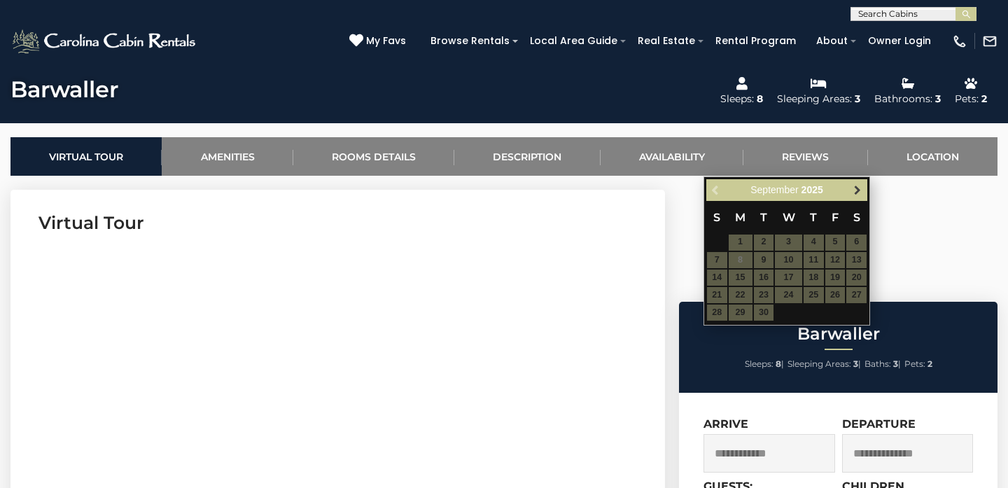
click at [863, 194] on link "Next" at bounding box center [856, 189] width 17 height 17
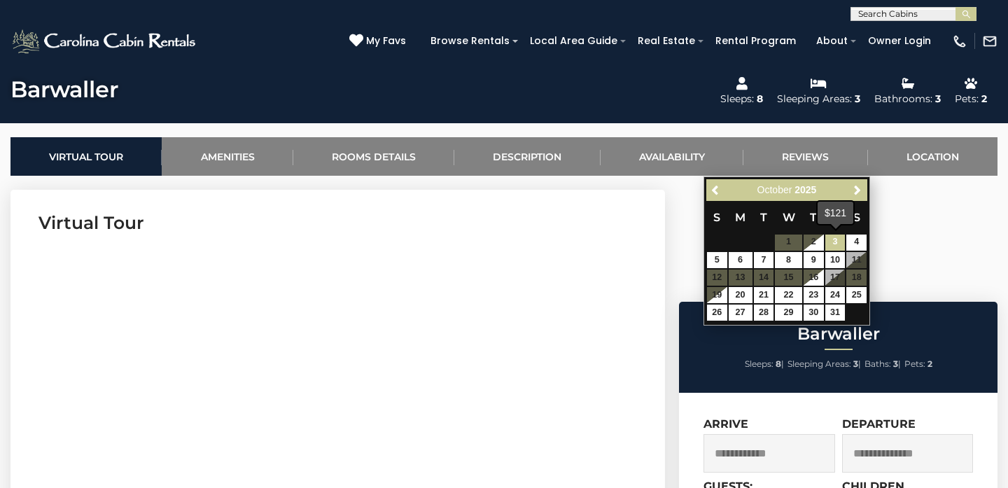
click at [832, 241] on link "3" at bounding box center [835, 242] width 20 height 16
type input "**********"
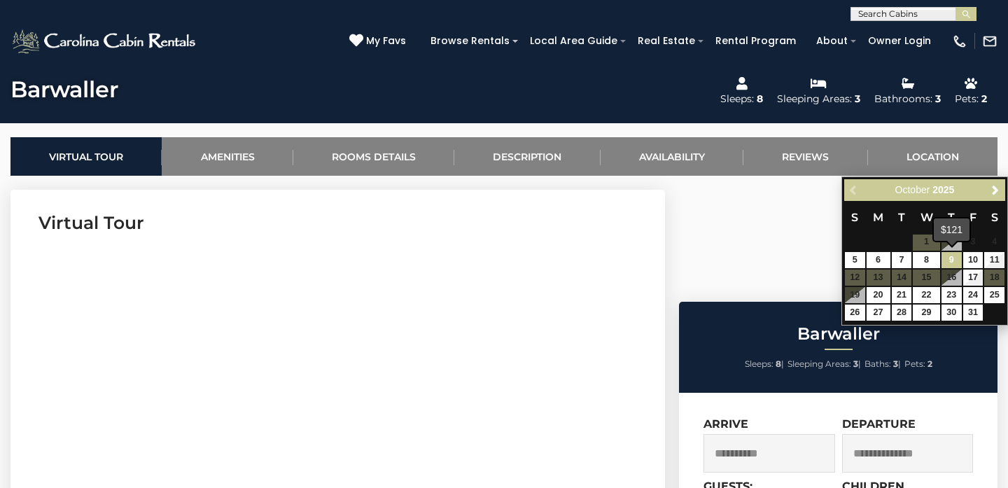
click at [949, 260] on link "9" at bounding box center [951, 260] width 20 height 16
type input "**********"
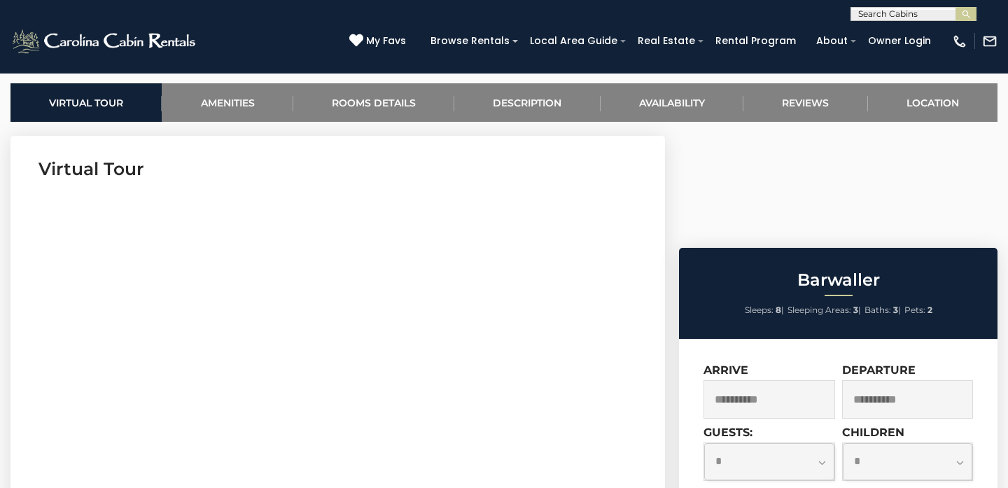
scroll to position [550, 0]
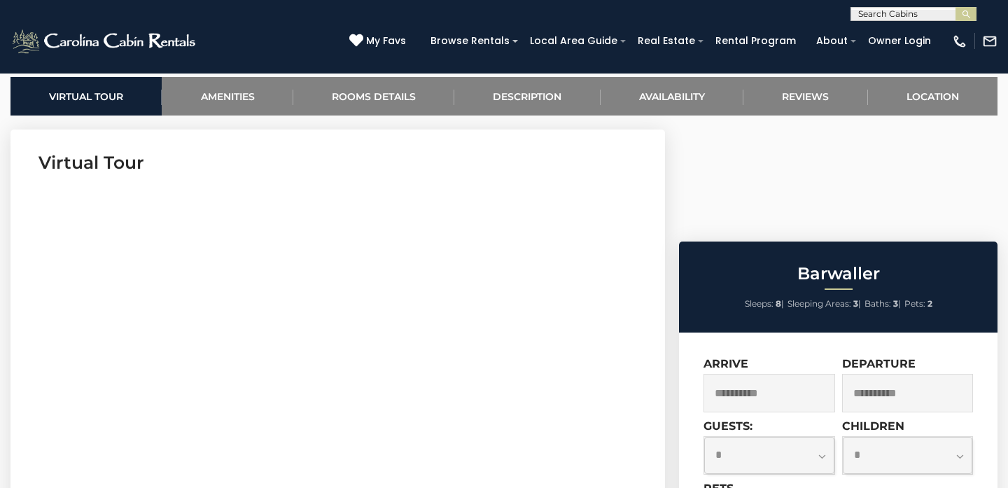
select select "*"
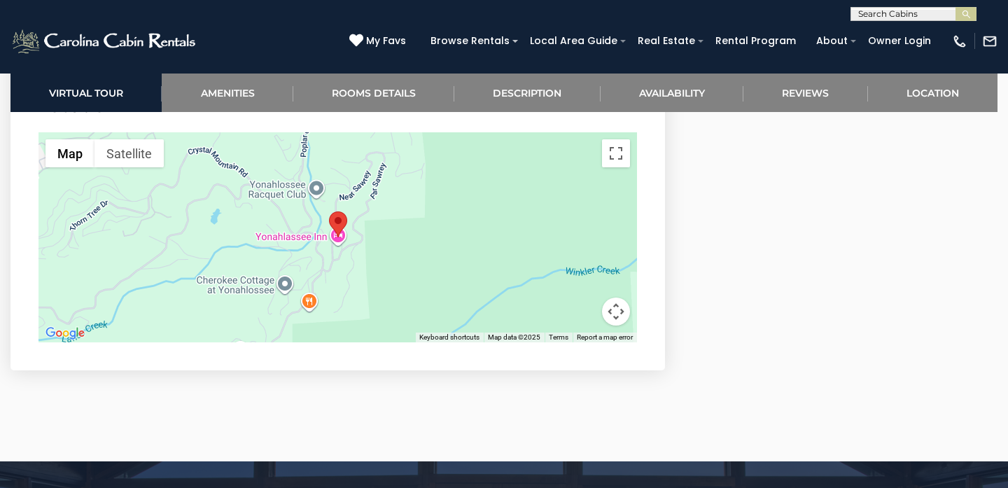
scroll to position [3141, 0]
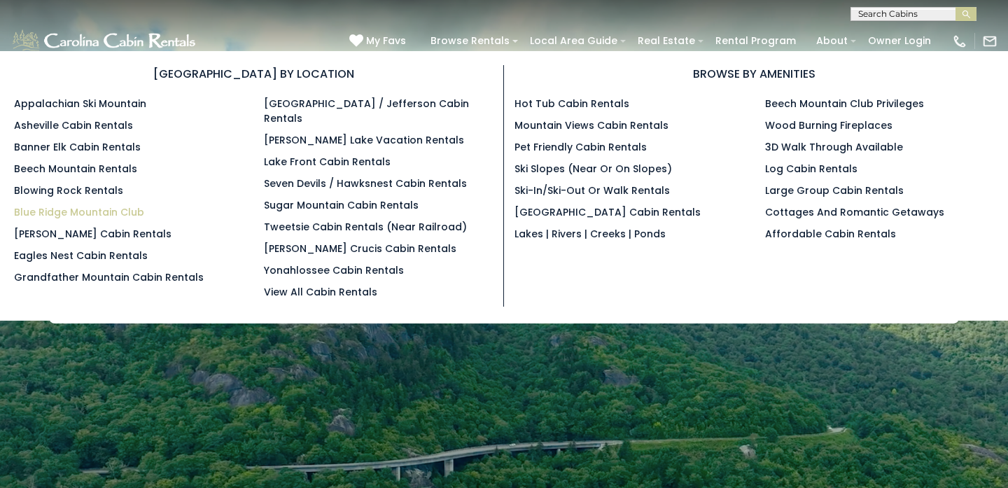
click at [108, 212] on link "Blue Ridge Mountain Club" at bounding box center [79, 212] width 130 height 14
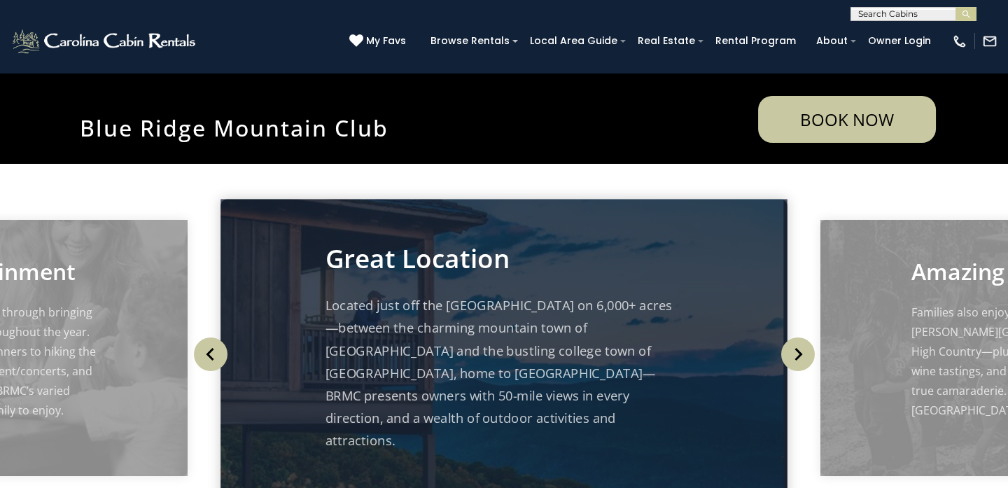
scroll to position [335, 0]
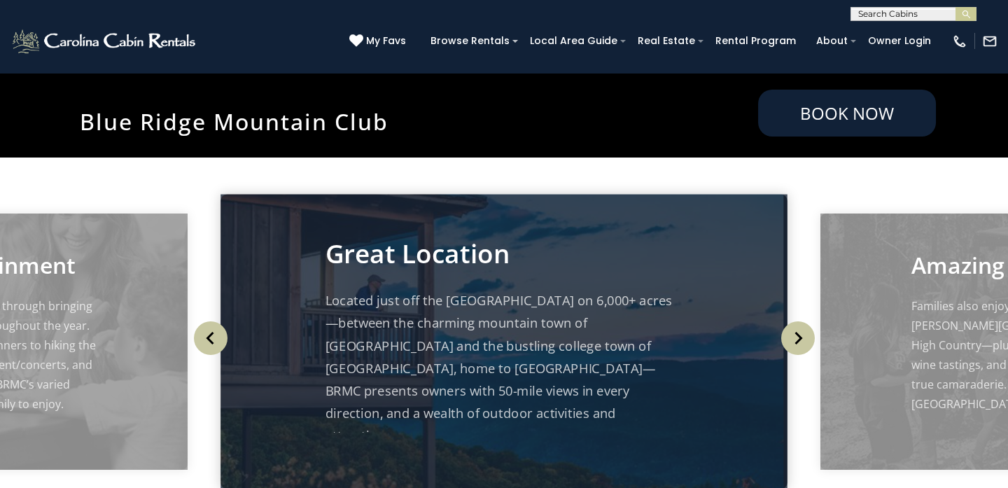
click at [848, 112] on link "Book Now" at bounding box center [847, 113] width 178 height 47
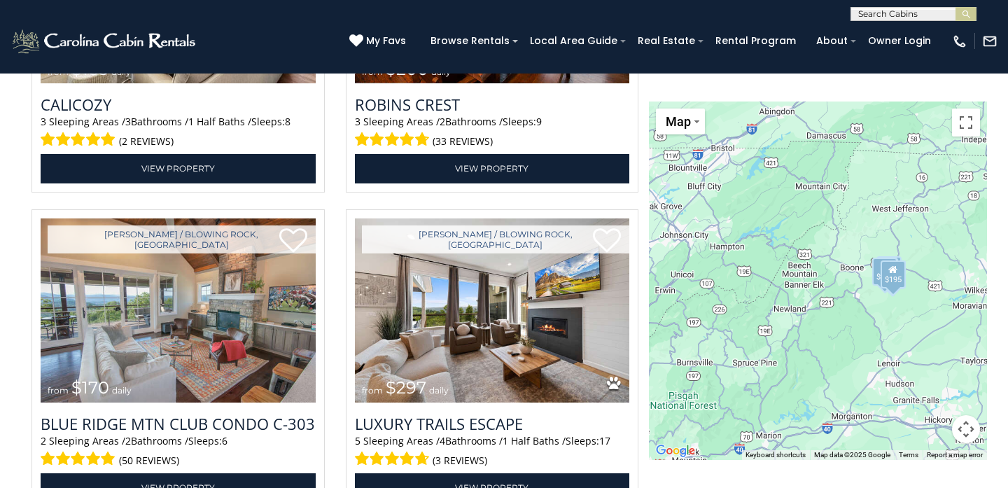
scroll to position [2032, 0]
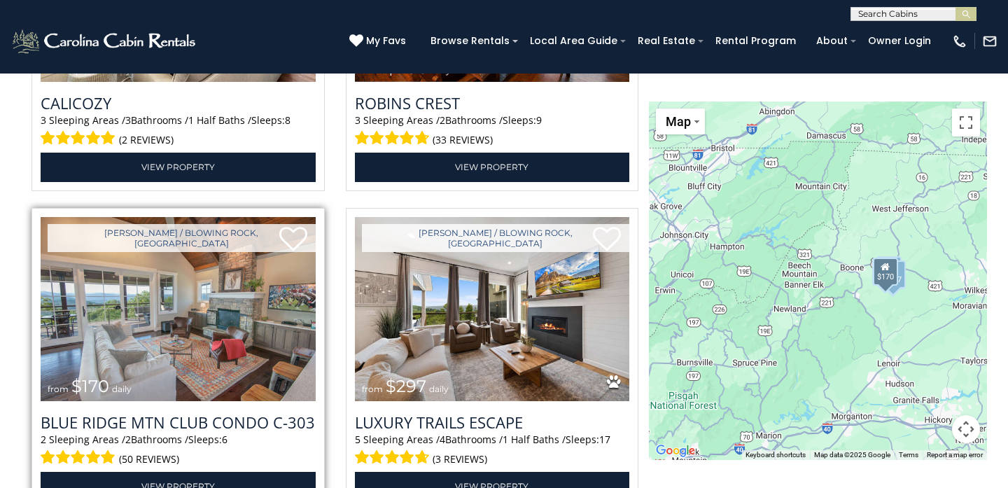
click at [247, 309] on img at bounding box center [178, 309] width 275 height 184
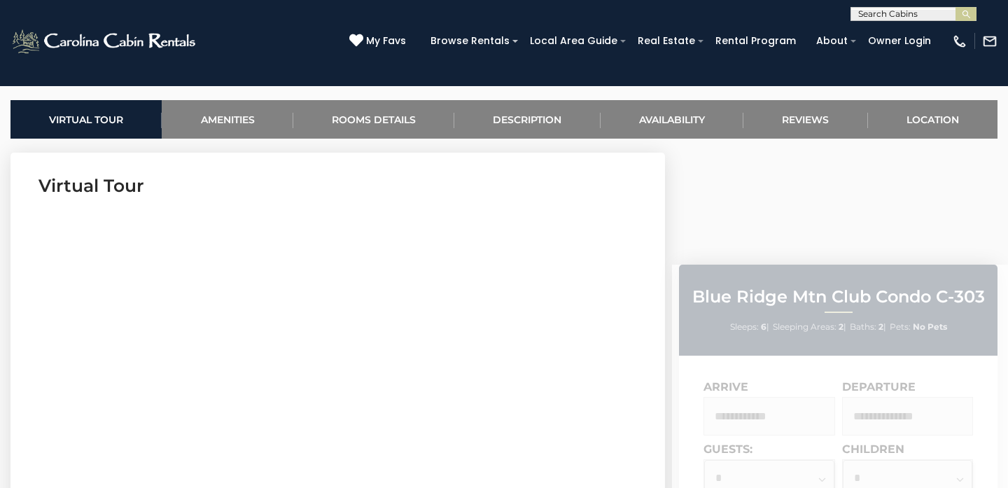
scroll to position [535, 0]
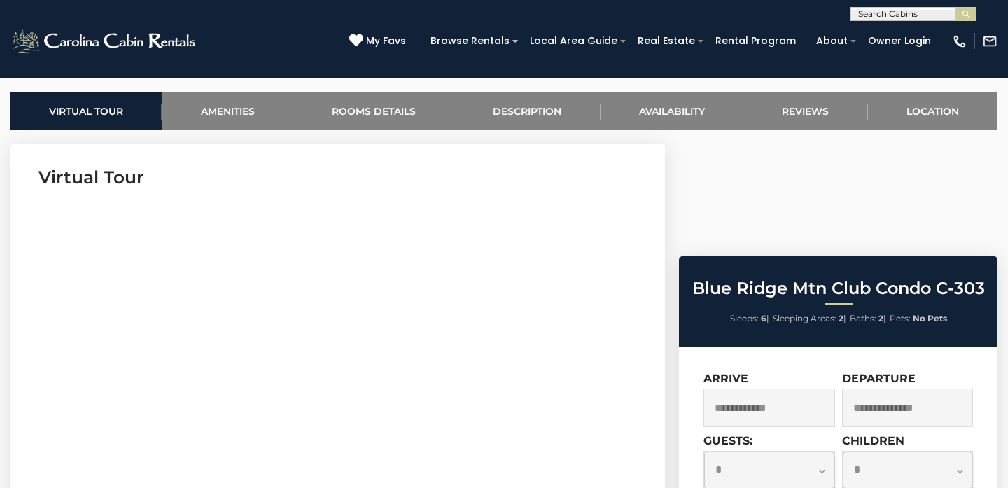
click at [769, 388] on input "text" at bounding box center [769, 407] width 132 height 38
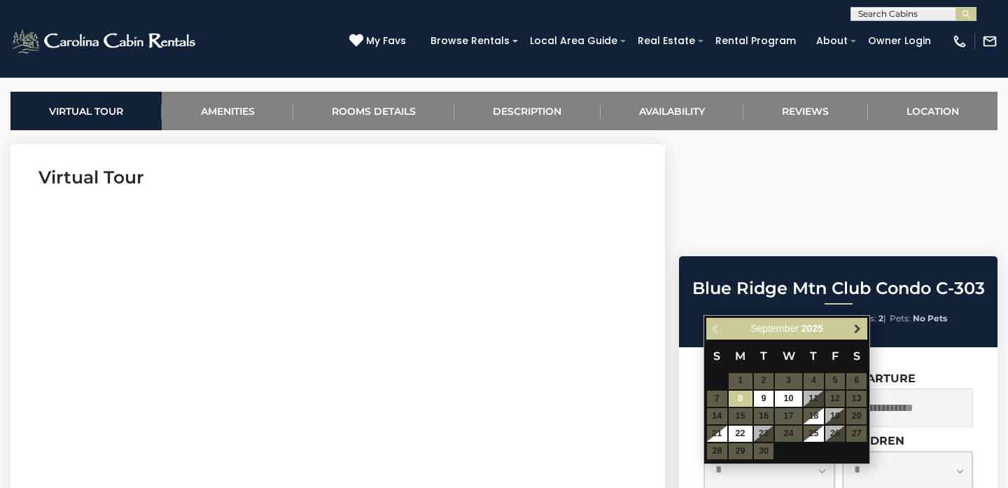
click at [852, 331] on span "Next" at bounding box center [857, 328] width 11 height 11
